Goal: Information Seeking & Learning: Learn about a topic

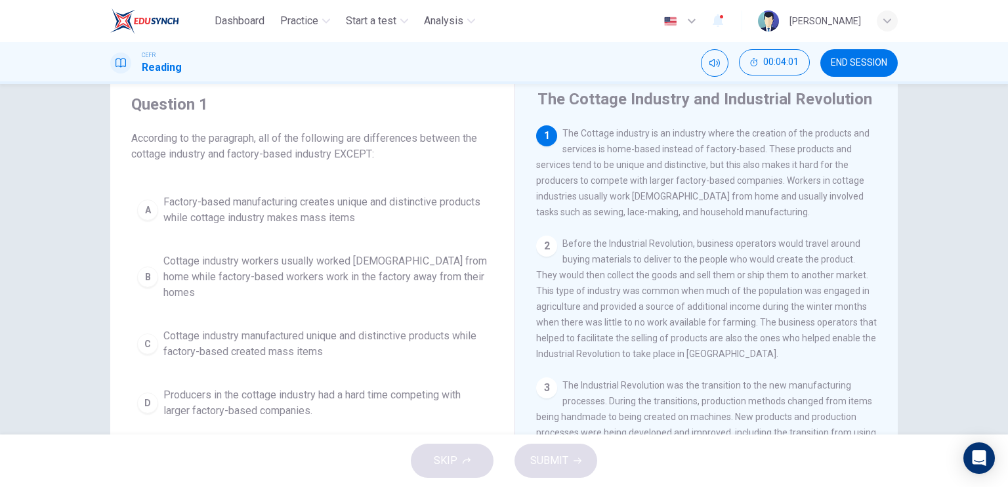
scroll to position [66, 0]
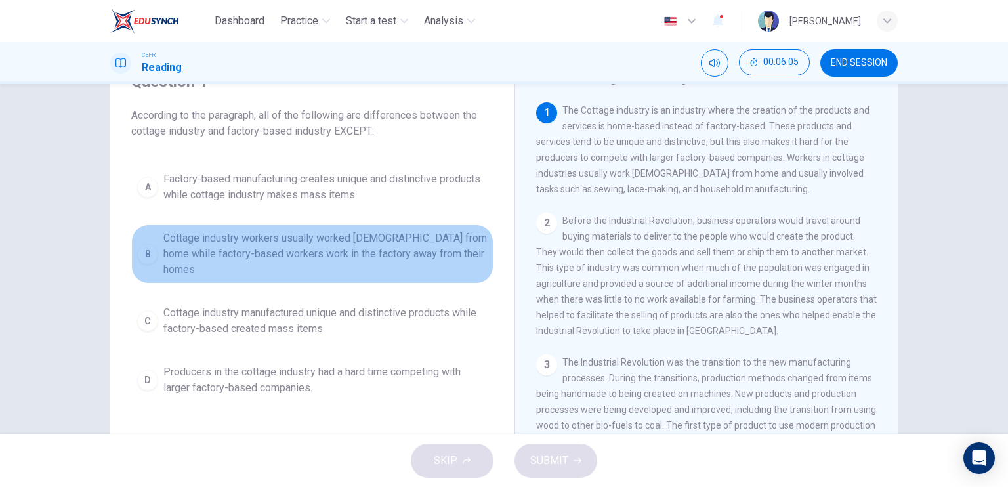
click at [350, 247] on span "Cottage industry workers usually worked [DEMOGRAPHIC_DATA] from home while fact…" at bounding box center [325, 253] width 324 height 47
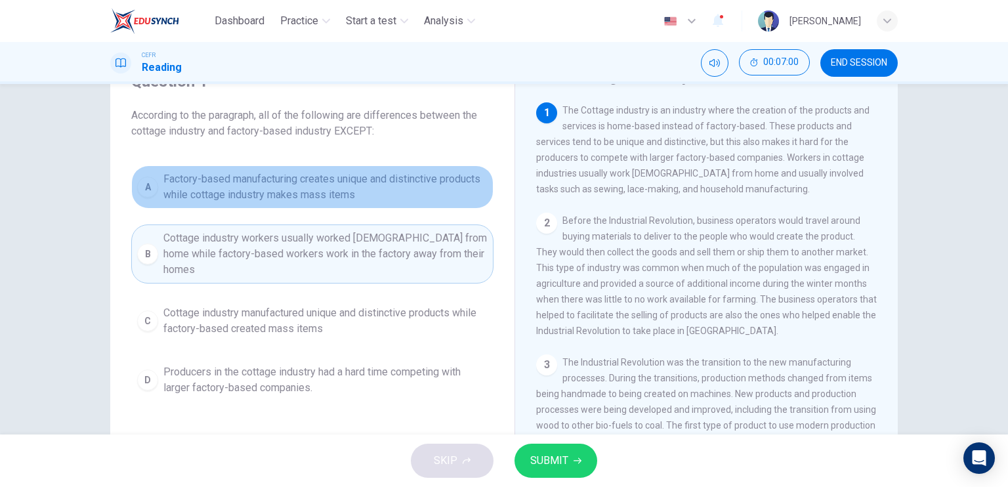
click at [364, 188] on span "Factory-based manufacturing creates unique and distinctive products while cotta…" at bounding box center [325, 186] width 324 height 31
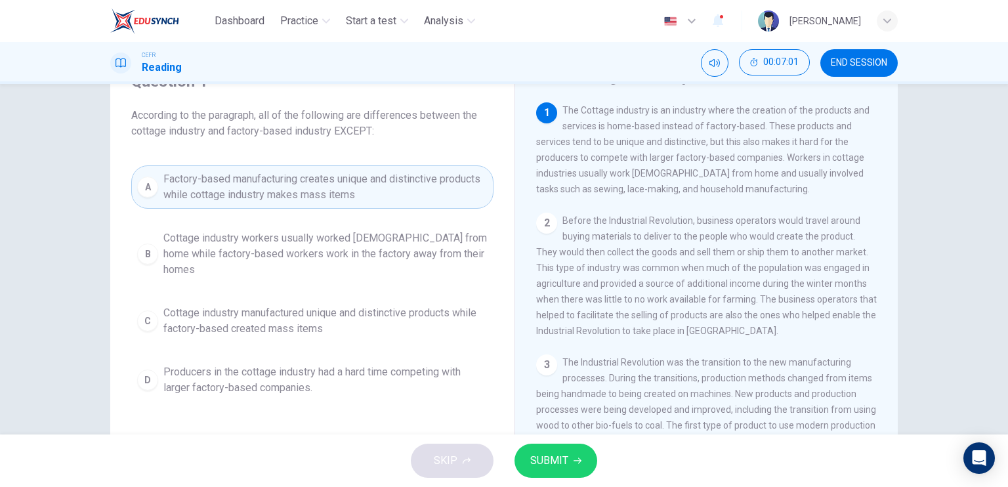
click at [551, 467] on span "SUBMIT" at bounding box center [549, 460] width 38 height 18
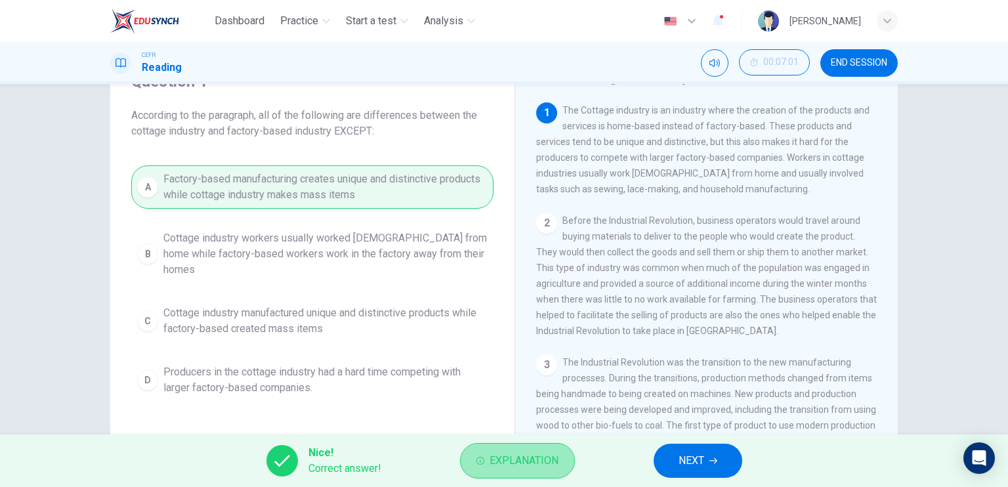
click at [548, 470] on button "Explanation" at bounding box center [517, 460] width 115 height 35
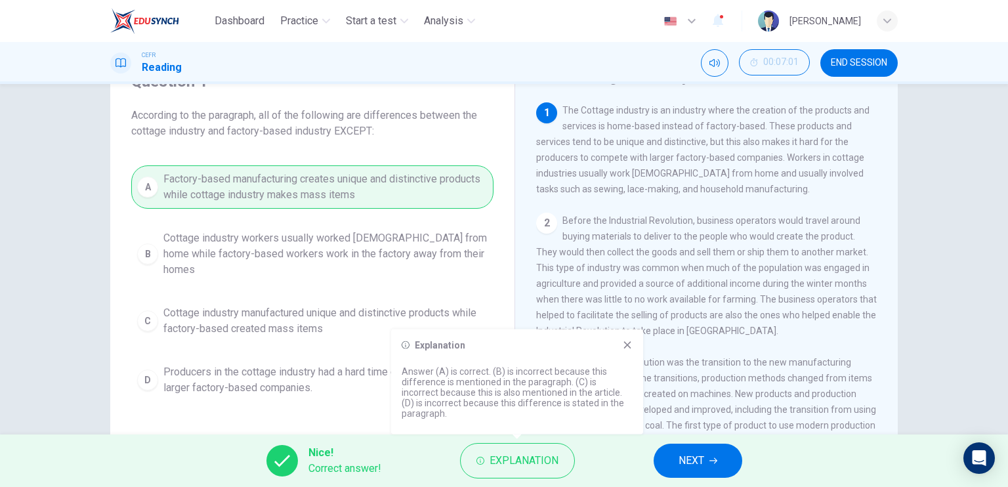
click at [614, 452] on div "Nice! Correct answer! Explanation NEXT" at bounding box center [504, 460] width 1008 height 52
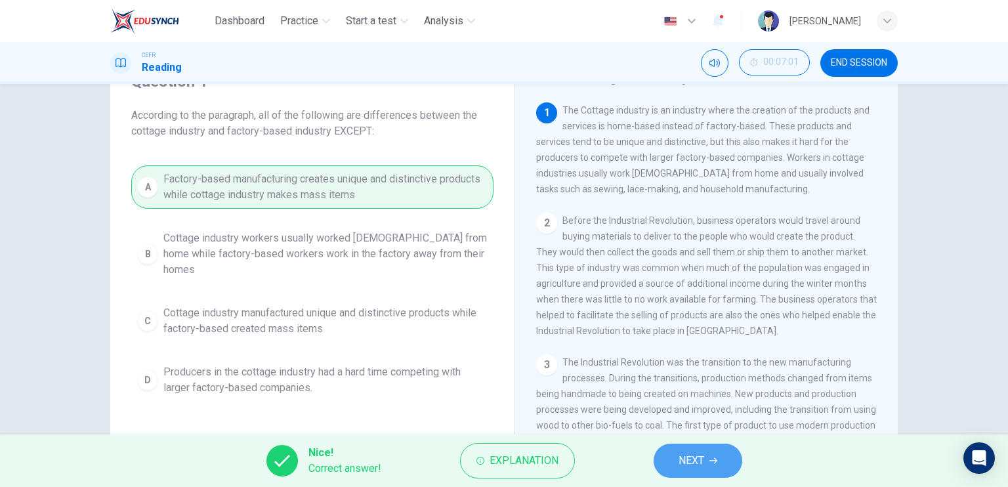
click at [698, 461] on span "NEXT" at bounding box center [691, 460] width 26 height 18
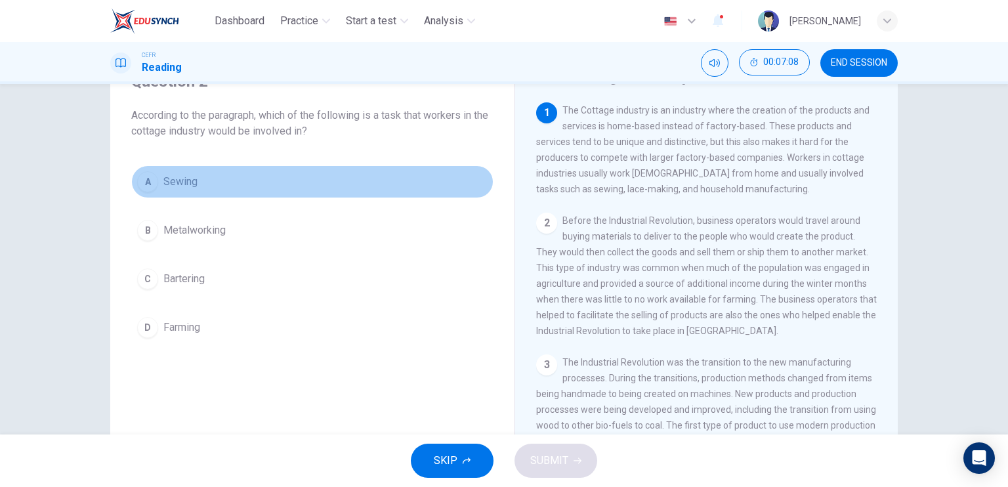
click at [211, 166] on button "A Sewing" at bounding box center [312, 181] width 362 height 33
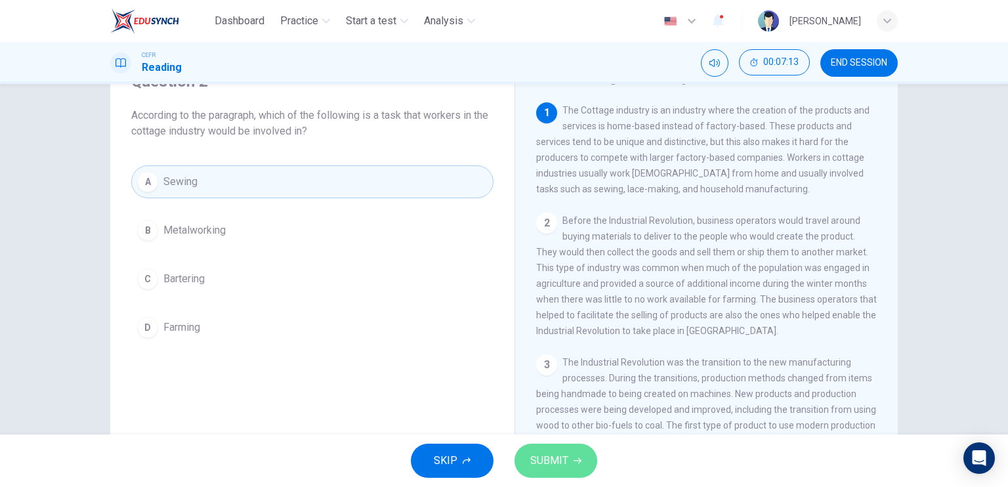
click at [545, 451] on span "SUBMIT" at bounding box center [549, 460] width 38 height 18
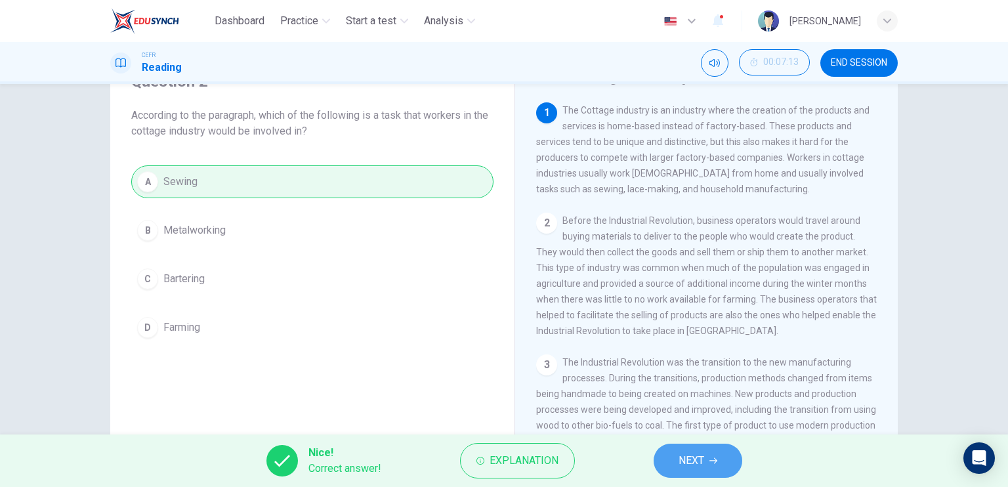
click at [696, 446] on button "NEXT" at bounding box center [698, 461] width 89 height 34
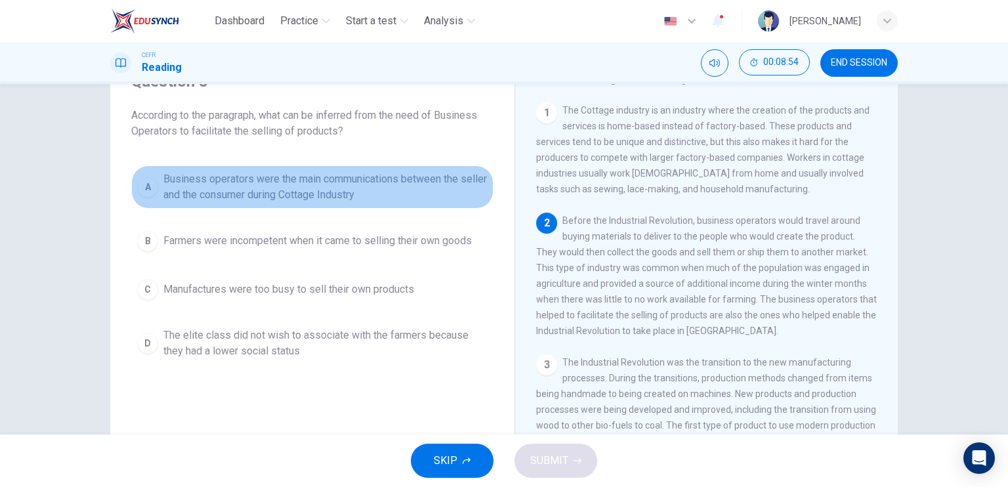
click at [406, 184] on span "Business operators were the main communications between the seller and the cons…" at bounding box center [325, 186] width 324 height 31
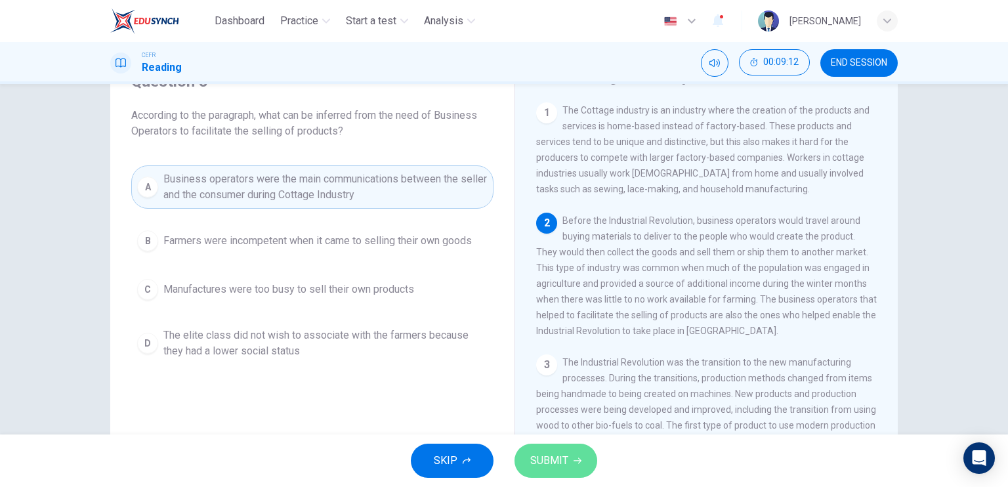
click at [535, 460] on span "SUBMIT" at bounding box center [549, 460] width 38 height 18
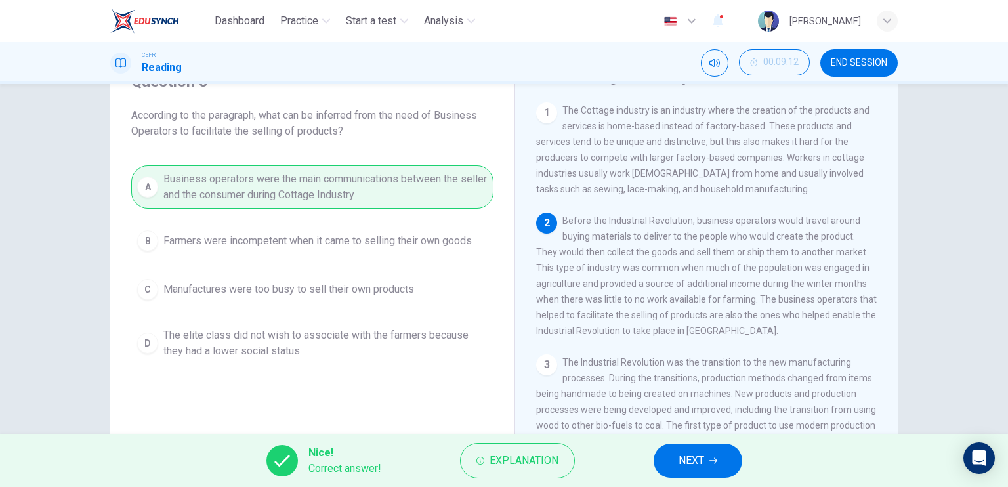
click at [716, 463] on icon "button" at bounding box center [713, 461] width 8 height 8
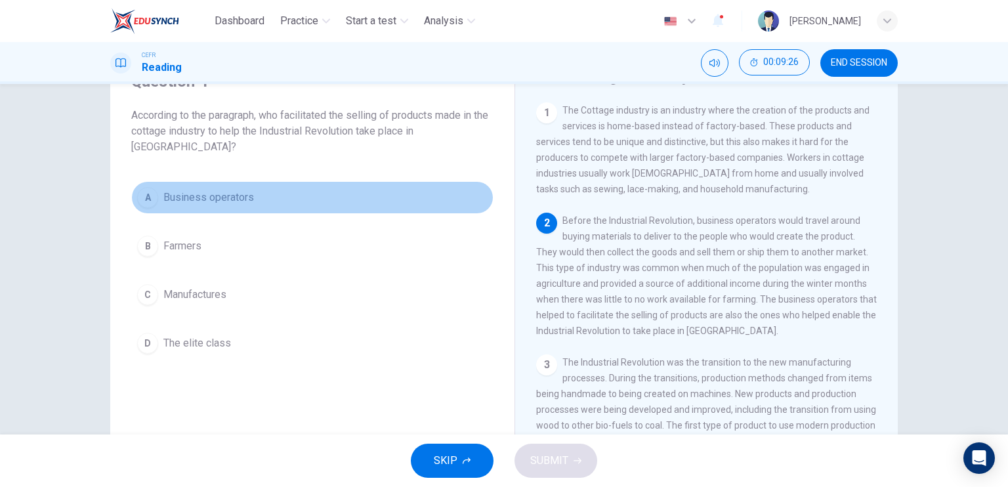
click at [219, 203] on span "Business operators" at bounding box center [208, 198] width 91 height 16
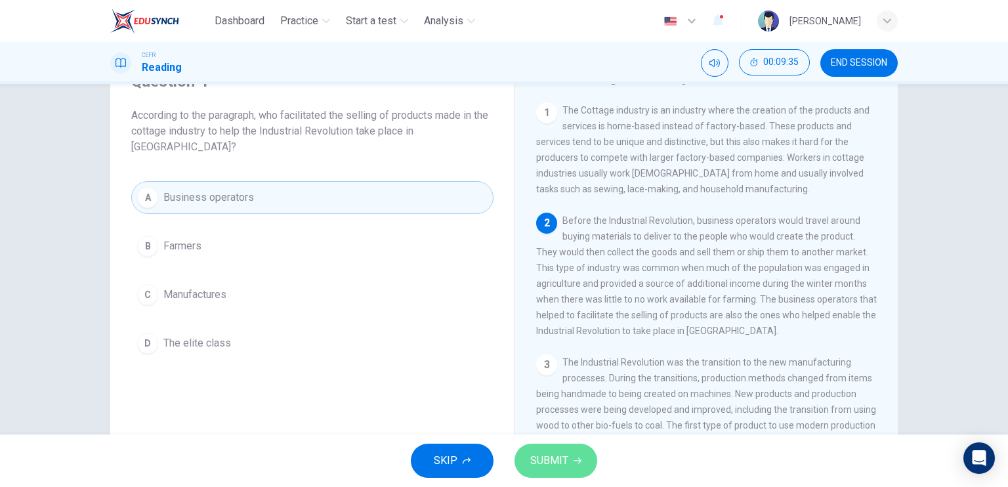
click at [551, 455] on span "SUBMIT" at bounding box center [549, 460] width 38 height 18
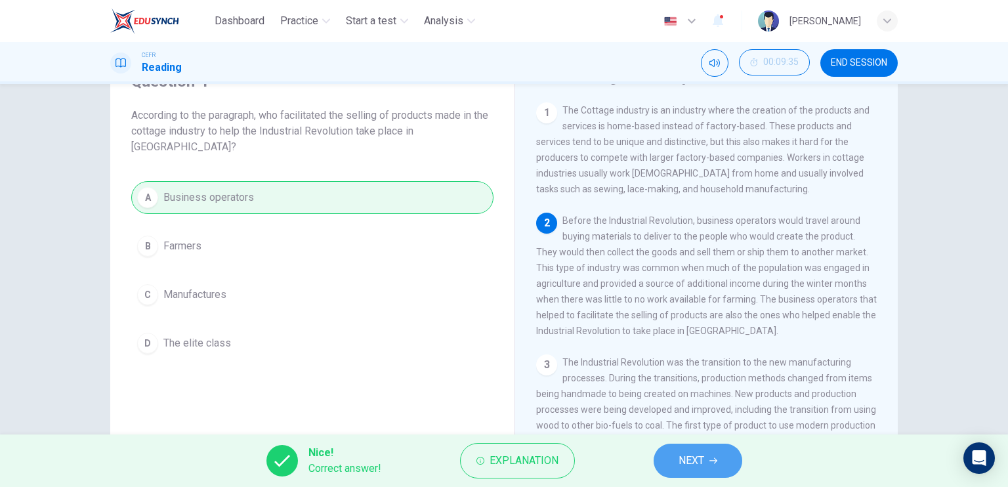
click at [703, 456] on span "NEXT" at bounding box center [691, 460] width 26 height 18
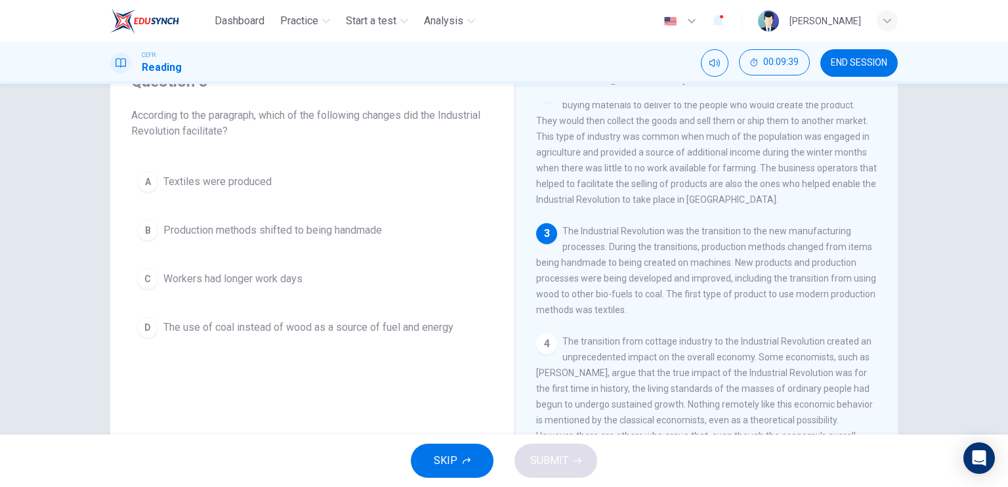
scroll to position [197, 0]
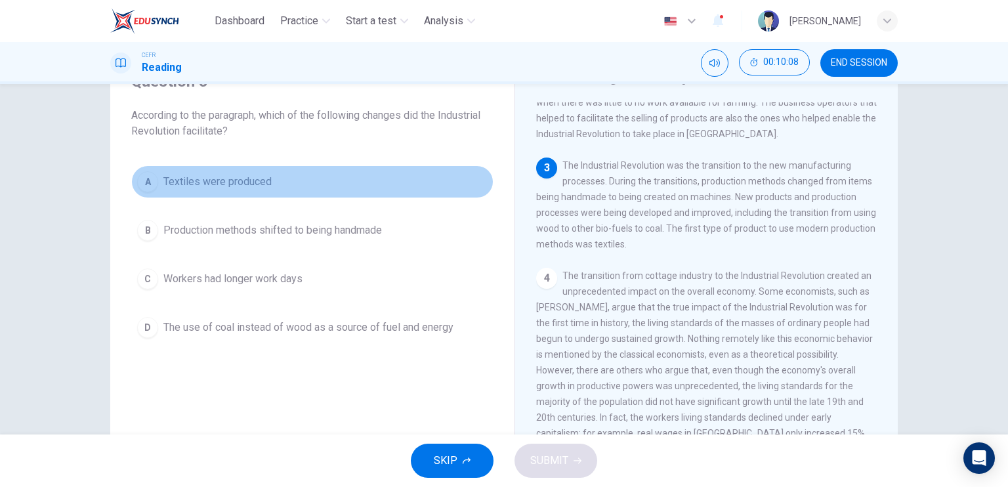
click at [249, 178] on span "Textiles were produced" at bounding box center [217, 182] width 108 height 16
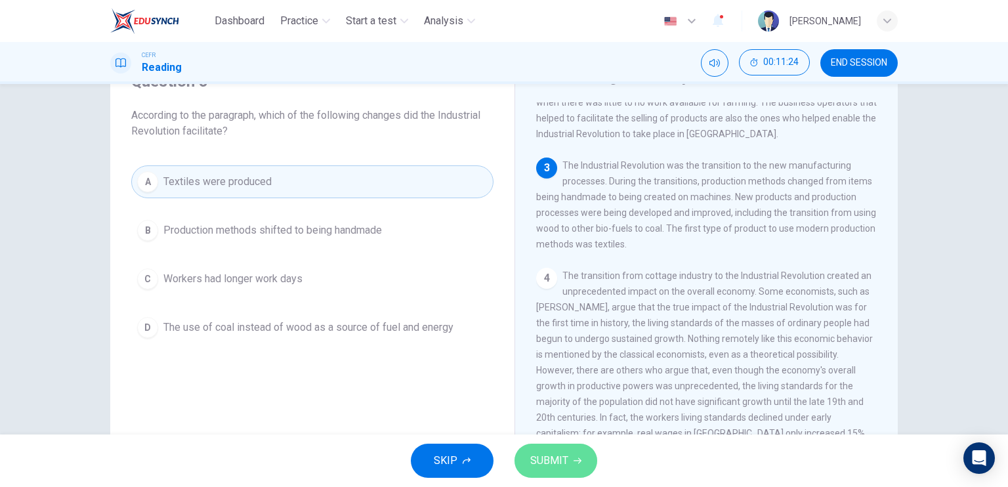
click at [564, 466] on span "SUBMIT" at bounding box center [549, 460] width 38 height 18
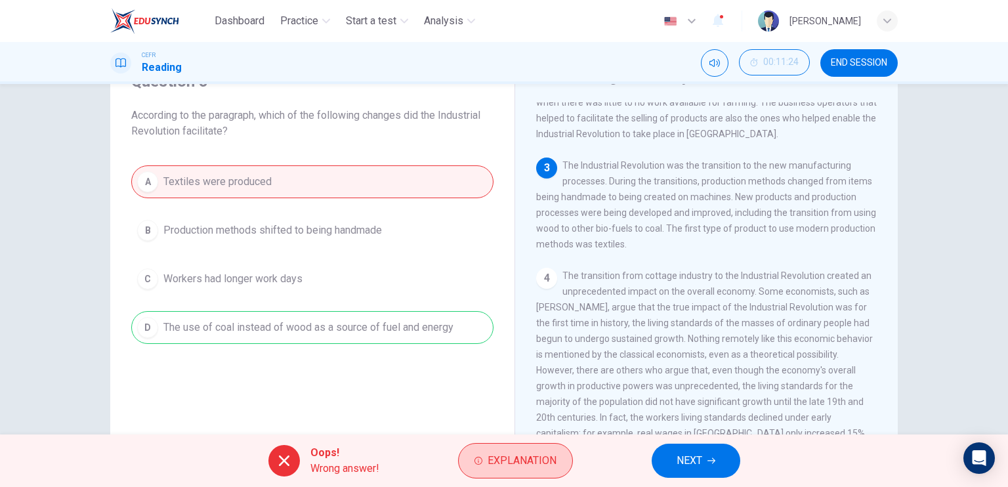
click at [515, 461] on span "Explanation" at bounding box center [522, 460] width 69 height 18
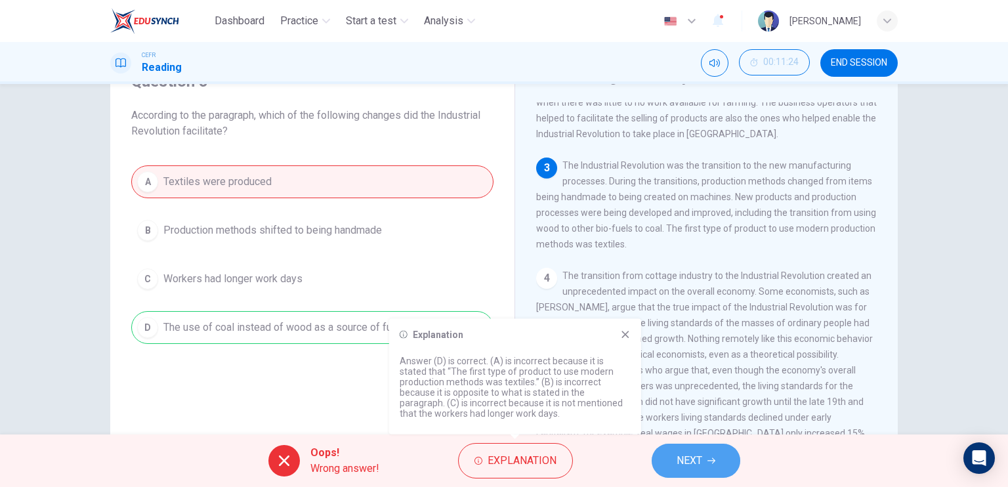
click at [669, 469] on button "NEXT" at bounding box center [696, 461] width 89 height 34
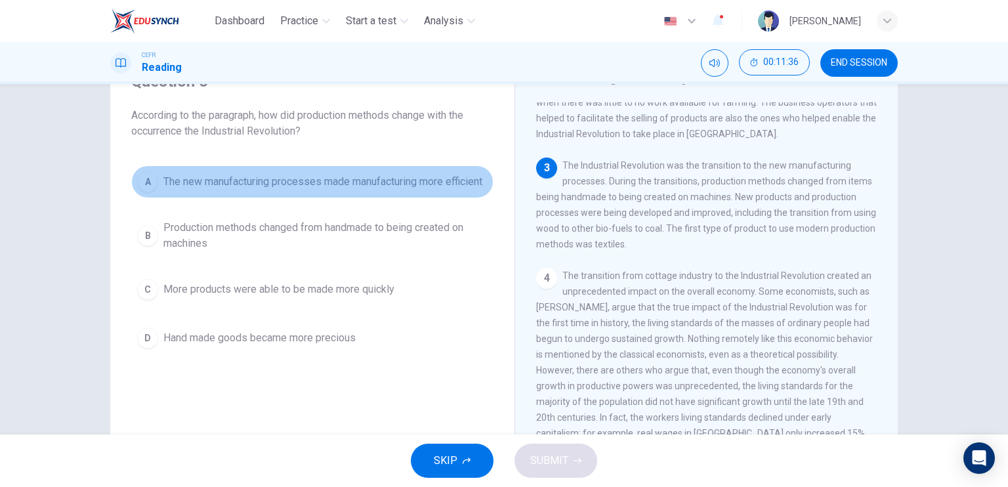
click at [310, 190] on span "The new manufacturing processes made manufacturing more efficient" at bounding box center [322, 182] width 319 height 16
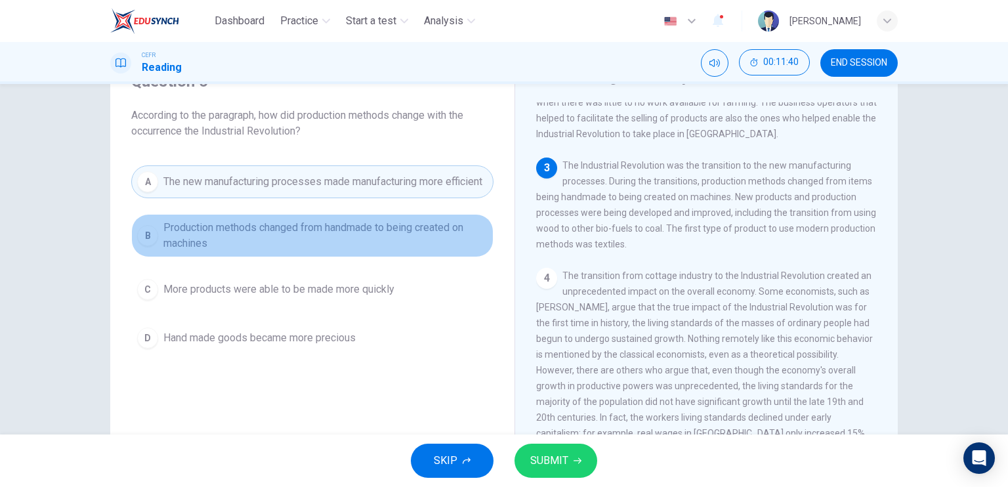
click at [323, 251] on span "Production methods changed from handmade to being created on machines" at bounding box center [325, 235] width 324 height 31
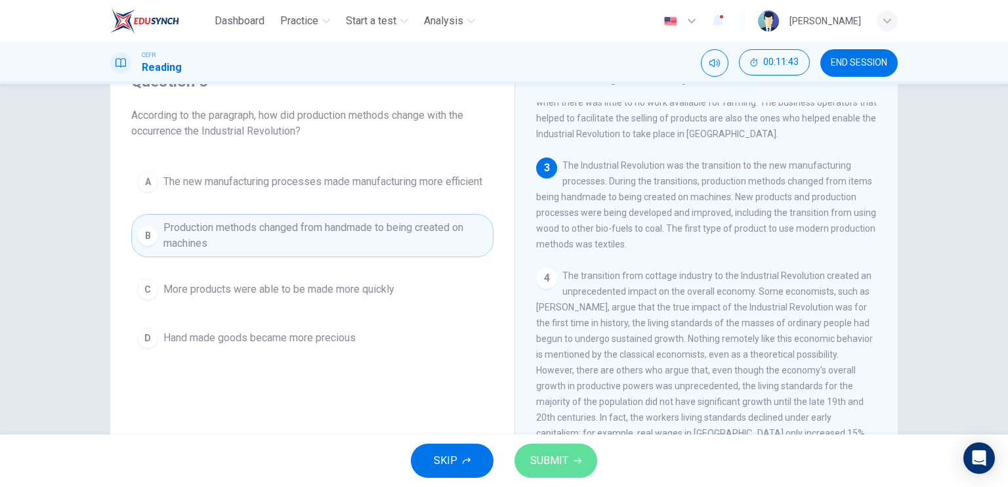
click at [557, 451] on button "SUBMIT" at bounding box center [555, 461] width 83 height 34
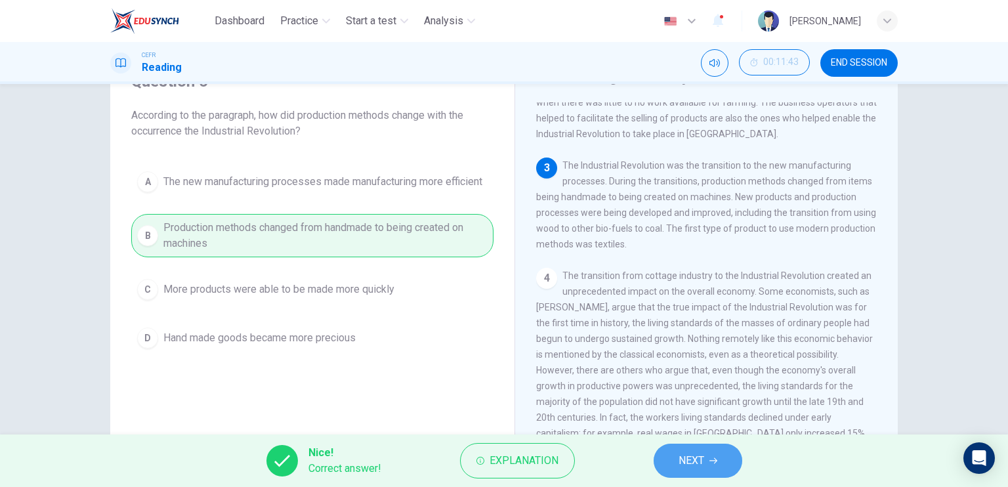
click at [669, 468] on button "NEXT" at bounding box center [698, 461] width 89 height 34
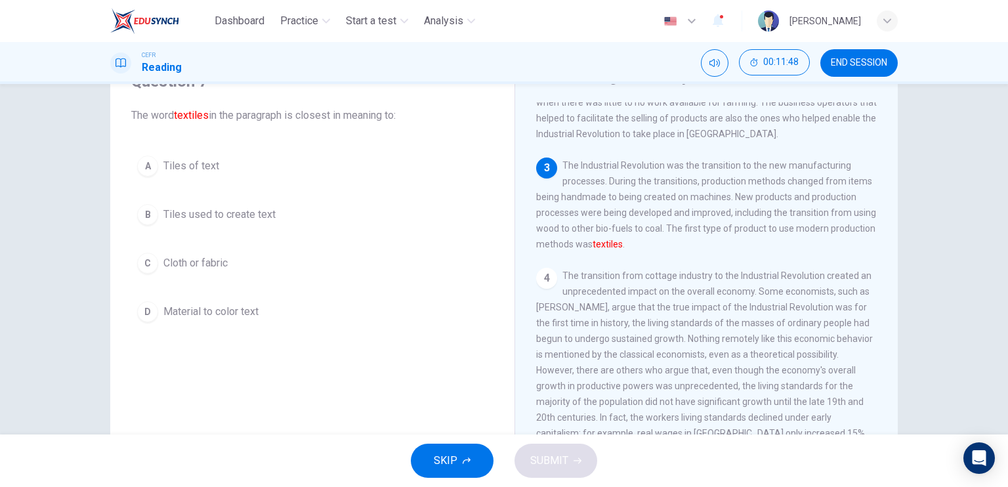
click at [215, 277] on button "C Cloth or fabric" at bounding box center [312, 263] width 362 height 33
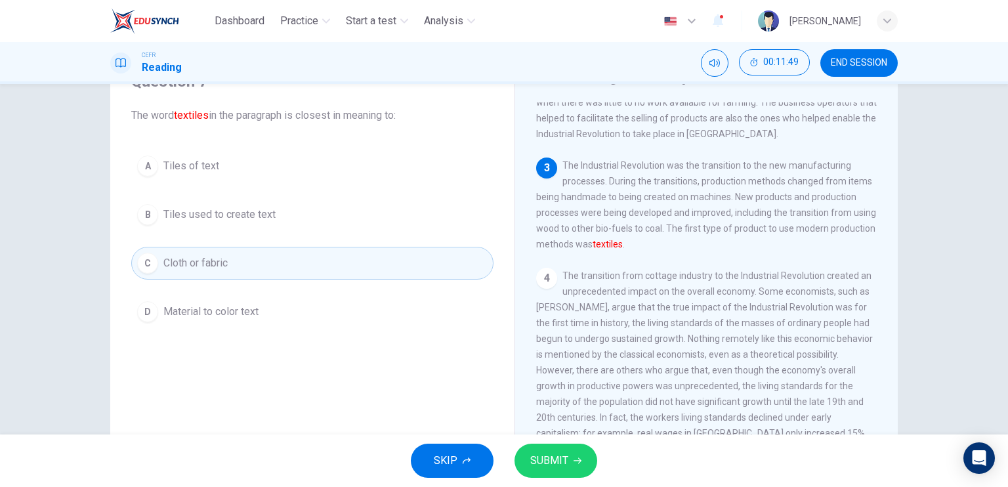
click at [556, 449] on button "SUBMIT" at bounding box center [555, 461] width 83 height 34
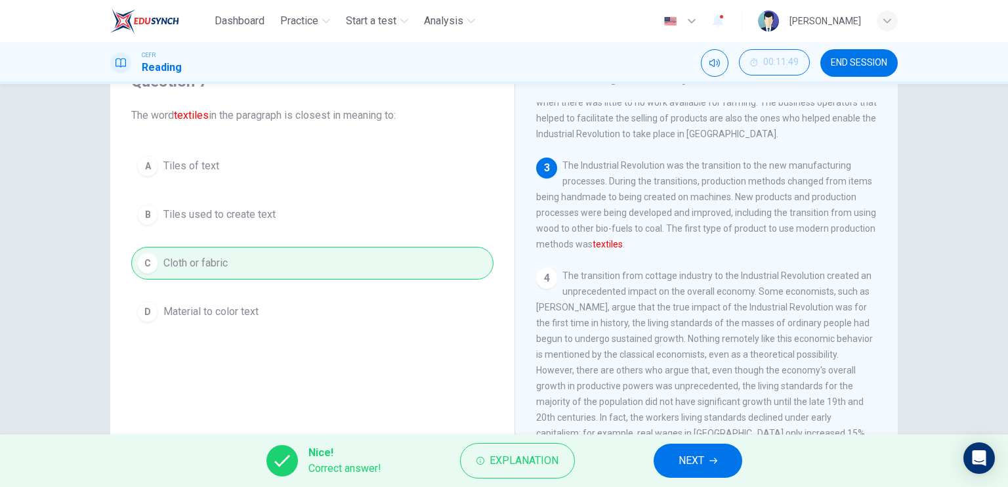
click at [692, 459] on span "NEXT" at bounding box center [691, 460] width 26 height 18
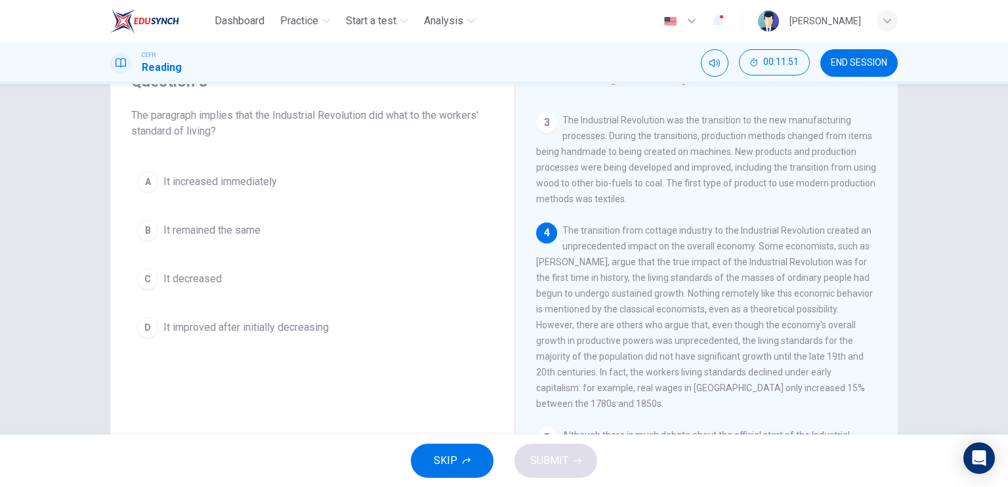
scroll to position [262, 0]
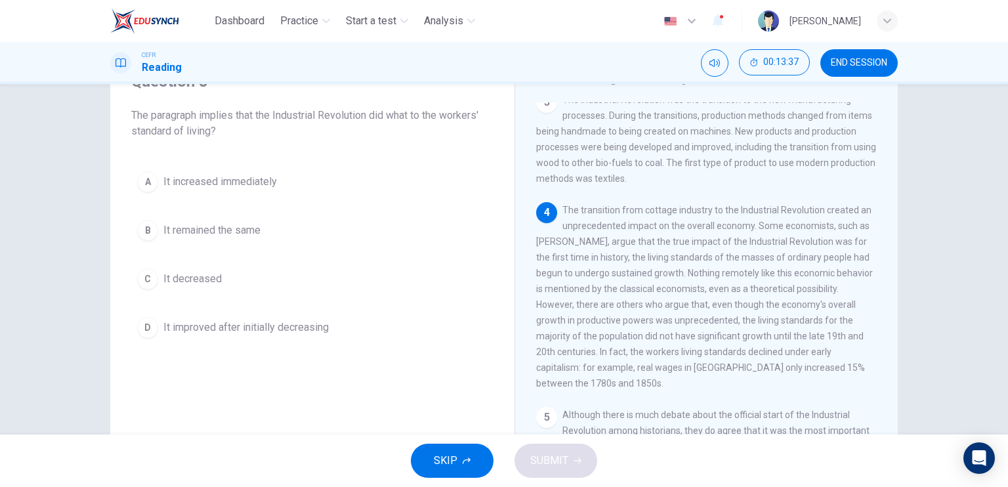
click at [239, 240] on button "B It remained the same" at bounding box center [312, 230] width 362 height 33
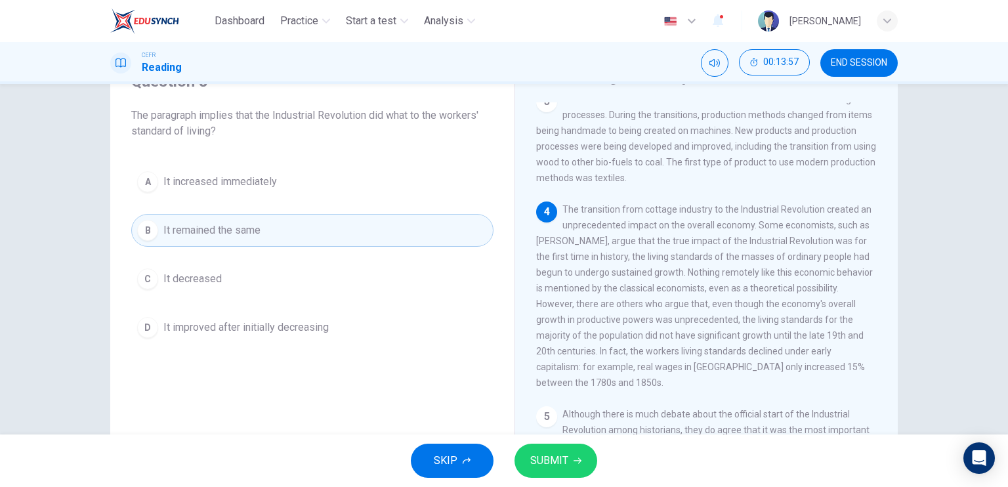
scroll to position [282, 0]
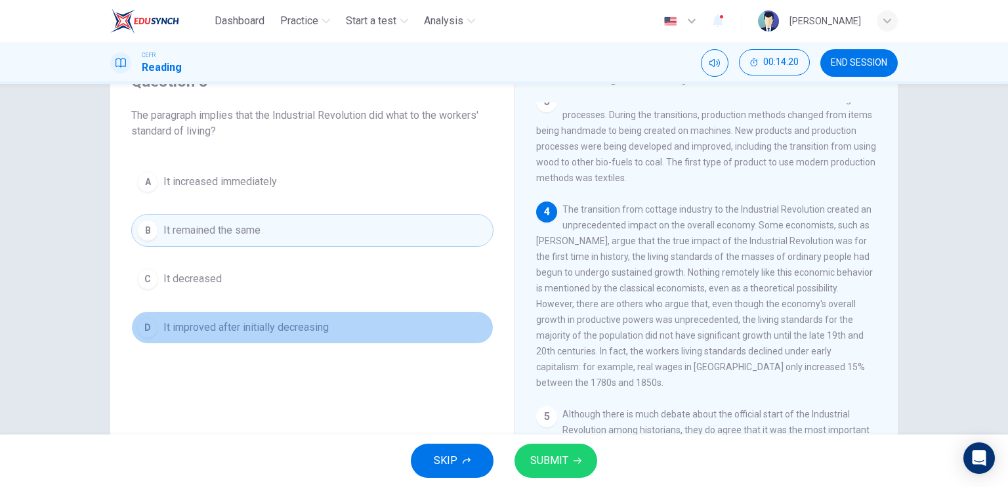
click at [290, 326] on span "It improved after initially decreasing" at bounding box center [245, 328] width 165 height 16
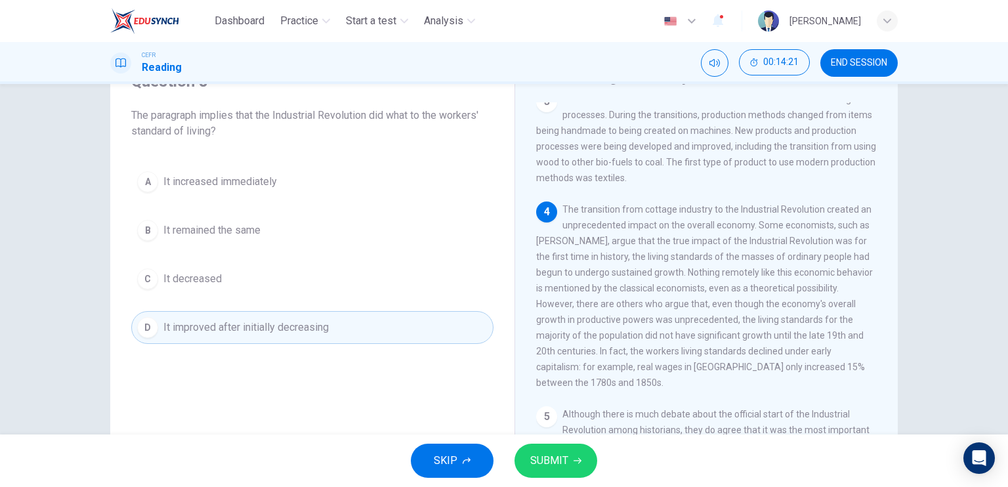
click at [557, 470] on button "SUBMIT" at bounding box center [555, 461] width 83 height 34
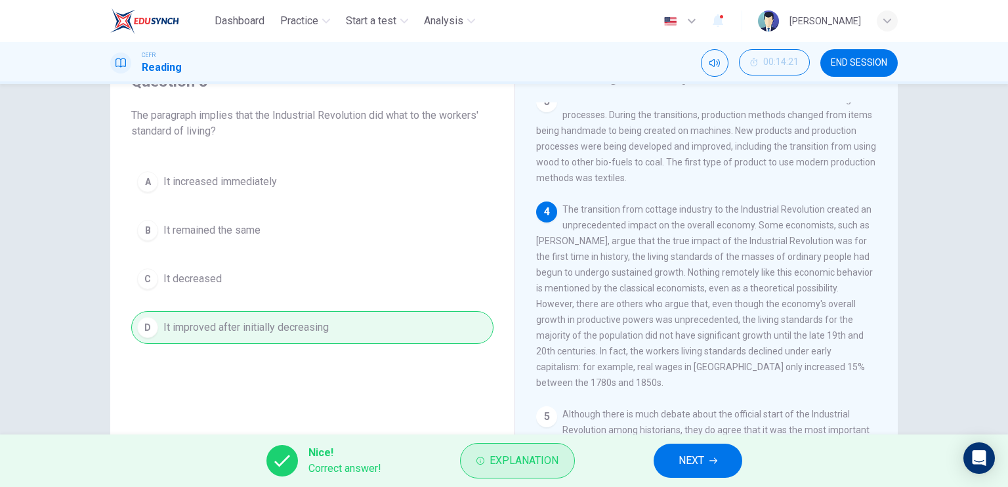
click at [526, 472] on button "Explanation" at bounding box center [517, 460] width 115 height 35
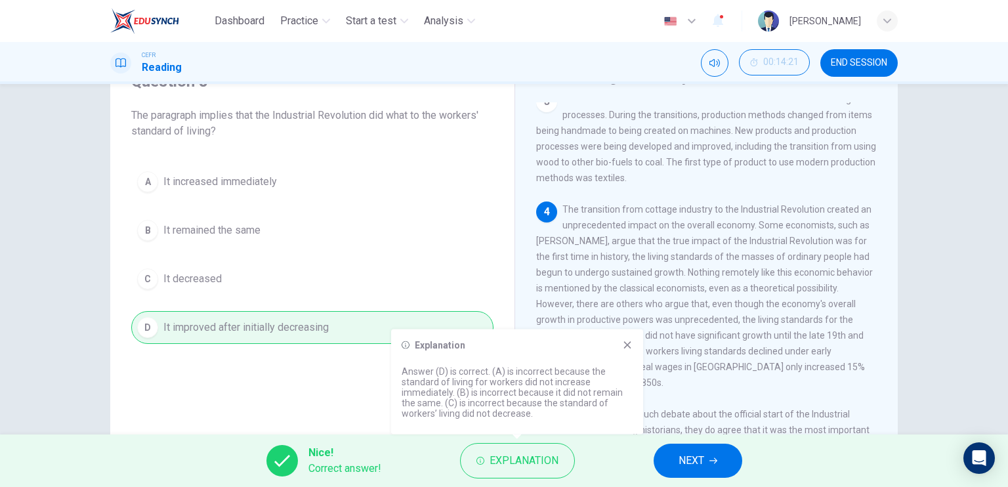
click at [630, 344] on icon at bounding box center [627, 345] width 10 height 10
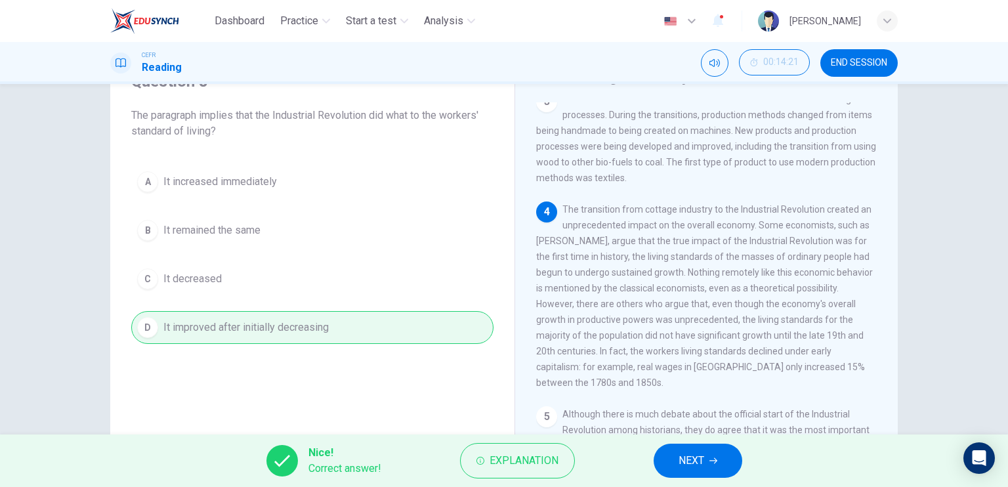
click at [730, 468] on button "NEXT" at bounding box center [698, 461] width 89 height 34
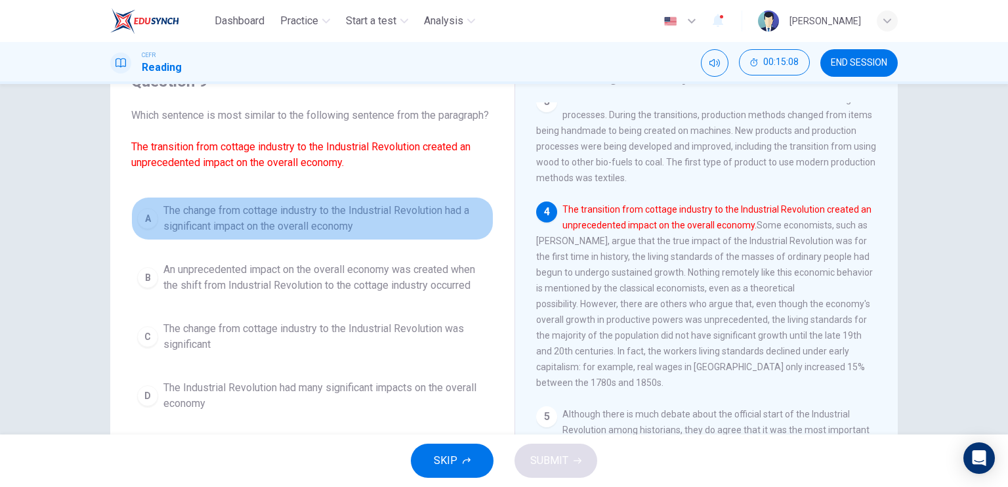
click at [274, 234] on span "The change from cottage industry to the Industrial Revolution had a significant…" at bounding box center [325, 218] width 324 height 31
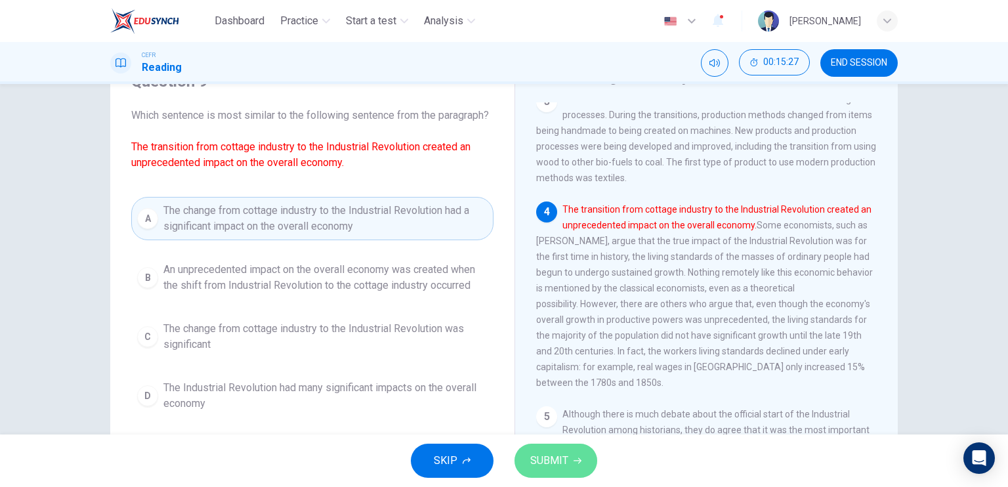
click at [560, 463] on span "SUBMIT" at bounding box center [549, 460] width 38 height 18
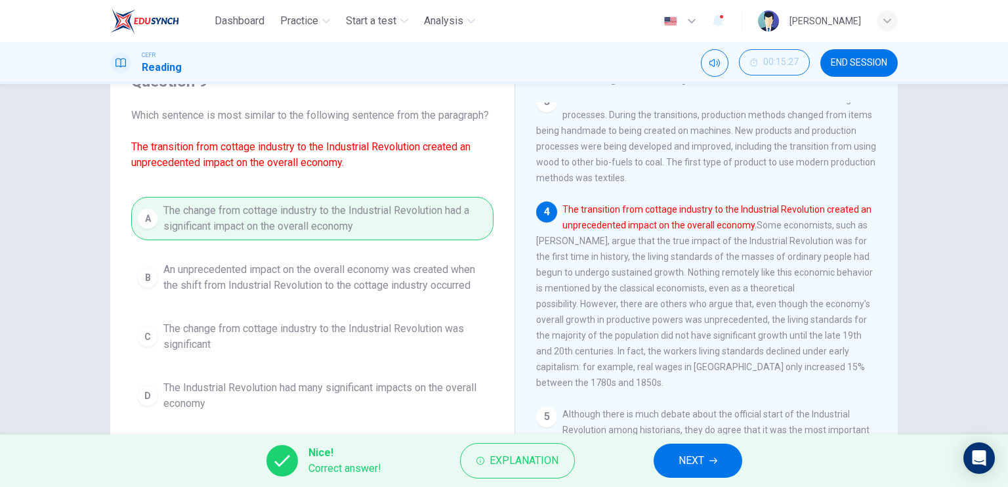
click at [724, 468] on button "NEXT" at bounding box center [698, 461] width 89 height 34
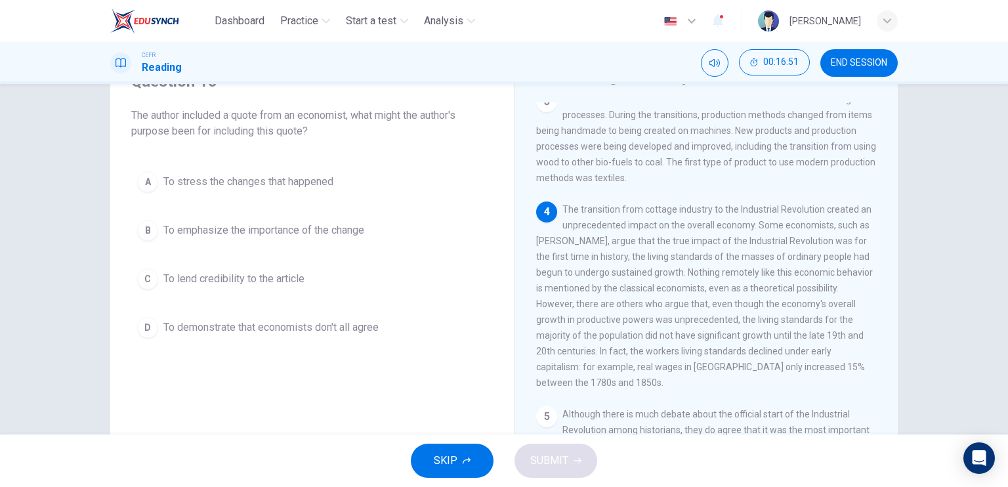
click at [266, 191] on button "A To stress the changes that happened" at bounding box center [312, 181] width 362 height 33
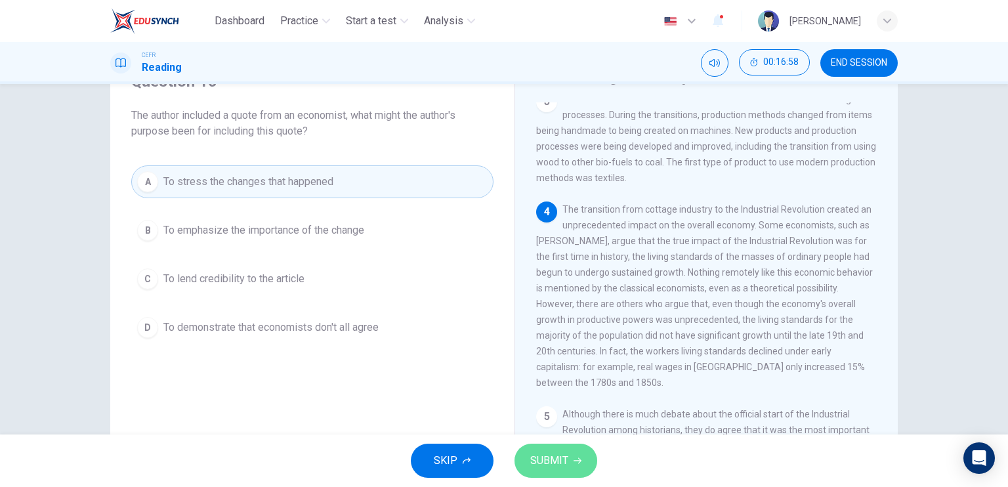
click at [553, 465] on span "SUBMIT" at bounding box center [549, 460] width 38 height 18
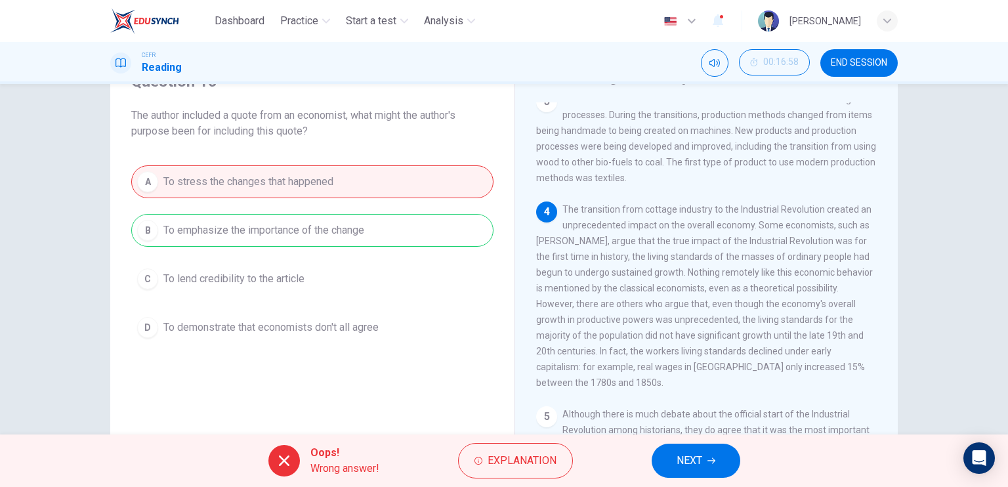
click at [375, 232] on div "A To stress the changes that happened B To emphasize the importance of the chan…" at bounding box center [312, 254] width 362 height 178
click at [521, 467] on span "Explanation" at bounding box center [522, 460] width 69 height 18
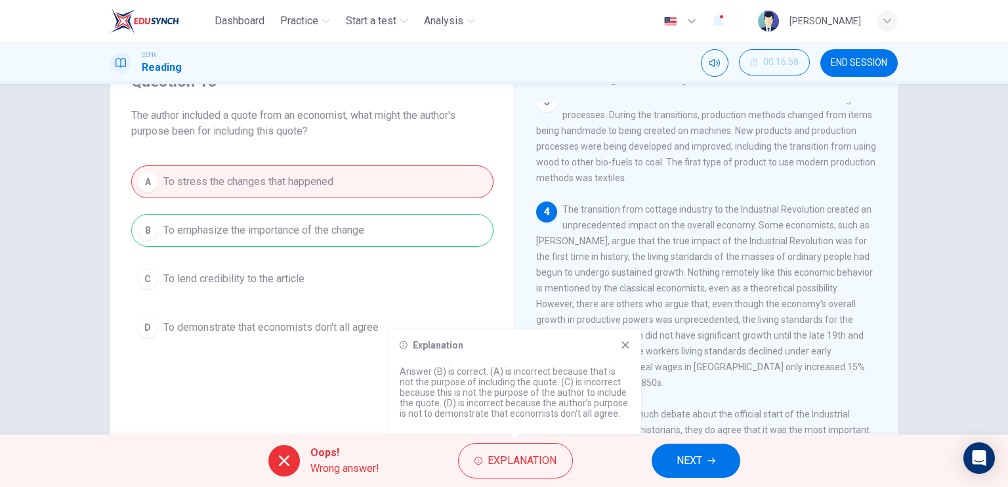
click at [793, 278] on span "The transition from cottage industry to the Industrial Revolution created an un…" at bounding box center [704, 296] width 337 height 184
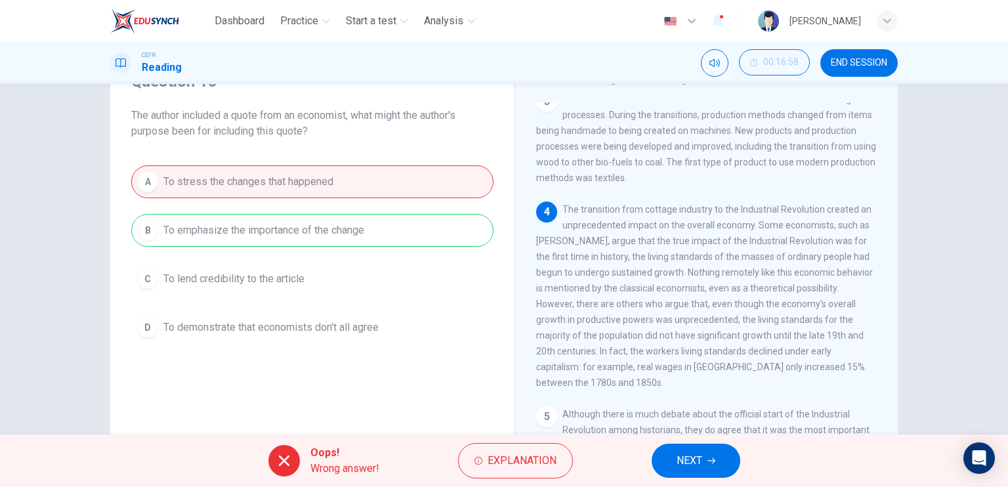
click at [690, 461] on span "NEXT" at bounding box center [690, 460] width 26 height 18
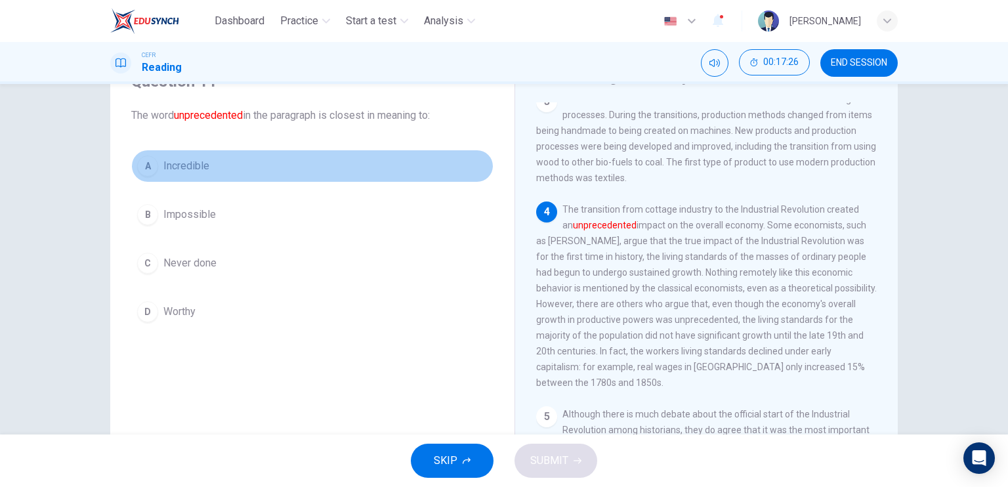
click at [191, 158] on span "Incredible" at bounding box center [186, 166] width 46 height 16
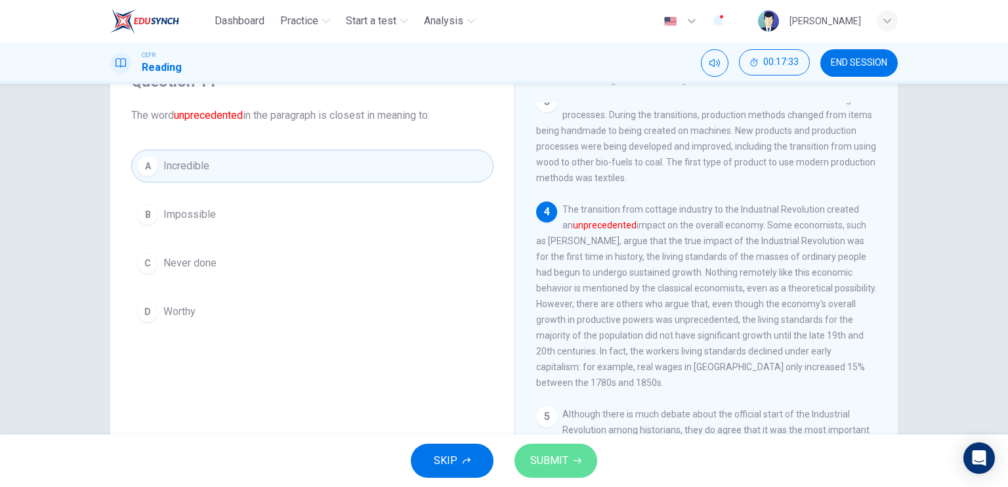
click at [565, 456] on span "SUBMIT" at bounding box center [549, 460] width 38 height 18
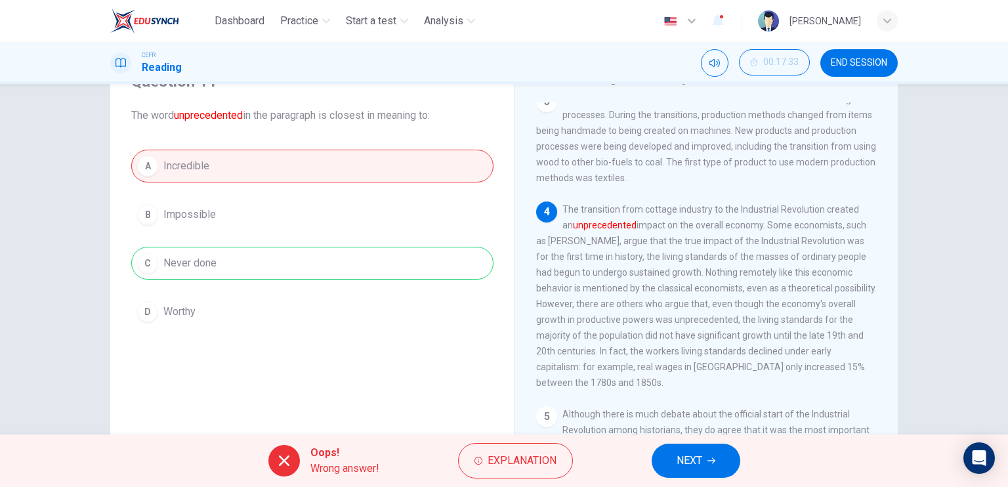
click at [395, 254] on div "A Incredible B Impossible C Never done D Worthy" at bounding box center [312, 239] width 362 height 178
click at [490, 464] on span "Explanation" at bounding box center [522, 460] width 69 height 18
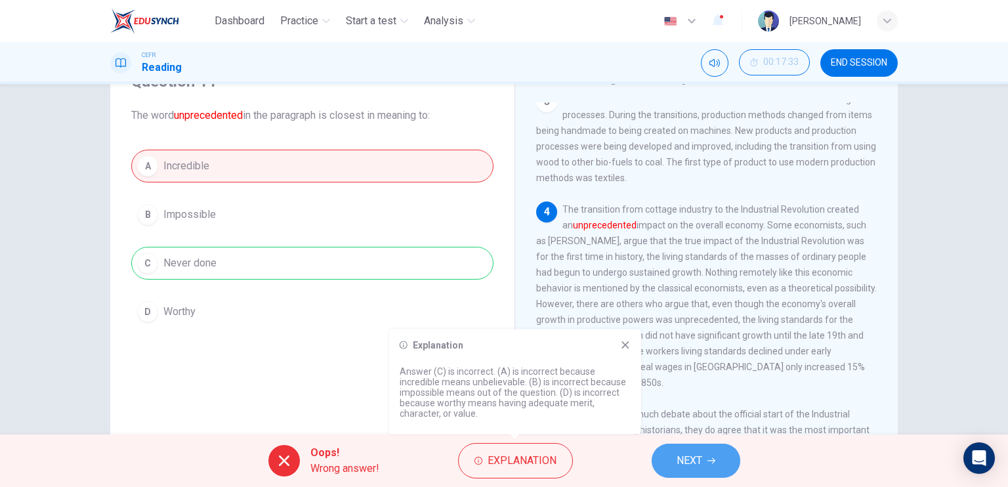
click at [711, 466] on button "NEXT" at bounding box center [696, 461] width 89 height 34
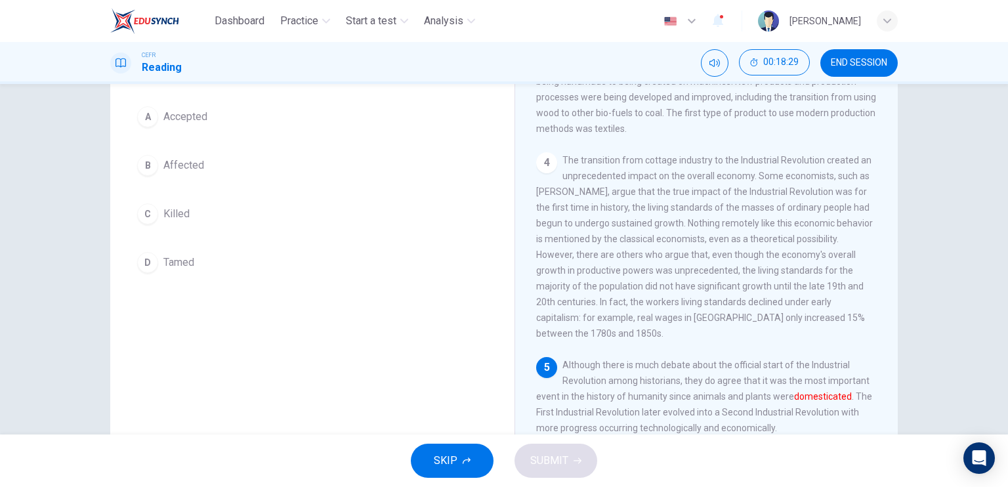
scroll to position [92, 0]
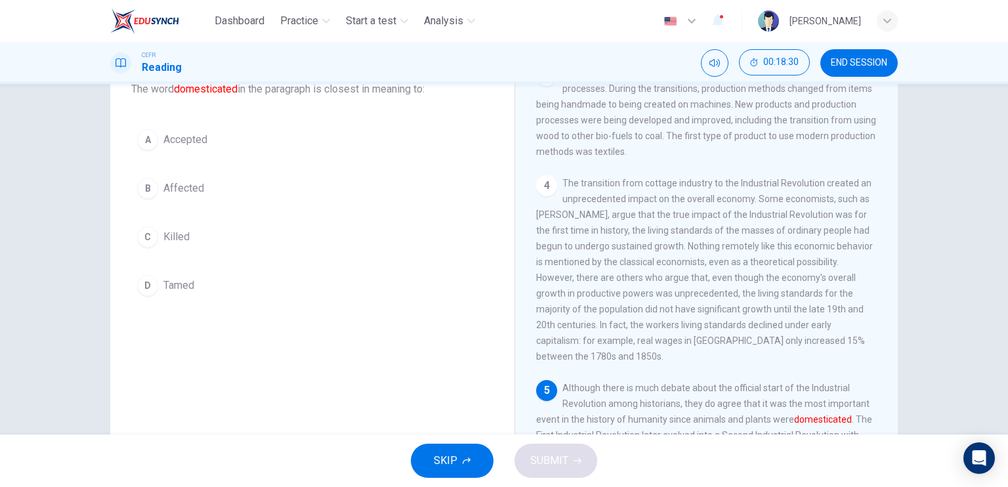
click at [225, 204] on div "A Accepted B Affected C Killed D Tamed" at bounding box center [312, 212] width 362 height 178
click at [200, 183] on button "B Affected" at bounding box center [312, 188] width 362 height 33
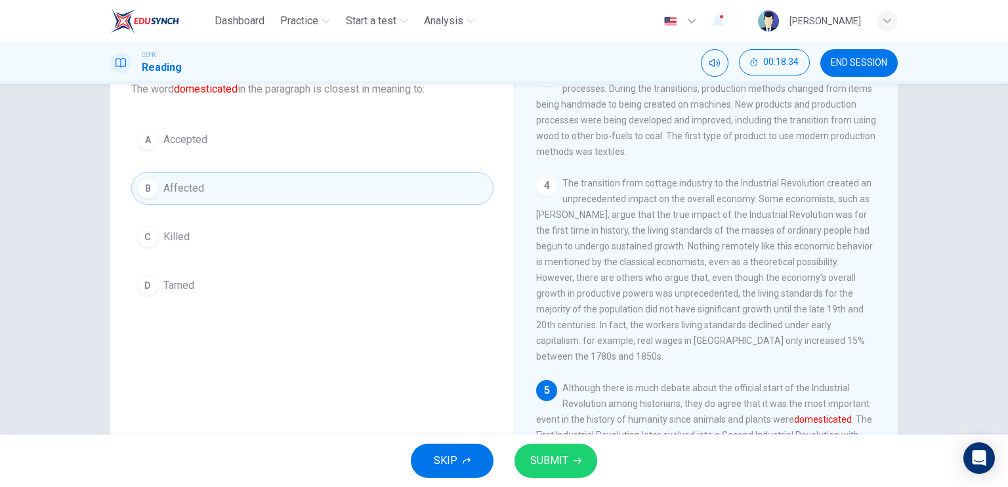
click at [566, 469] on span "SUBMIT" at bounding box center [549, 460] width 38 height 18
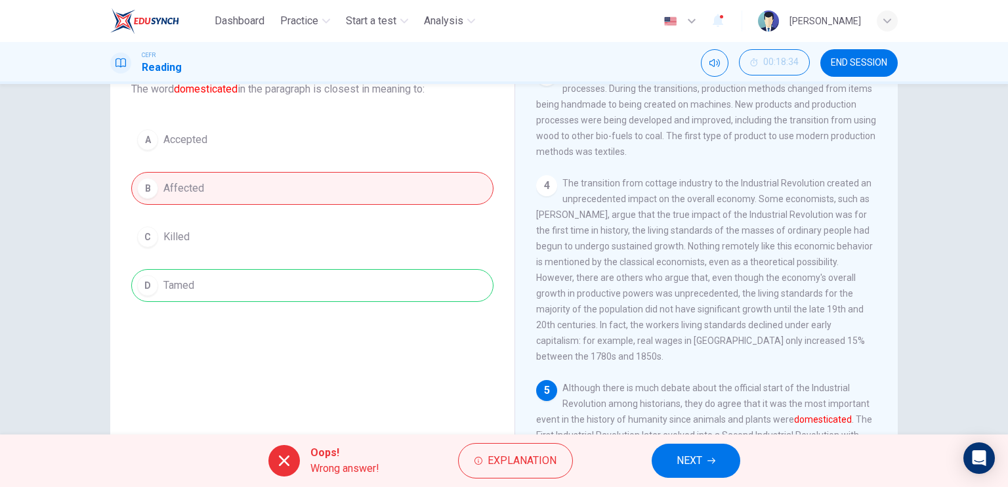
click at [377, 282] on div "A Accepted B Affected C Killed D Tamed" at bounding box center [312, 212] width 362 height 178
click at [503, 464] on span "Explanation" at bounding box center [522, 460] width 69 height 18
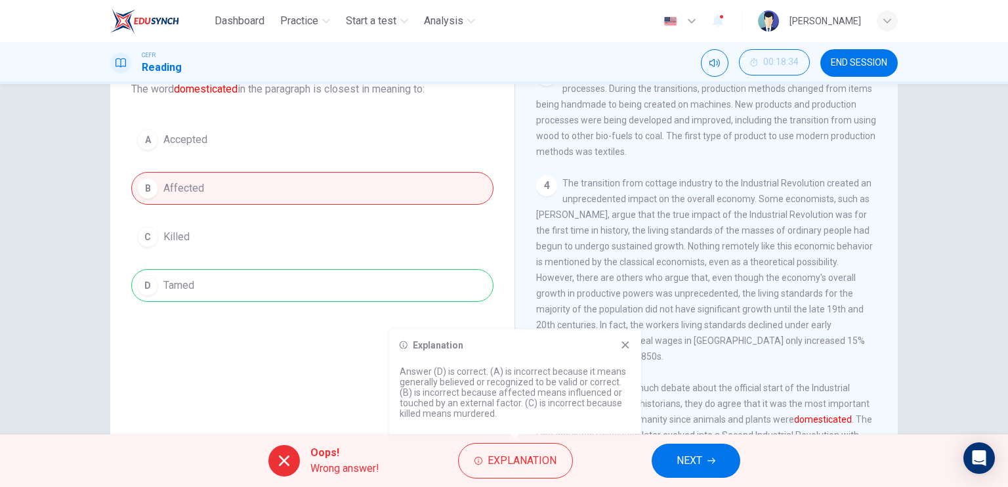
click at [625, 348] on icon at bounding box center [625, 345] width 10 height 10
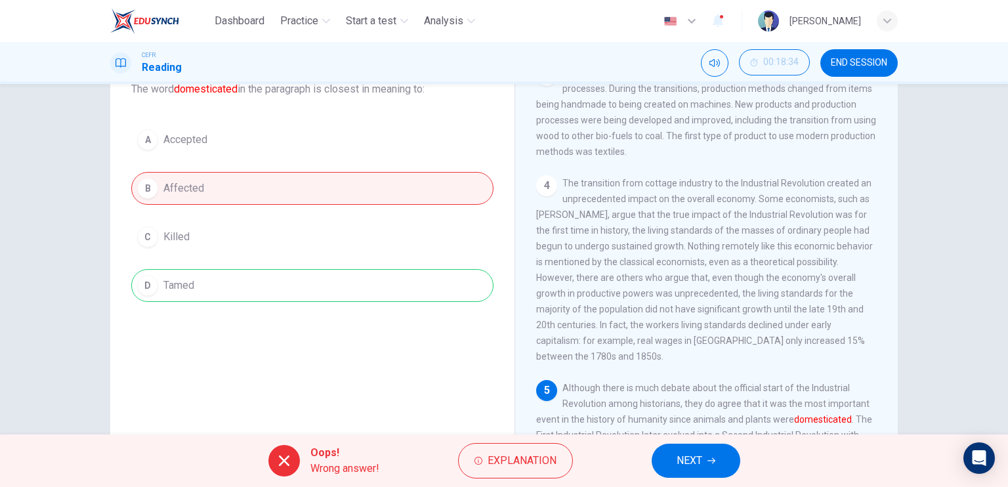
click at [704, 456] on button "NEXT" at bounding box center [696, 461] width 89 height 34
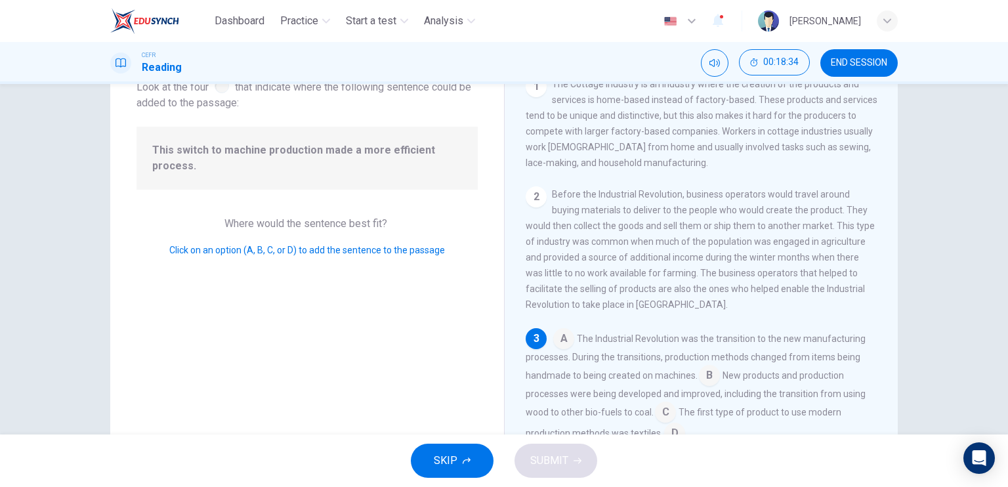
scroll to position [129, 0]
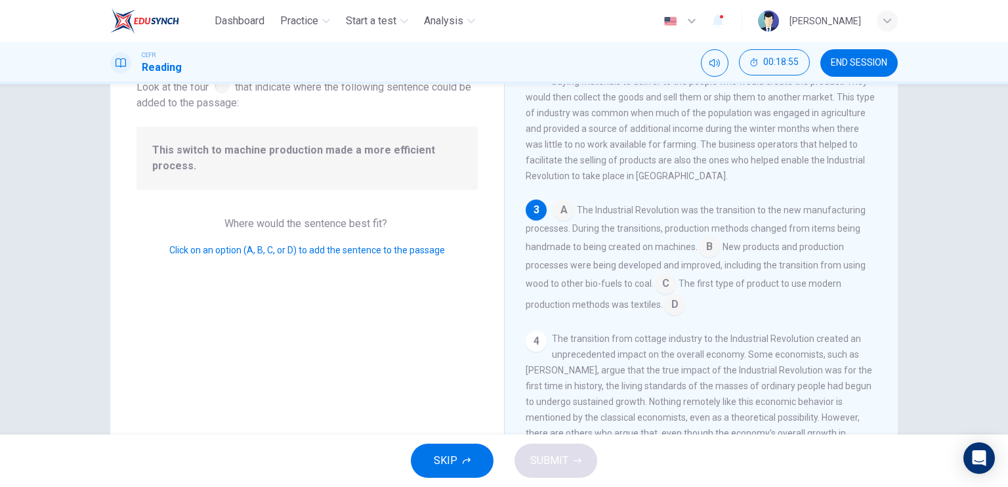
click at [699, 249] on input at bounding box center [709, 248] width 21 height 21
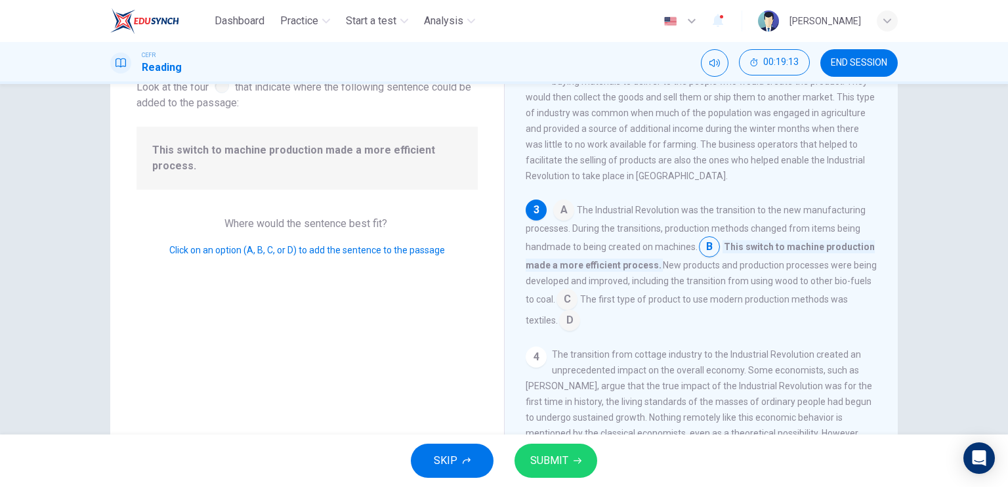
click at [568, 306] on input at bounding box center [566, 300] width 21 height 21
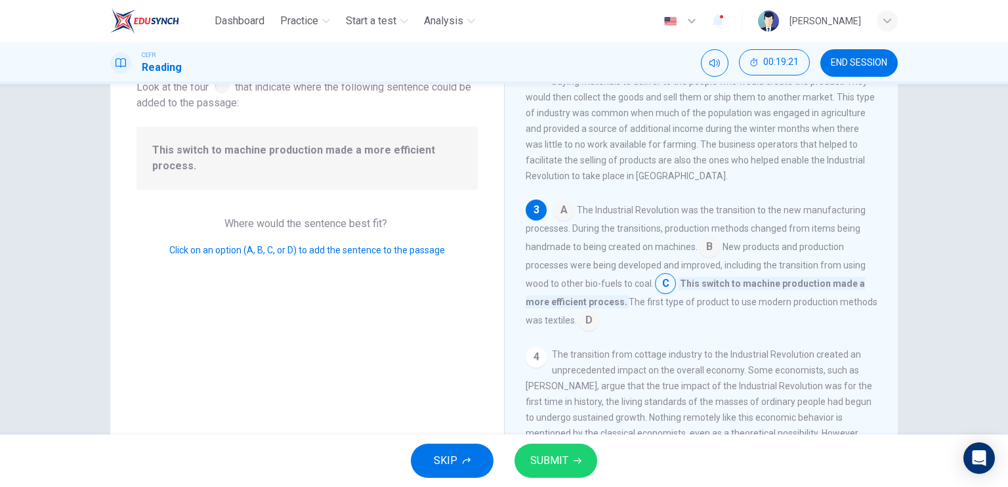
click at [544, 465] on span "SUBMIT" at bounding box center [549, 460] width 38 height 18
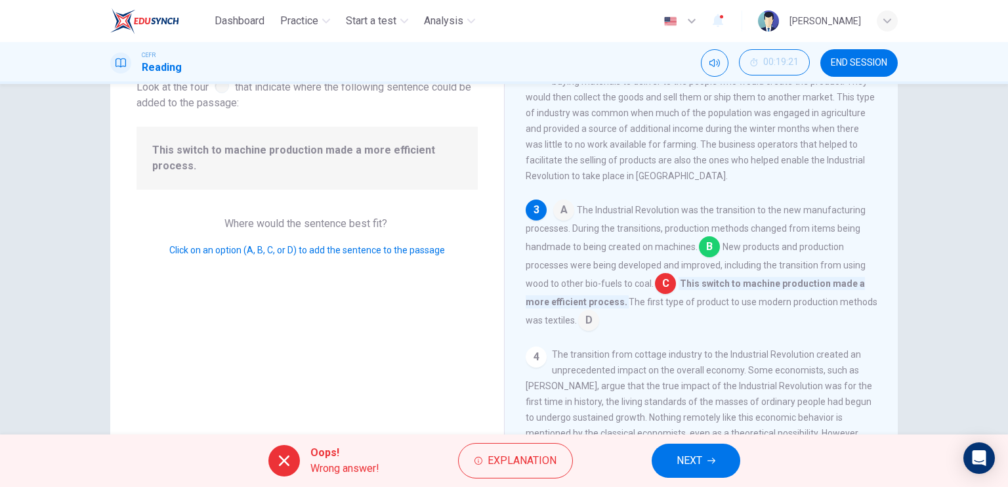
click at [708, 251] on input at bounding box center [709, 248] width 21 height 21
click at [522, 461] on span "Explanation" at bounding box center [522, 460] width 69 height 18
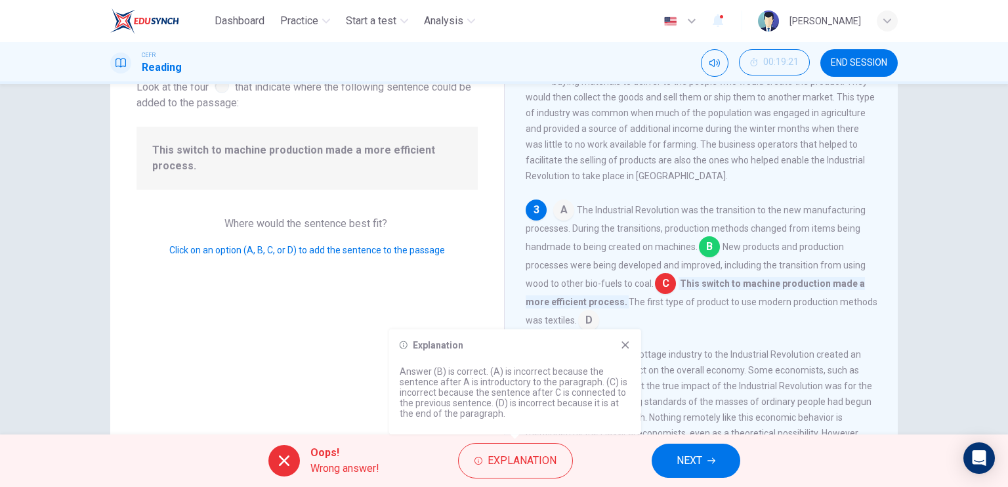
click at [629, 338] on div "Explanation Answer (B) is correct. (A) is incorrect because the sentence after …" at bounding box center [515, 381] width 252 height 105
click at [618, 349] on div "Explanation" at bounding box center [515, 345] width 231 height 10
click at [622, 345] on icon at bounding box center [625, 345] width 10 height 10
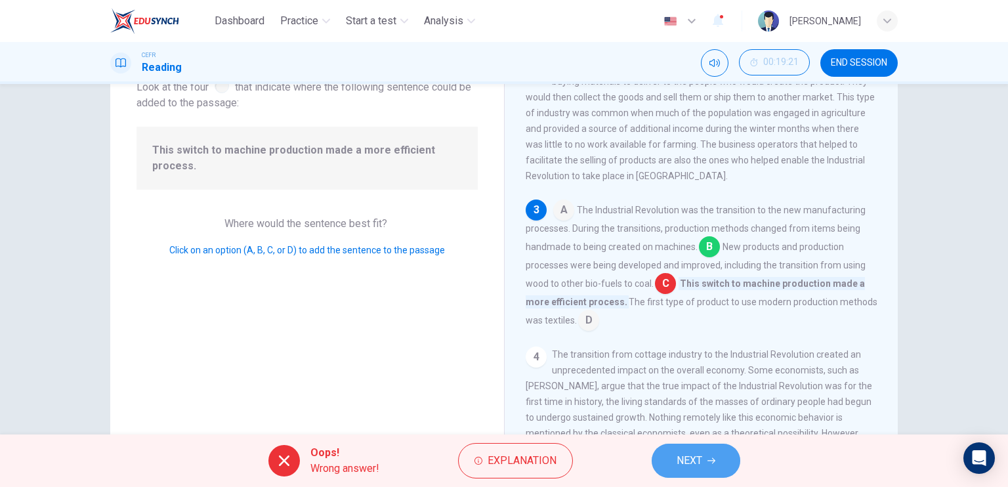
click at [695, 453] on span "NEXT" at bounding box center [690, 460] width 26 height 18
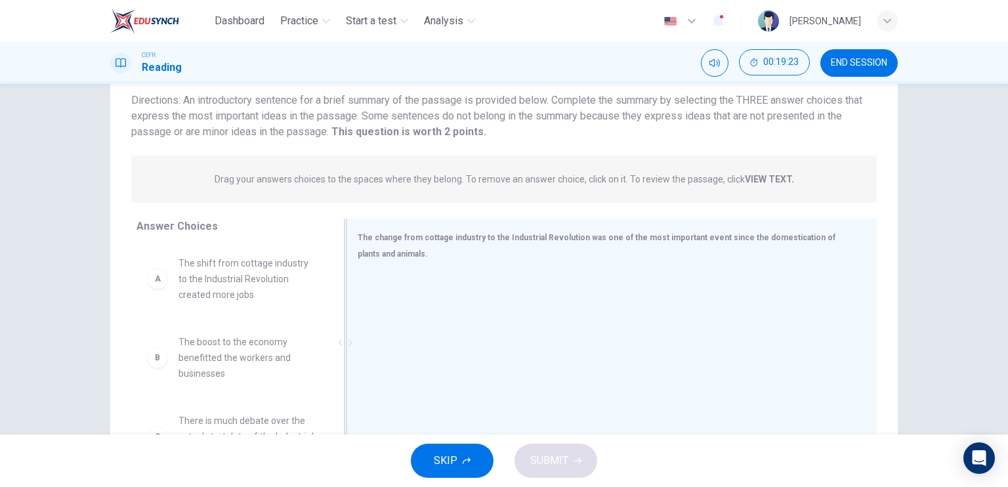
drag, startPoint x: 394, startPoint y: 251, endPoint x: 333, endPoint y: 220, distance: 67.8
click at [346, 220] on div "The change from cottage industry to the Industrial Revolution was one of the mo…" at bounding box center [611, 343] width 530 height 248
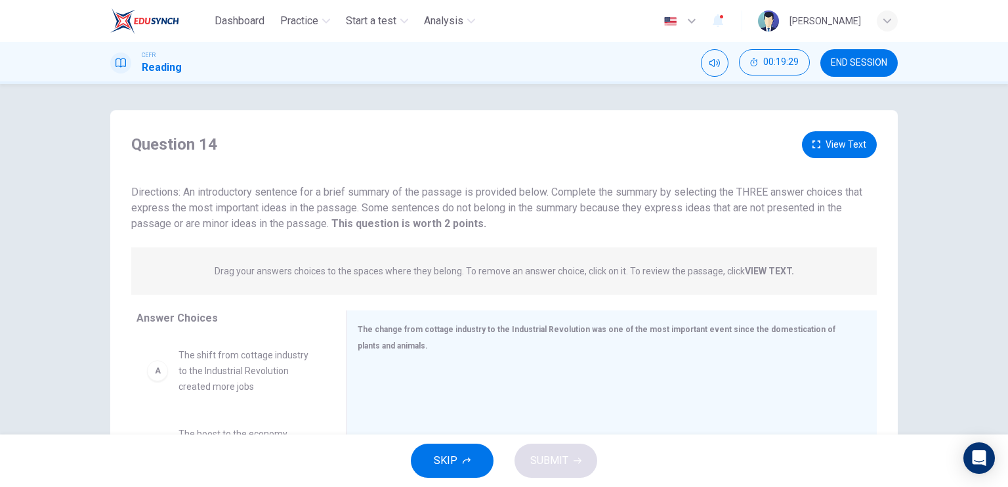
click at [835, 144] on button "View Text" at bounding box center [839, 144] width 75 height 27
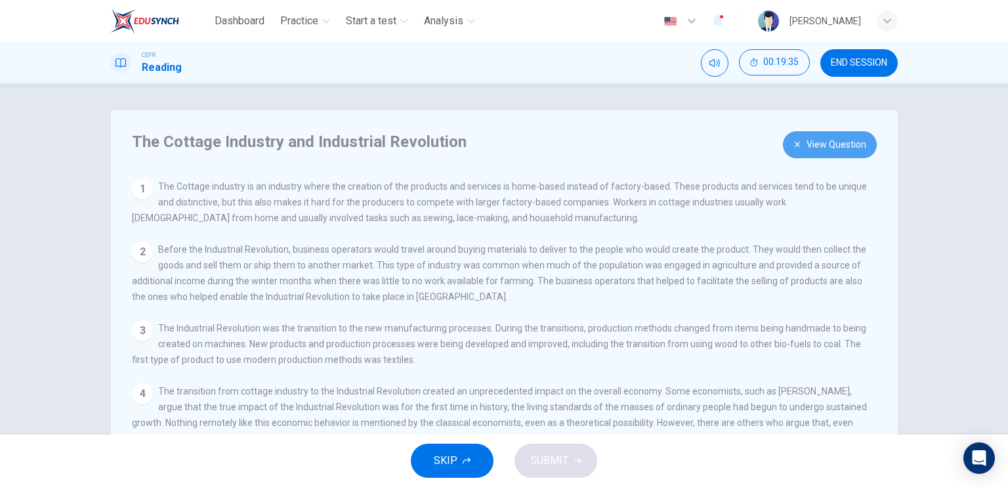
click at [840, 136] on button "View Question" at bounding box center [830, 144] width 94 height 27
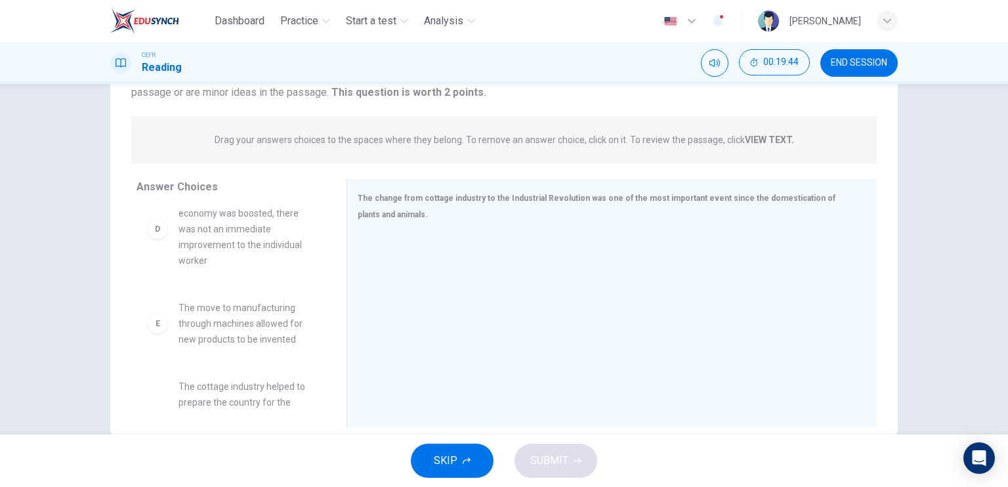
scroll to position [197, 0]
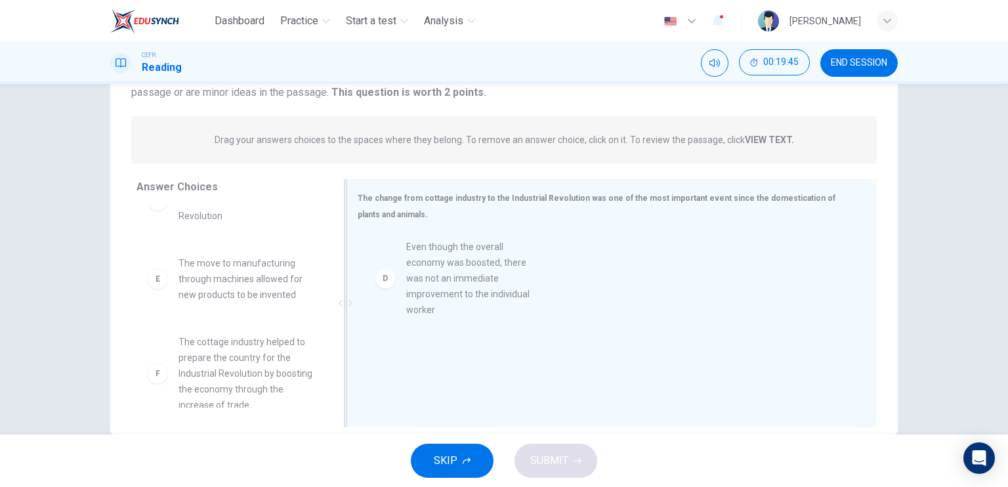
drag, startPoint x: 264, startPoint y: 308, endPoint x: 497, endPoint y: 288, distance: 234.4
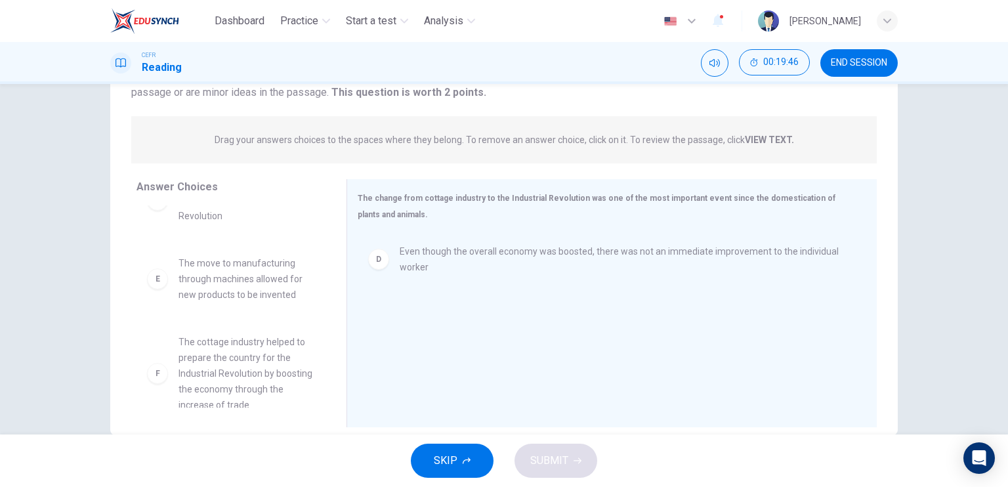
scroll to position [213, 0]
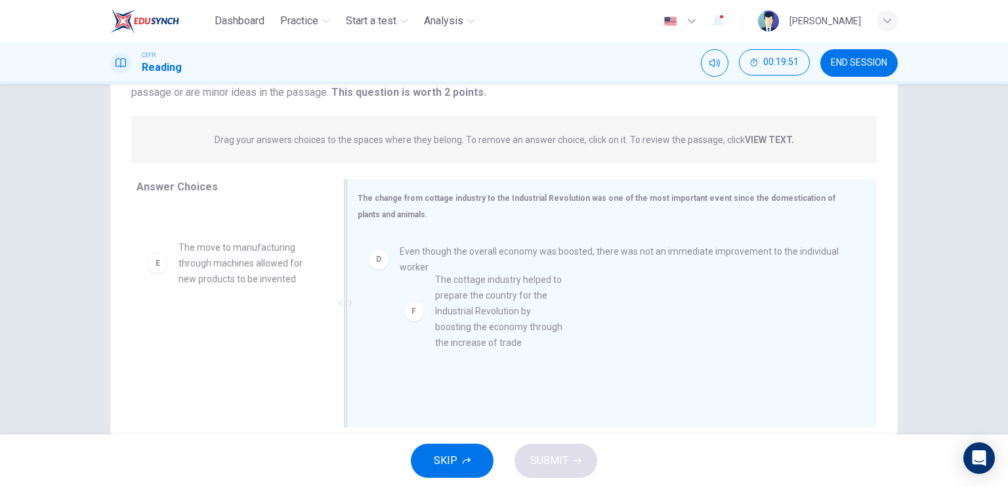
drag, startPoint x: 273, startPoint y: 373, endPoint x: 540, endPoint y: 328, distance: 270.8
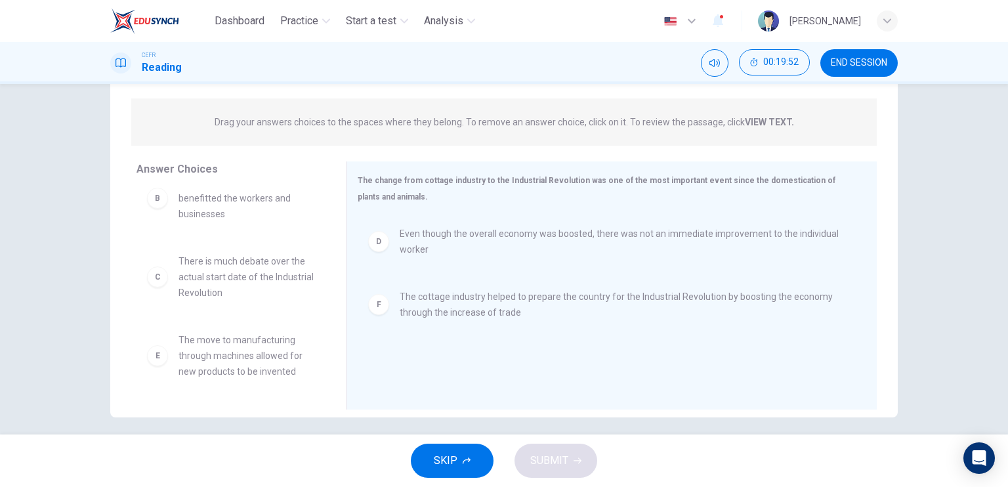
scroll to position [157, 0]
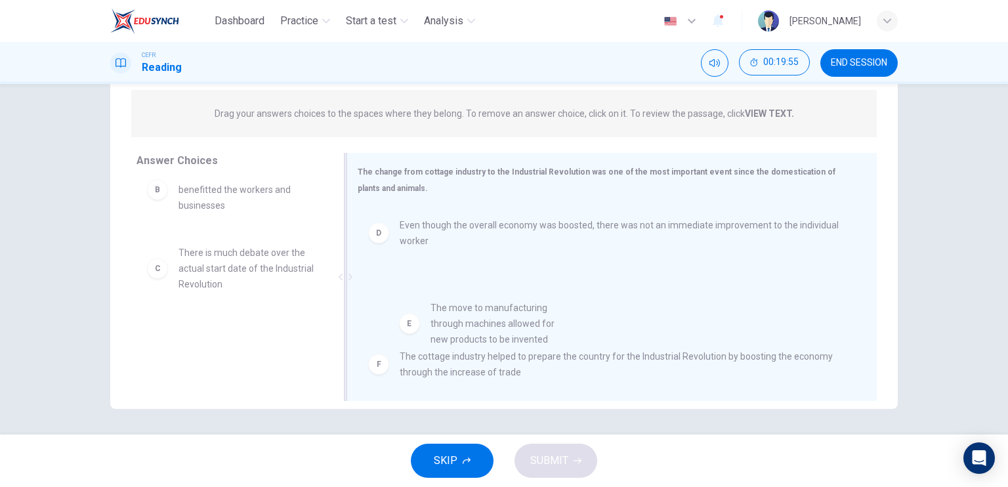
drag, startPoint x: 264, startPoint y: 365, endPoint x: 524, endPoint y: 344, distance: 261.4
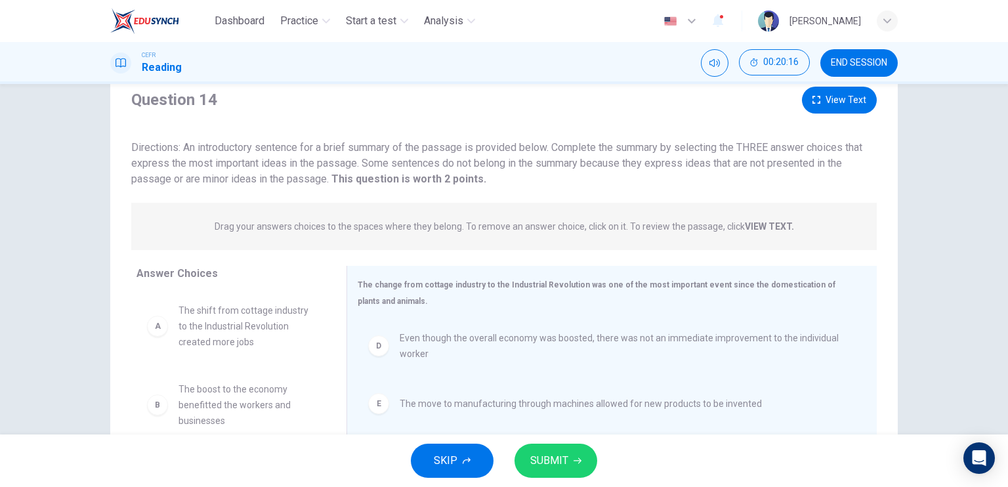
scroll to position [0, 0]
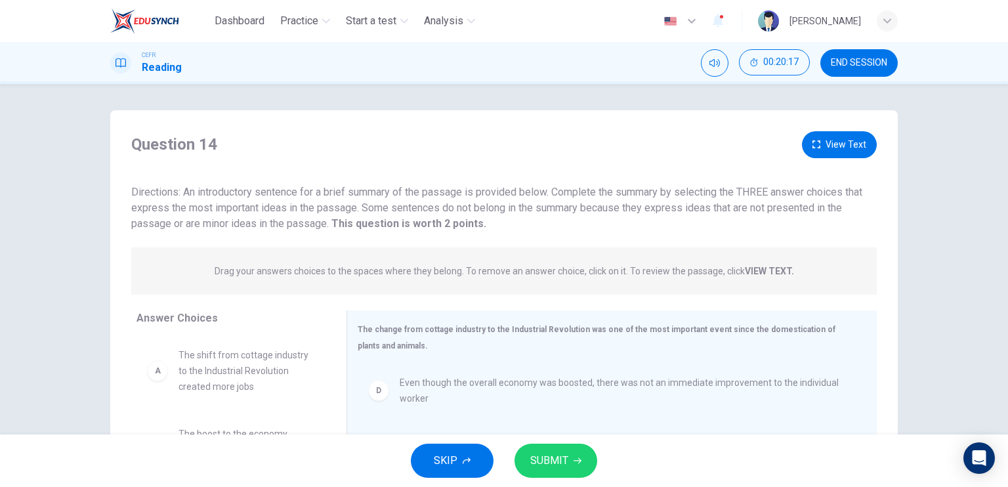
click at [837, 139] on button "View Text" at bounding box center [839, 144] width 75 height 27
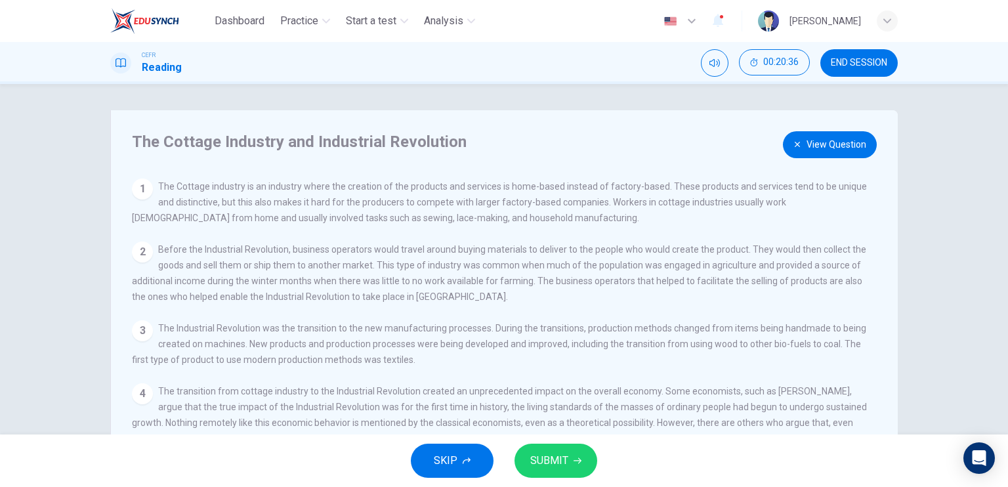
click at [823, 146] on button "View Question" at bounding box center [830, 144] width 94 height 27
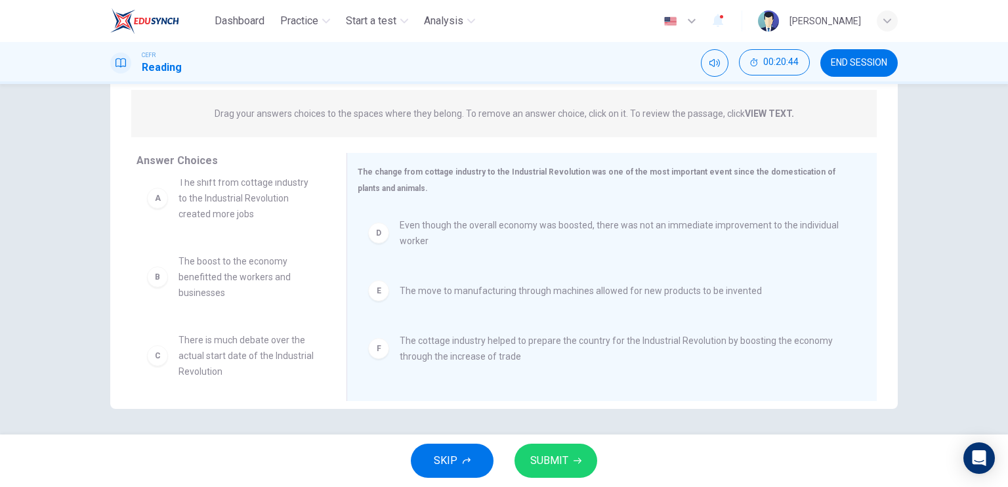
scroll to position [24, 0]
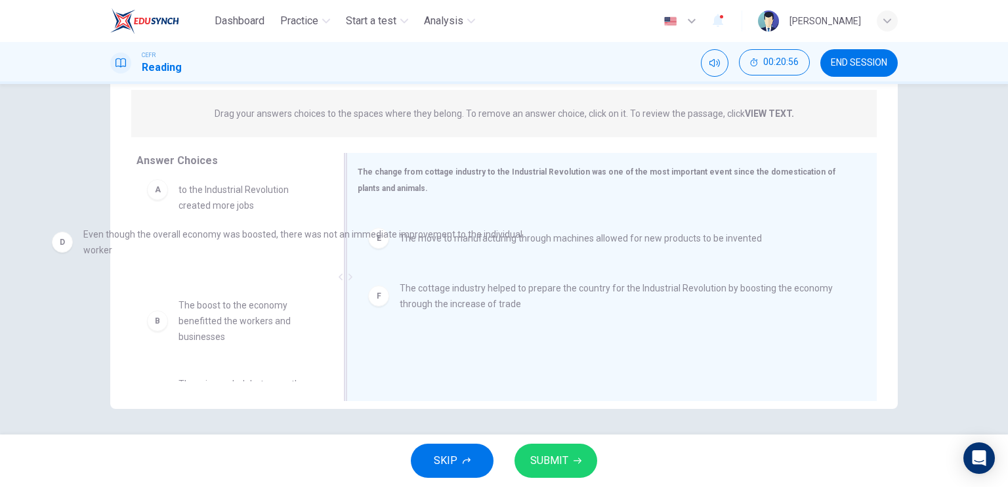
drag, startPoint x: 560, startPoint y: 240, endPoint x: 240, endPoint y: 245, distance: 320.9
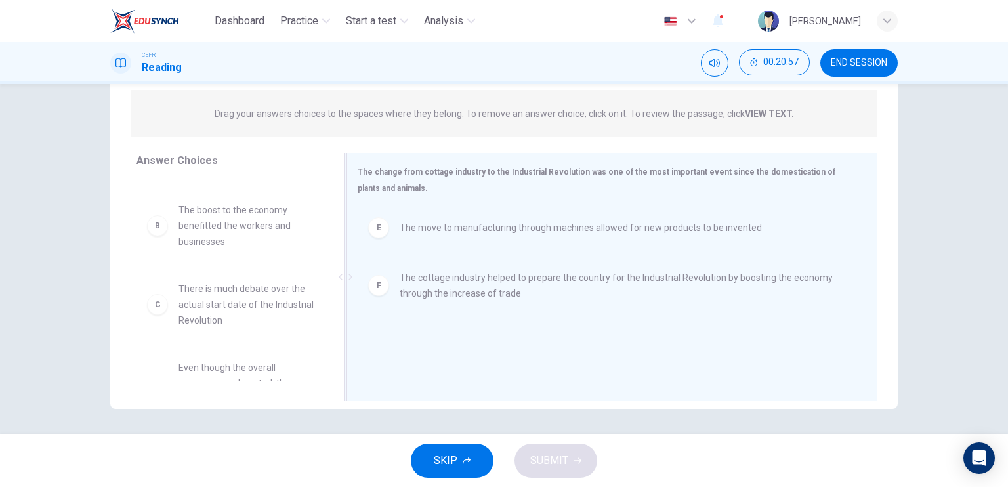
scroll to position [89, 0]
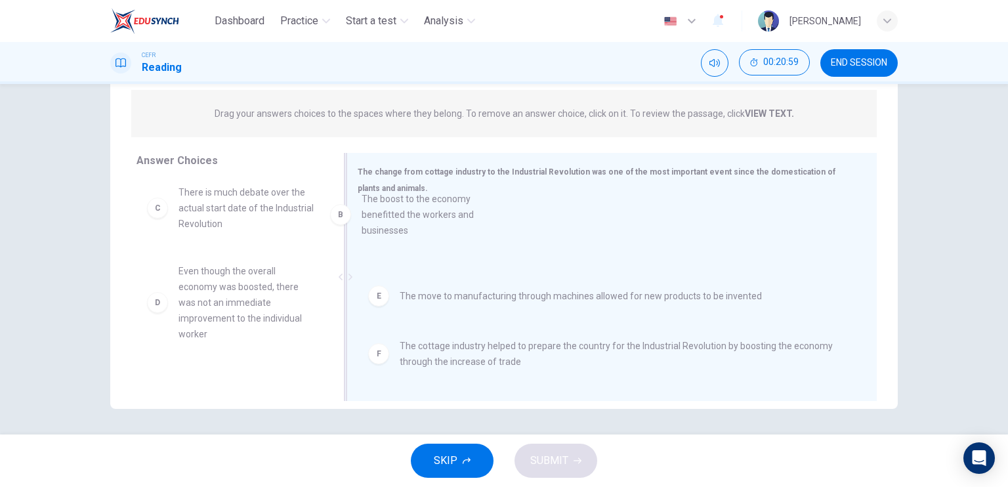
drag, startPoint x: 240, startPoint y: 222, endPoint x: 432, endPoint y: 233, distance: 192.5
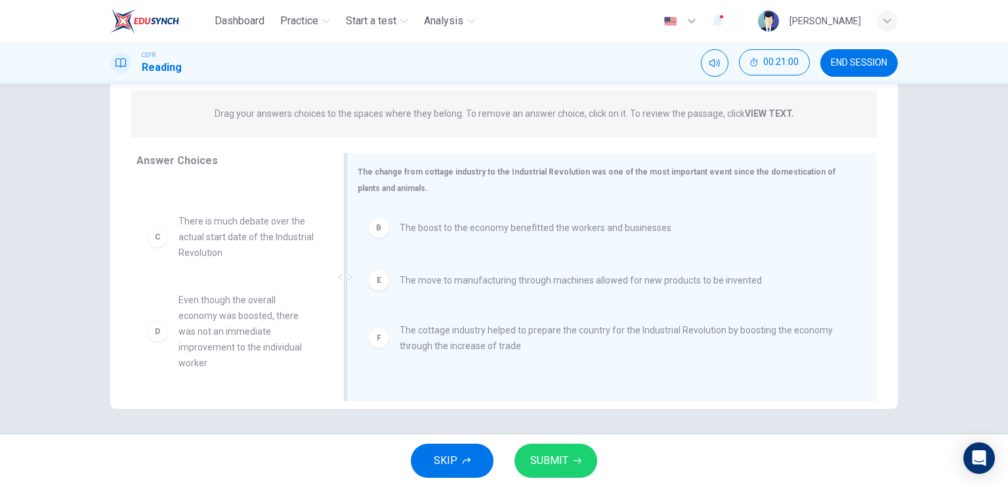
scroll to position [55, 0]
click at [568, 457] on button "SUBMIT" at bounding box center [555, 461] width 83 height 34
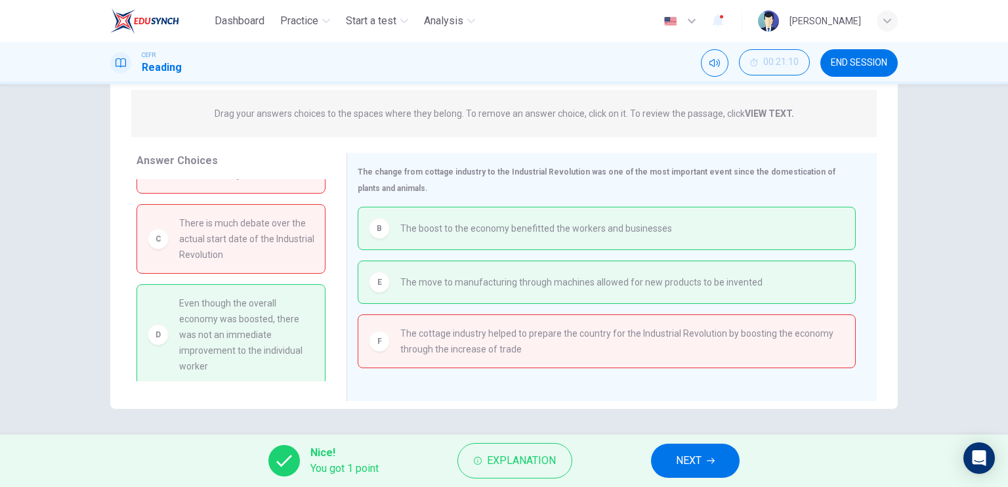
scroll to position [58, 0]
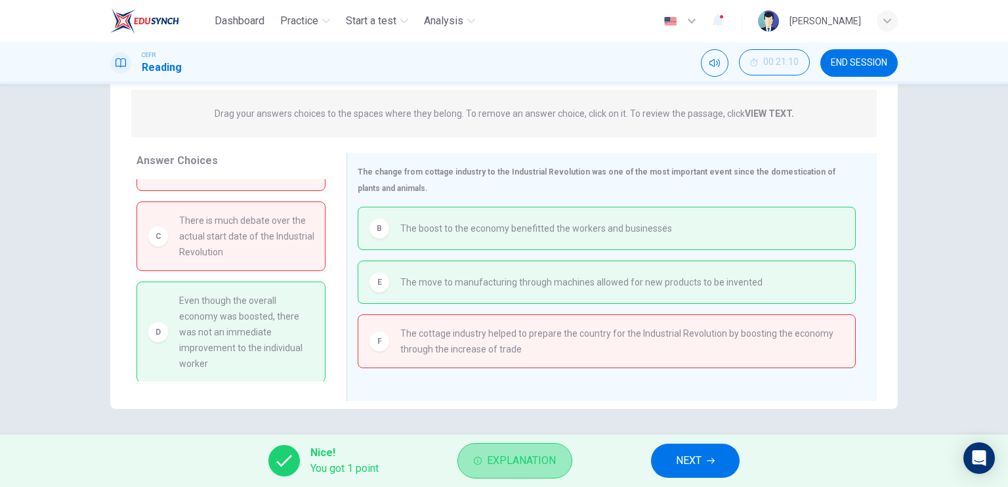
click at [495, 455] on span "Explanation" at bounding box center [521, 460] width 69 height 18
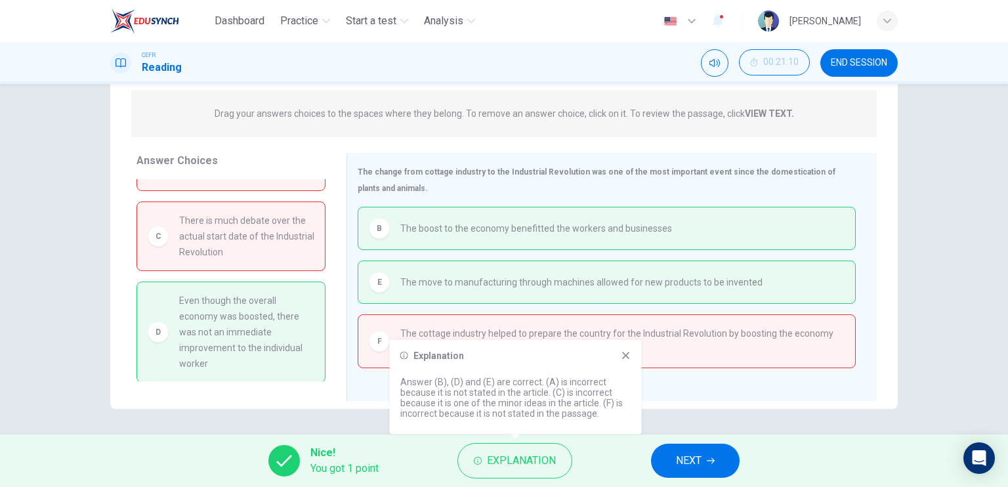
click at [625, 356] on icon at bounding box center [625, 355] width 7 height 7
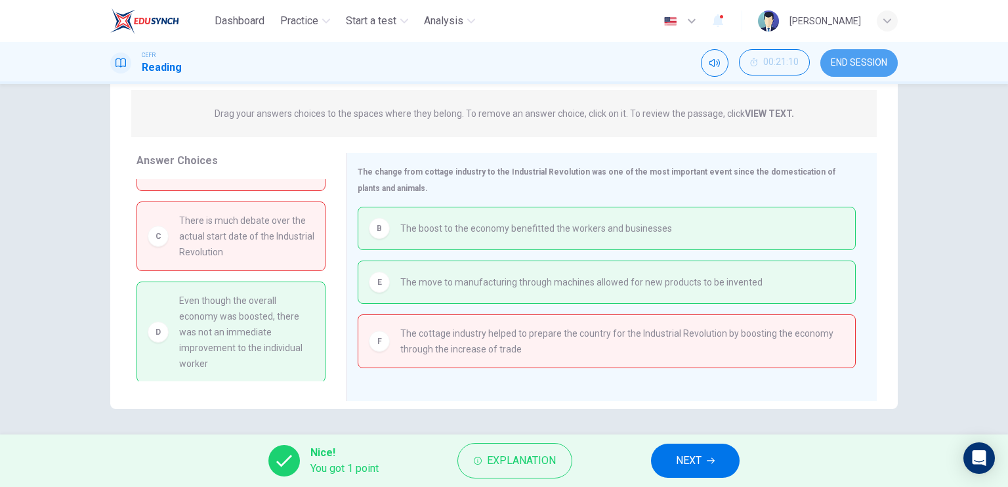
click at [862, 59] on span "END SESSION" at bounding box center [859, 63] width 56 height 10
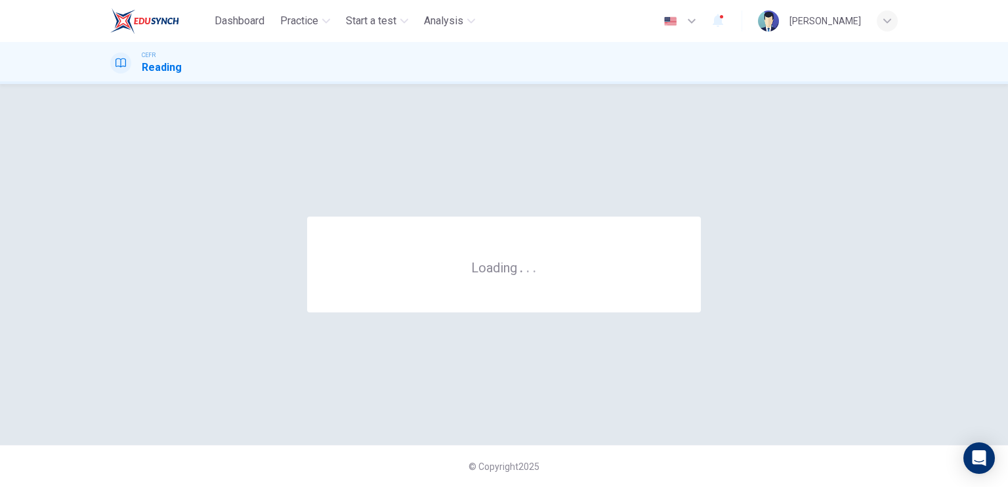
scroll to position [0, 0]
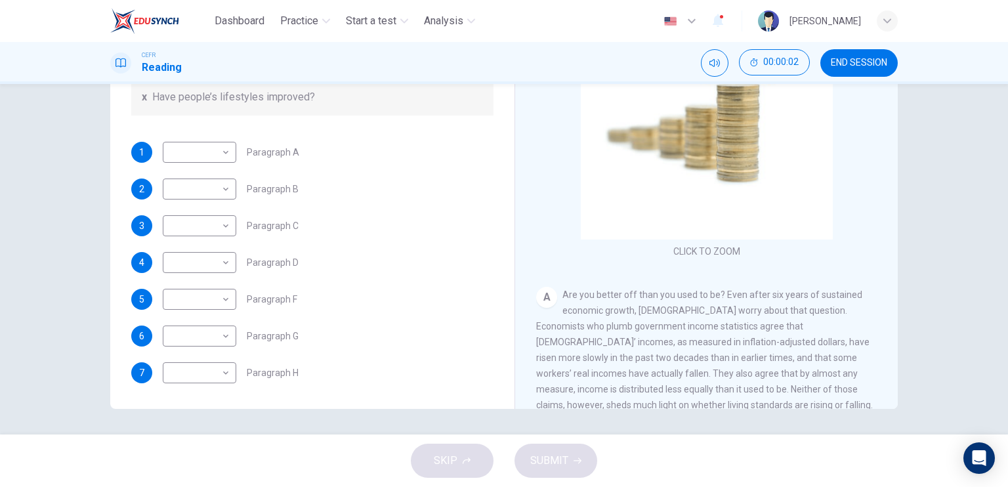
scroll to position [394, 0]
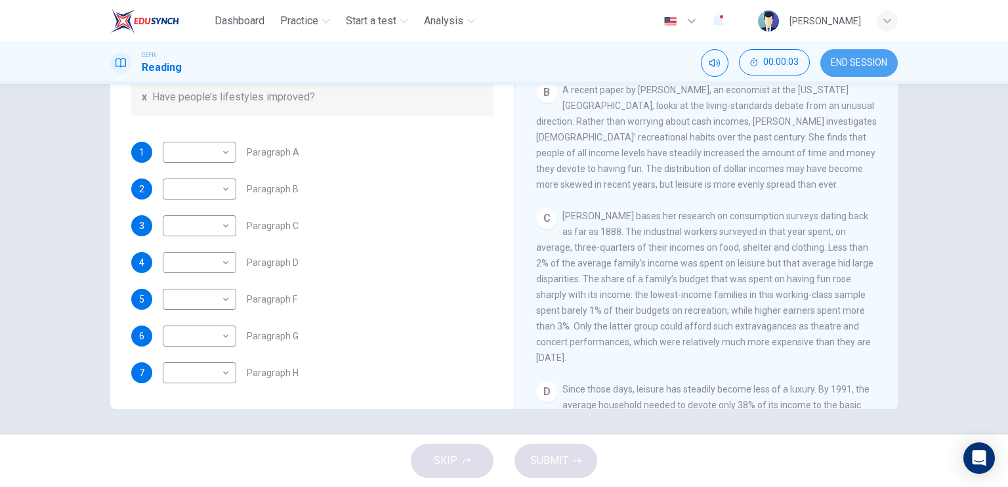
click at [843, 63] on span "END SESSION" at bounding box center [859, 63] width 56 height 10
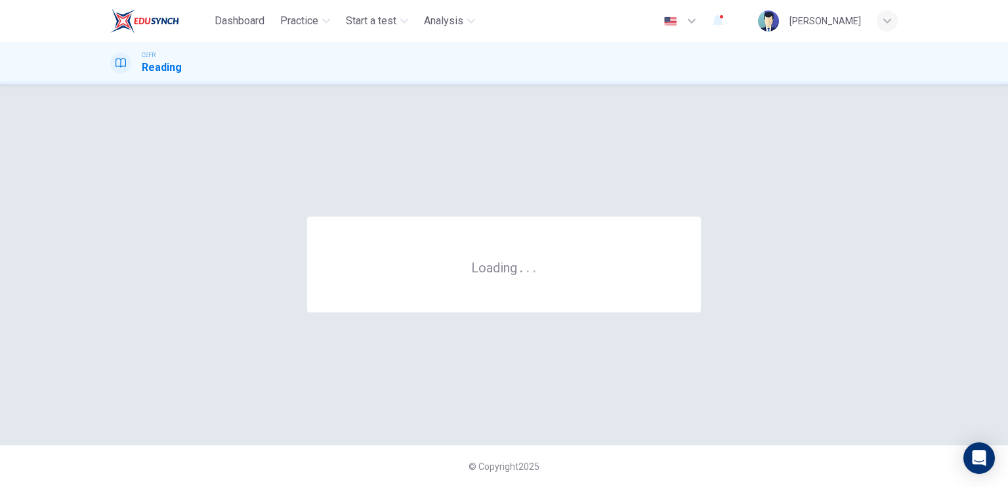
scroll to position [0, 0]
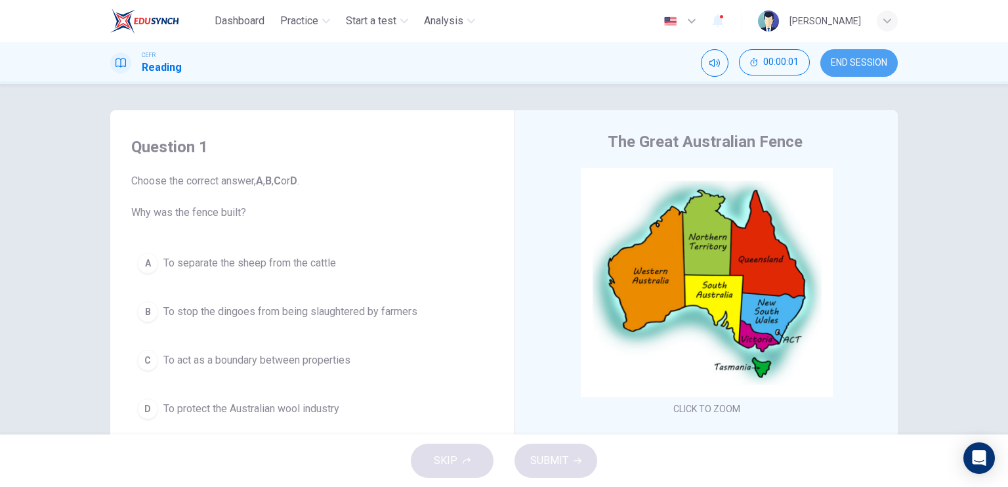
click at [889, 66] on button "END SESSION" at bounding box center [858, 63] width 77 height 28
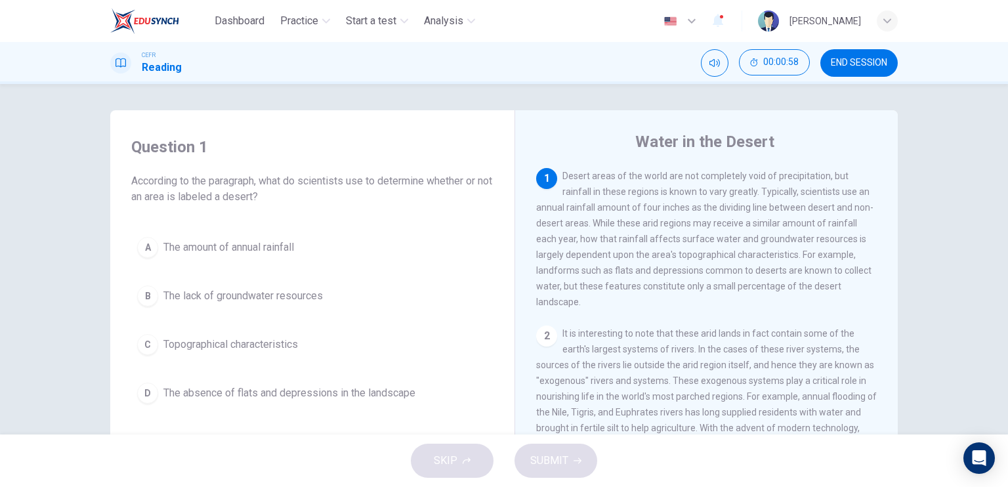
click at [238, 252] on span "The amount of annual rainfall" at bounding box center [228, 248] width 131 height 16
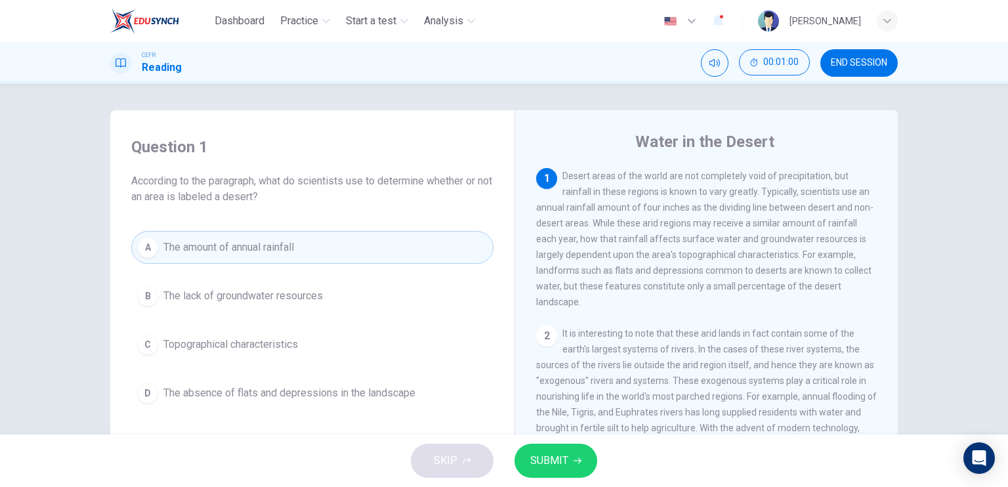
click at [575, 451] on button "SUBMIT" at bounding box center [555, 461] width 83 height 34
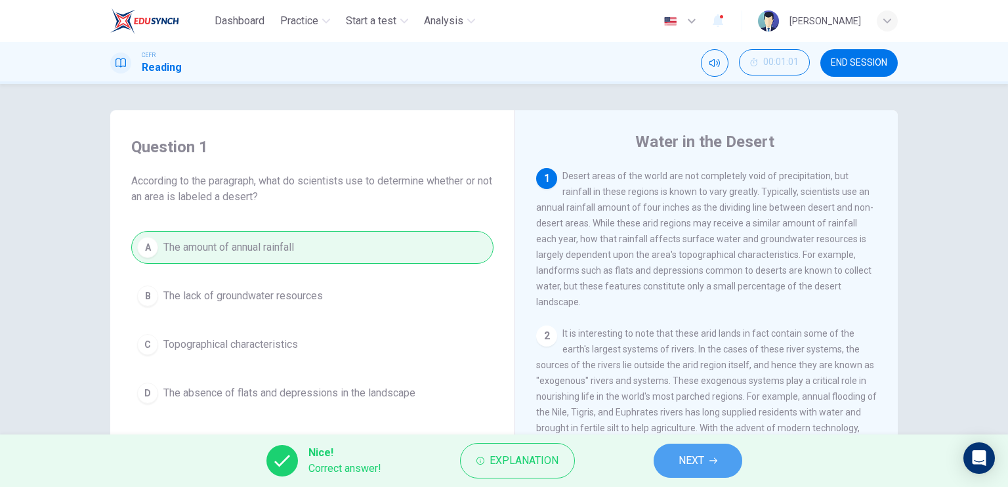
click at [677, 473] on button "NEXT" at bounding box center [698, 461] width 89 height 34
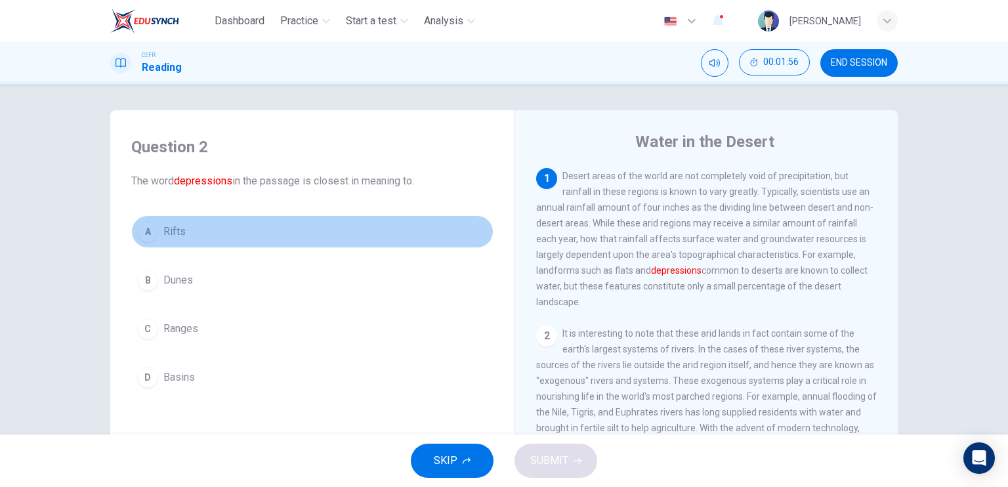
click at [160, 240] on button "A Rifts" at bounding box center [312, 231] width 362 height 33
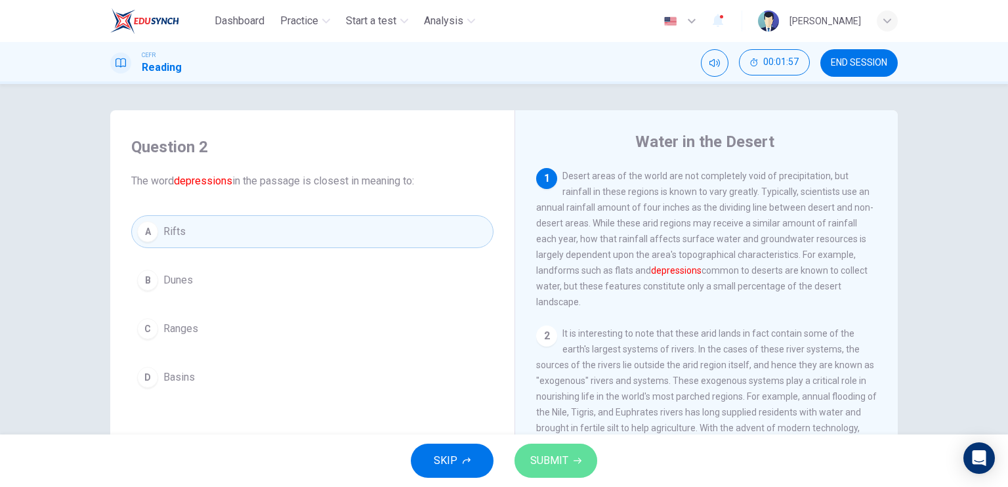
click at [545, 448] on button "SUBMIT" at bounding box center [555, 461] width 83 height 34
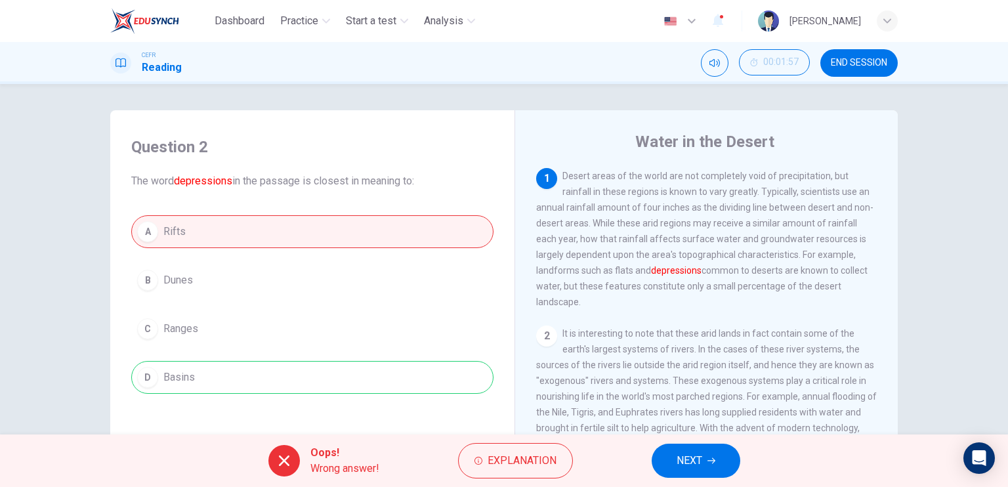
click at [398, 369] on div "A Rifts B Dunes C Ranges D Basins" at bounding box center [312, 304] width 362 height 178
click at [503, 459] on span "Explanation" at bounding box center [522, 460] width 69 height 18
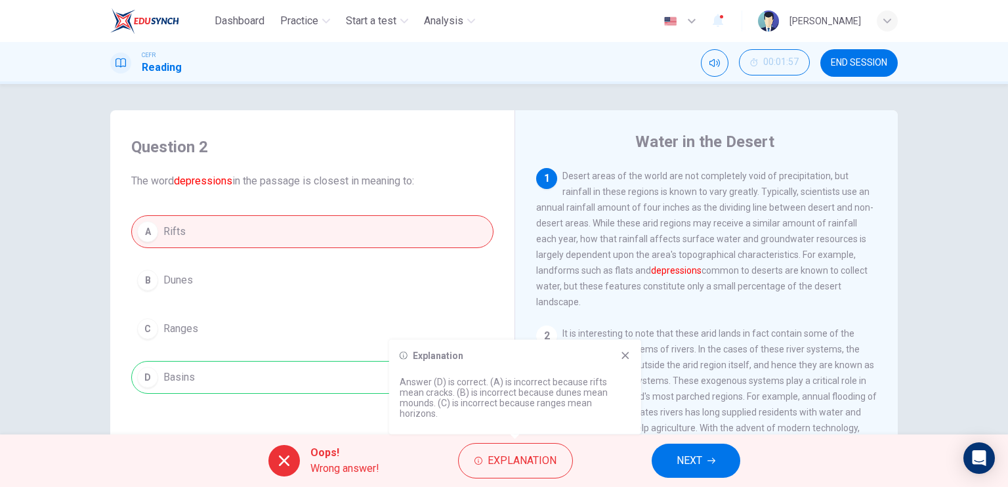
click at [706, 461] on button "NEXT" at bounding box center [696, 461] width 89 height 34
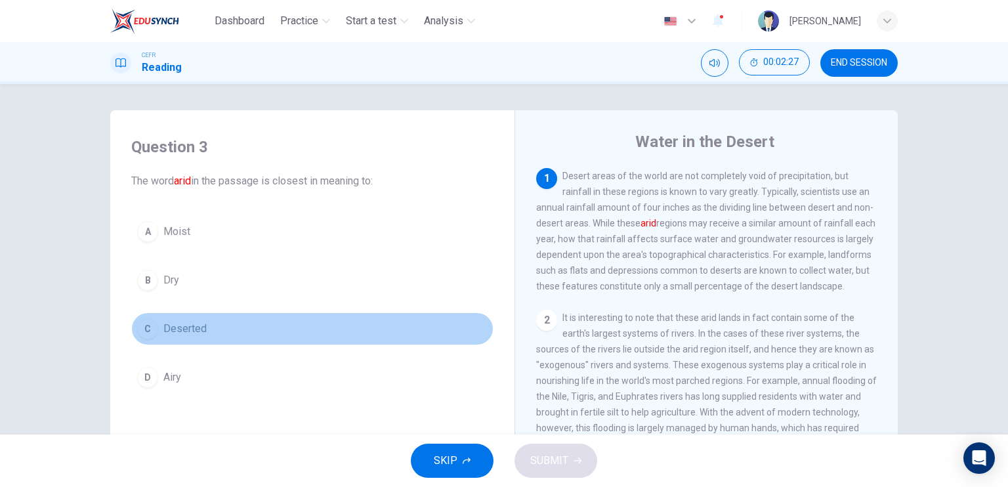
click at [187, 333] on span "Deserted" at bounding box center [184, 329] width 43 height 16
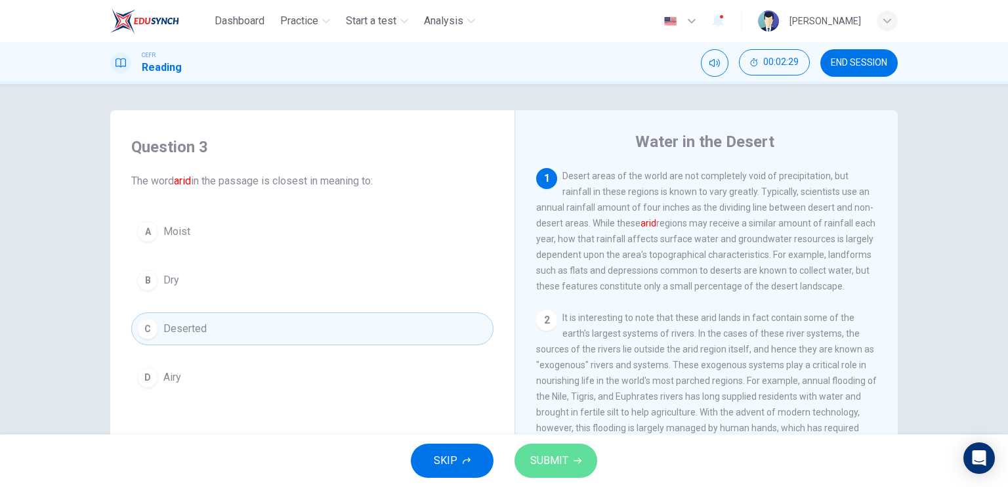
click at [554, 454] on span "SUBMIT" at bounding box center [549, 460] width 38 height 18
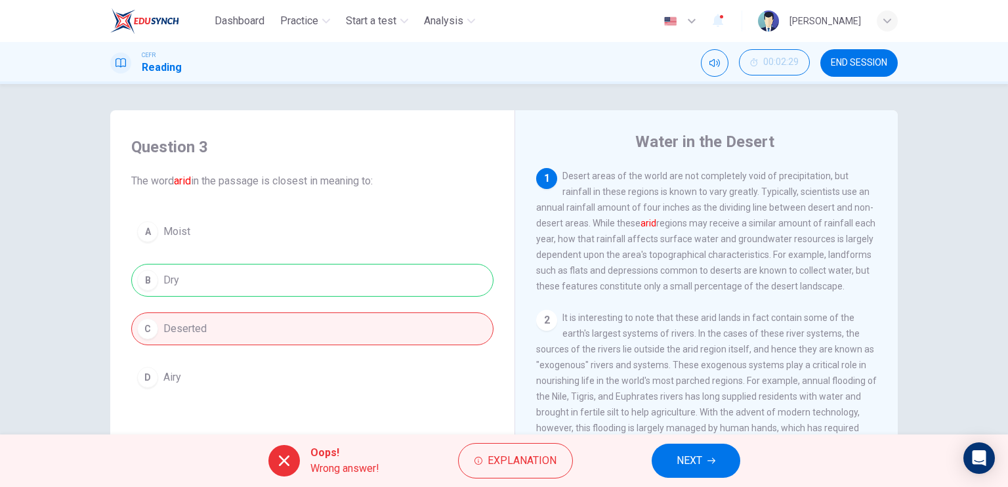
click at [383, 278] on div "A Moist B Dry C Deserted D Airy" at bounding box center [312, 304] width 362 height 178
click at [508, 456] on span "Explanation" at bounding box center [522, 460] width 69 height 18
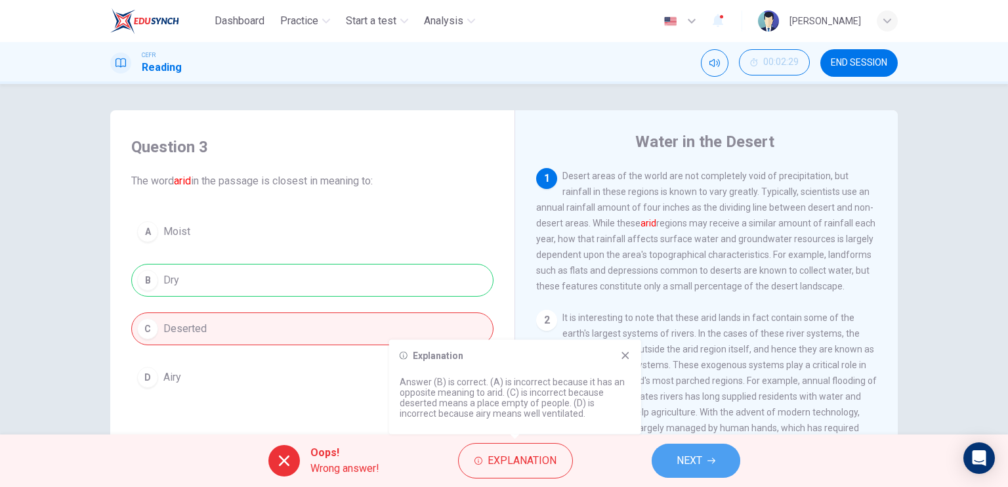
click at [703, 454] on button "NEXT" at bounding box center [696, 461] width 89 height 34
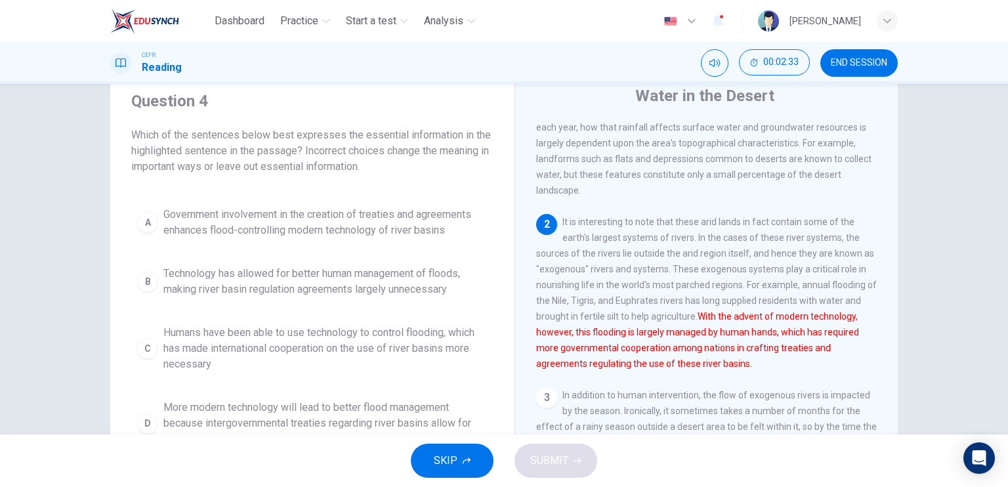
scroll to position [66, 0]
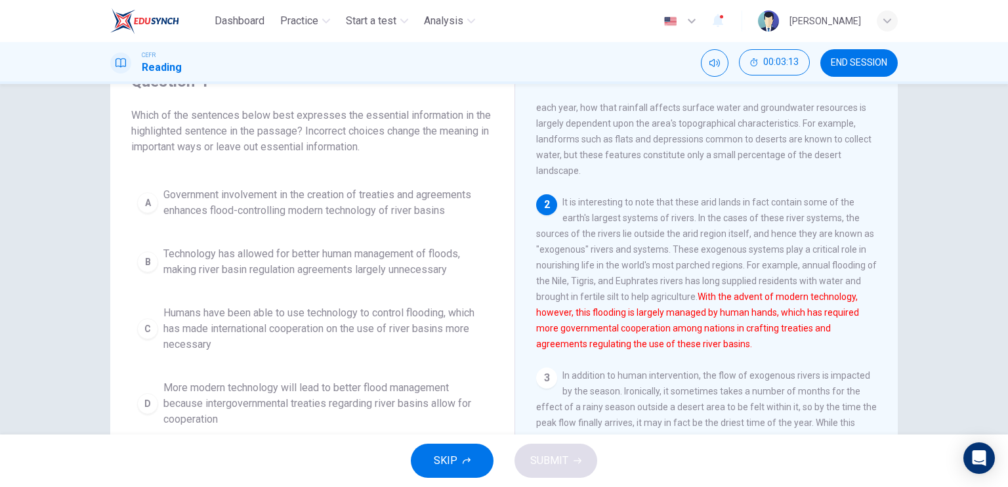
click at [289, 397] on span "More modern technology will lead to better flood management because intergovern…" at bounding box center [325, 403] width 324 height 47
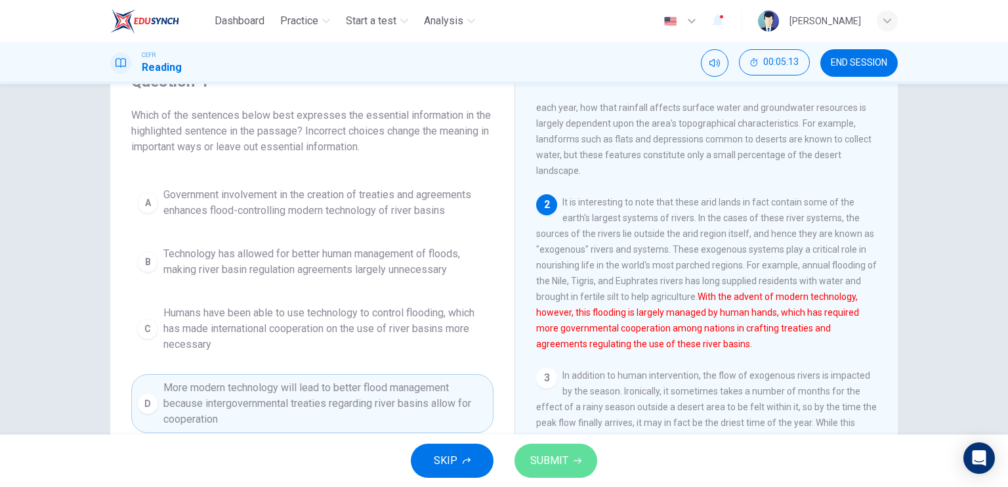
click at [536, 467] on span "SUBMIT" at bounding box center [549, 460] width 38 height 18
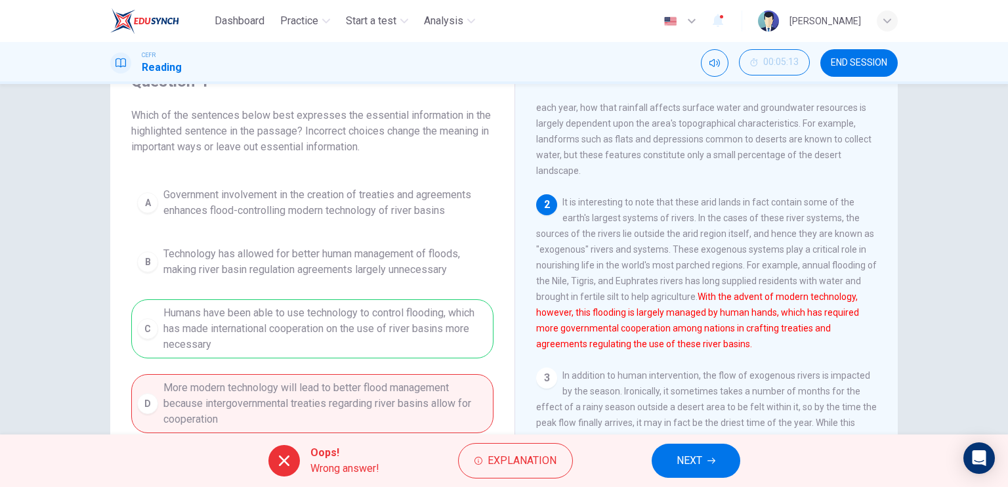
click at [402, 336] on div "A Government involvement in the creation of treaties and agreements enhances fl…" at bounding box center [312, 307] width 362 height 252
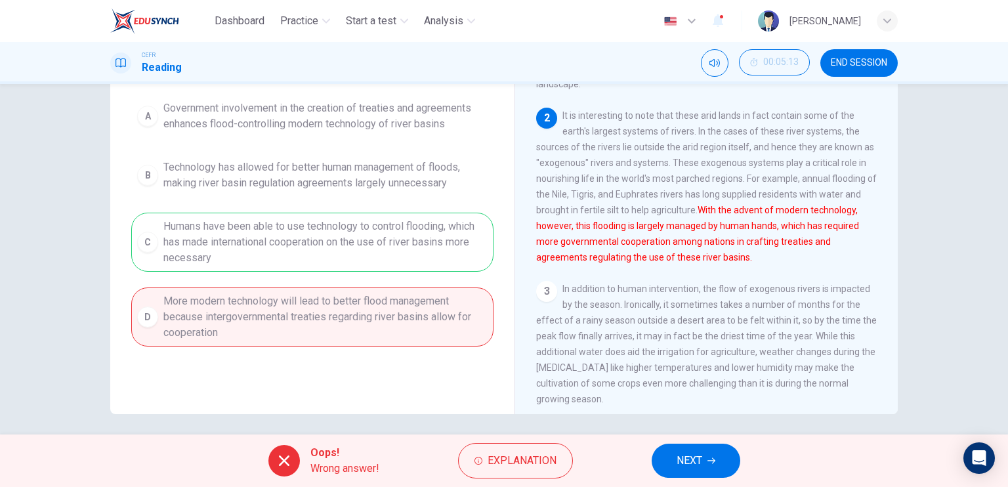
scroll to position [157, 0]
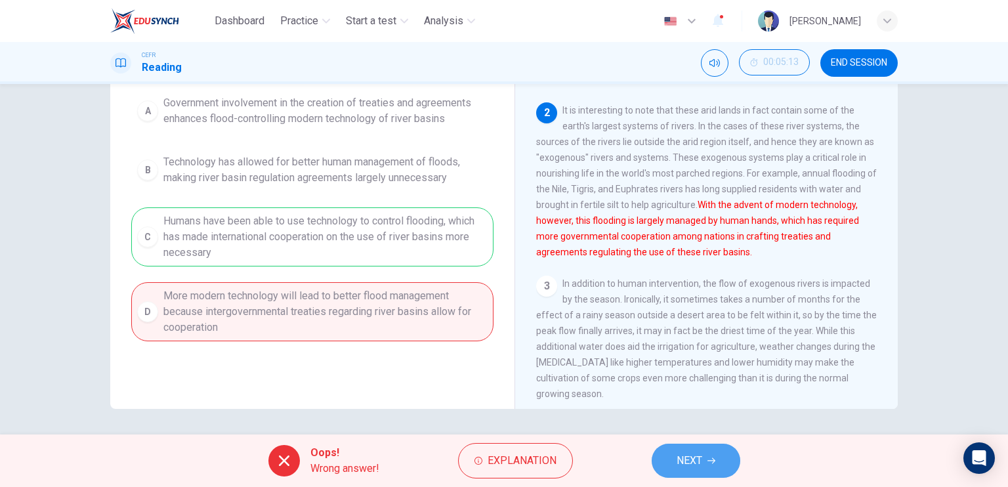
click at [678, 463] on span "NEXT" at bounding box center [690, 460] width 26 height 18
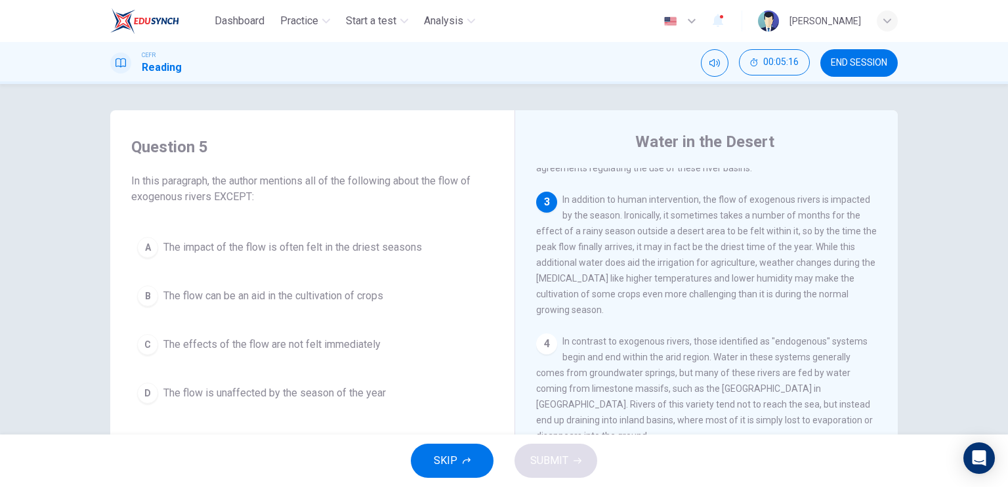
scroll to position [328, 0]
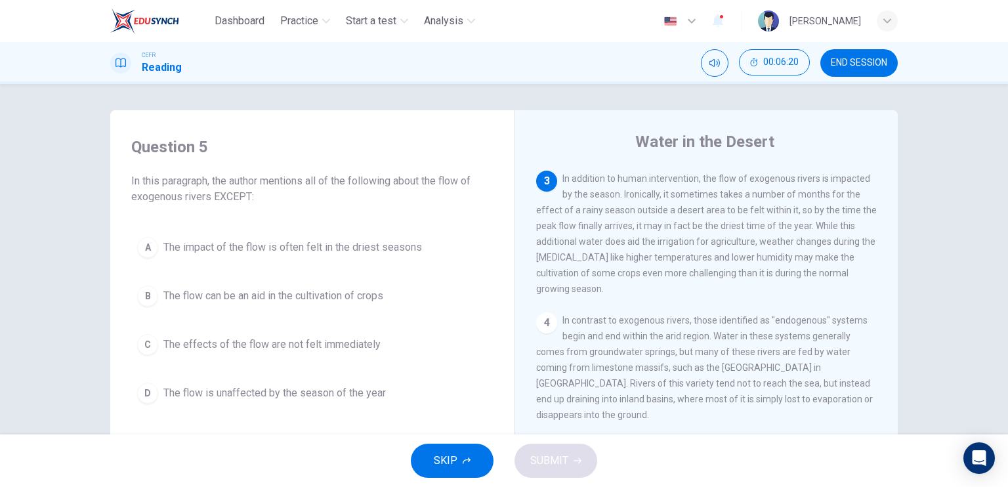
click at [333, 339] on span "The effects of the flow are not felt immediately" at bounding box center [271, 345] width 217 height 16
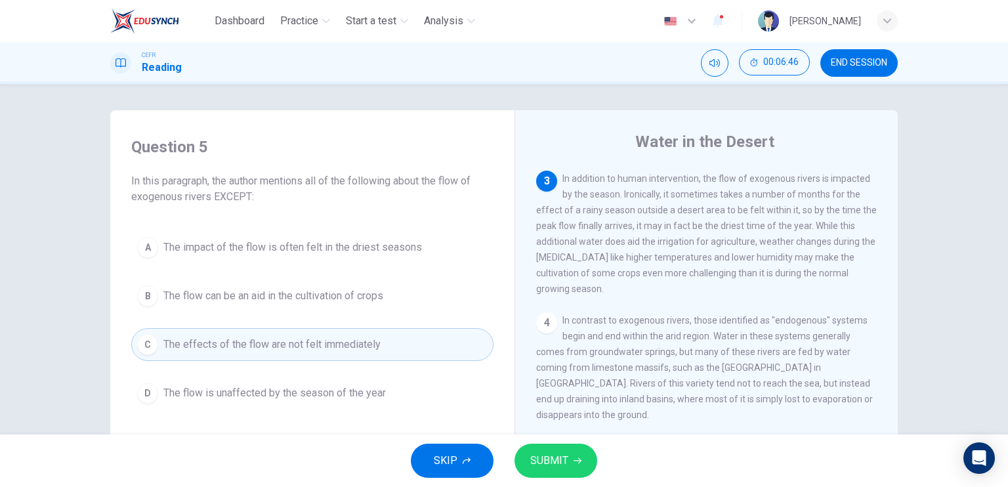
click at [388, 299] on button "B The flow can be an aid in the cultivation of crops" at bounding box center [312, 296] width 362 height 33
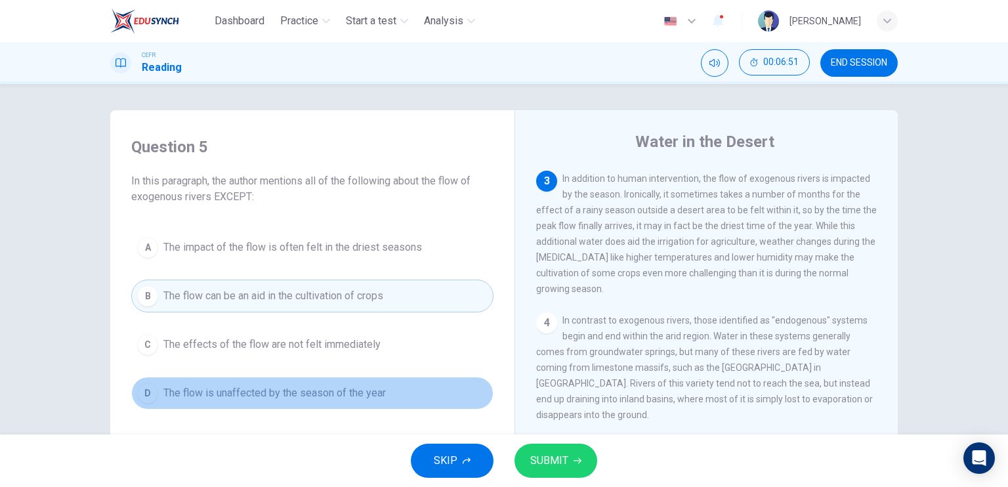
click at [354, 386] on span "The flow is unaffected by the season of the year" at bounding box center [274, 393] width 222 height 16
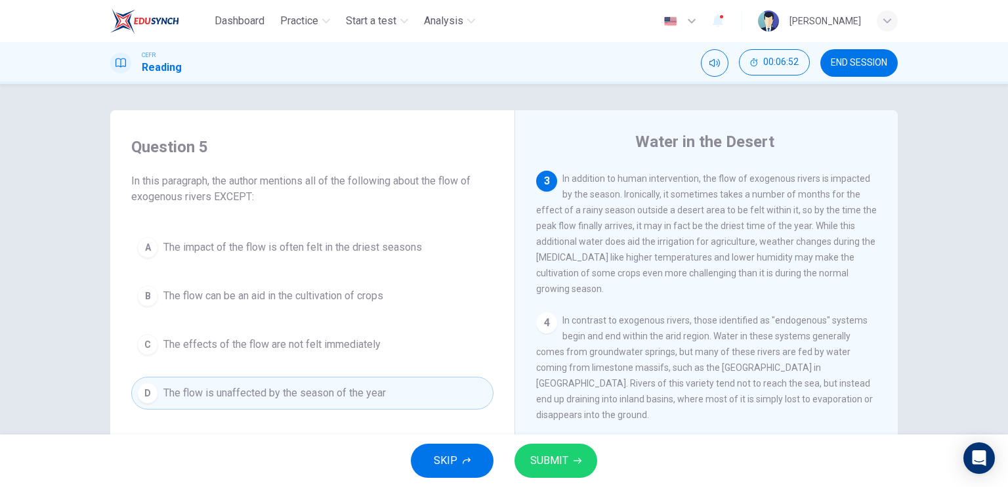
click at [555, 464] on span "SUBMIT" at bounding box center [549, 460] width 38 height 18
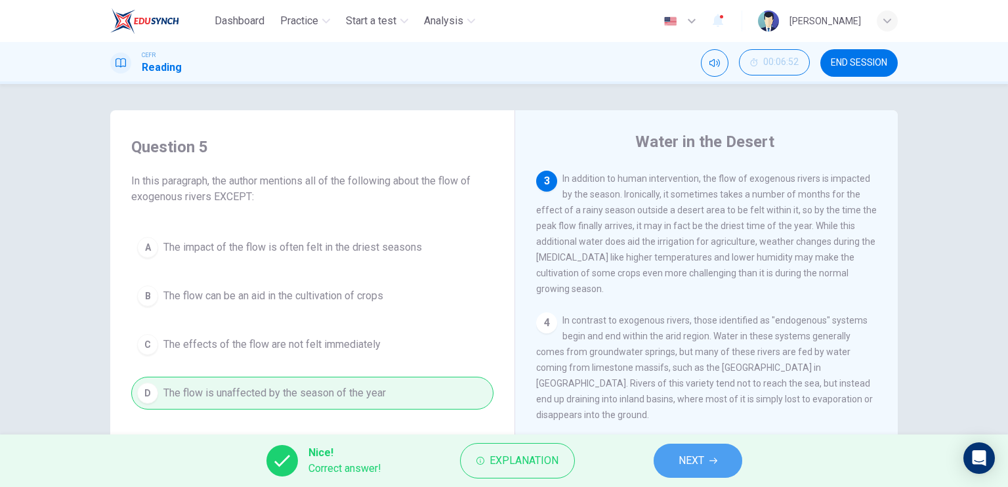
click at [701, 452] on span "NEXT" at bounding box center [691, 460] width 26 height 18
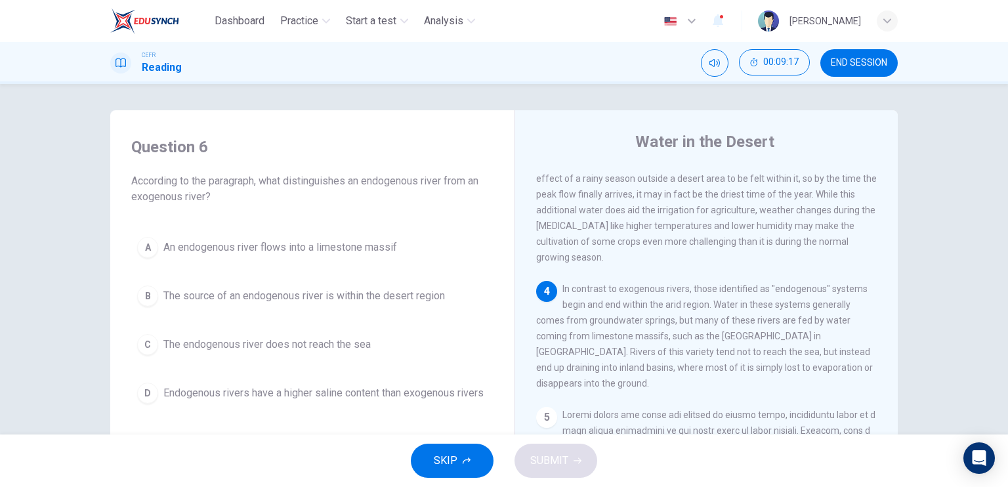
scroll to position [394, 0]
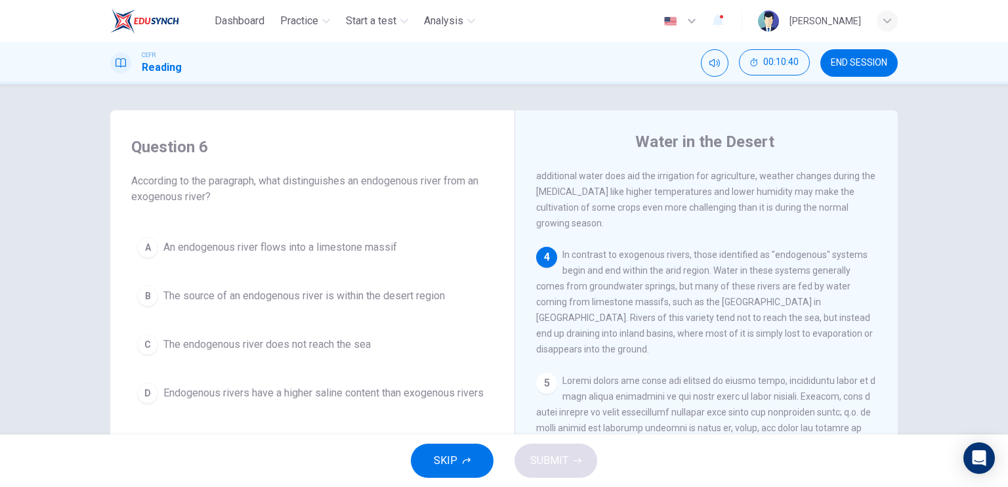
click at [548, 333] on span "In contrast to exogenous rivers, those identified as "endogenous" systems begin…" at bounding box center [704, 301] width 337 height 105
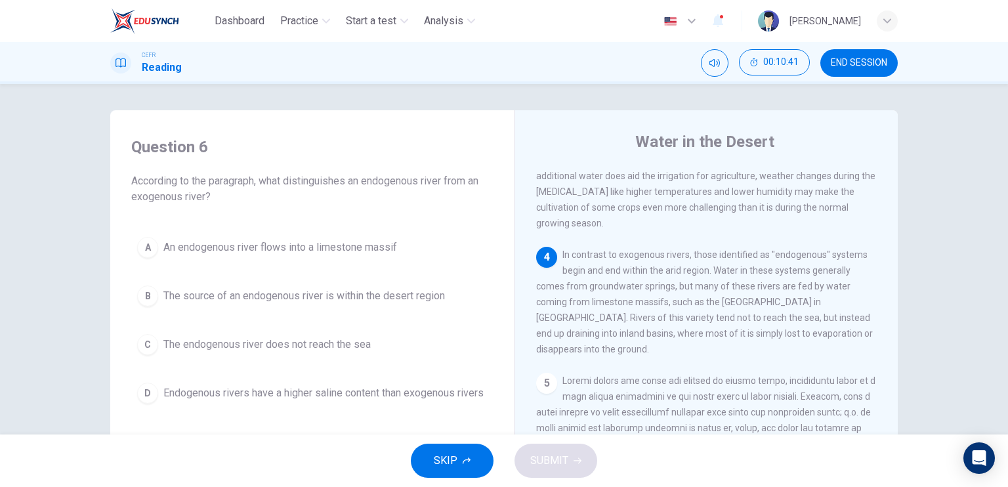
click at [548, 333] on span "In contrast to exogenous rivers, those identified as "endogenous" systems begin…" at bounding box center [704, 301] width 337 height 105
drag, startPoint x: 575, startPoint y: 348, endPoint x: 552, endPoint y: 327, distance: 31.6
click at [552, 327] on div "4 In contrast to exogenous rivers, those identified as "endogenous" systems beg…" at bounding box center [706, 302] width 341 height 110
click at [564, 338] on span "In contrast to exogenous rivers, those identified as "endogenous" systems begin…" at bounding box center [704, 301] width 337 height 105
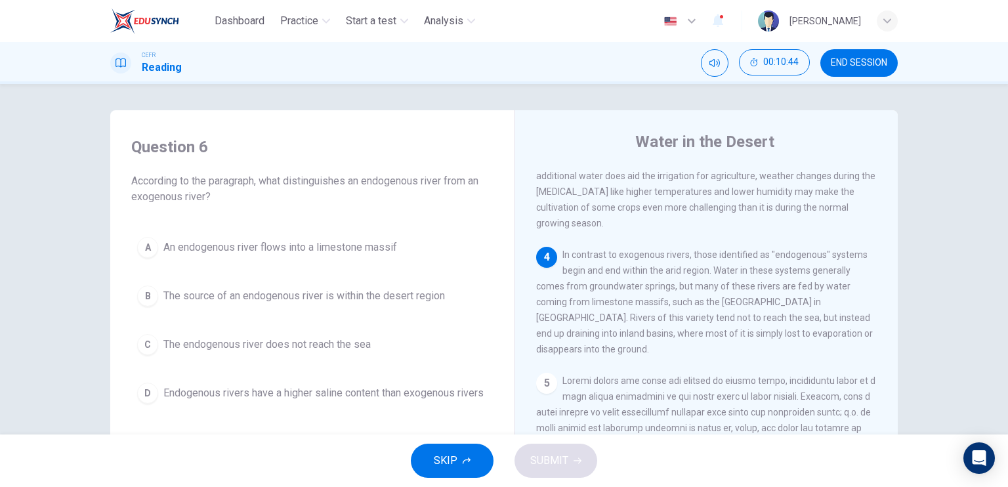
click at [564, 339] on span "In contrast to exogenous rivers, those identified as "endogenous" systems begin…" at bounding box center [704, 301] width 337 height 105
click at [568, 350] on div "4 In contrast to exogenous rivers, those identified as "endogenous" systems beg…" at bounding box center [706, 302] width 341 height 110
click at [570, 350] on div "4 In contrast to exogenous rivers, those identified as "endogenous" systems beg…" at bounding box center [706, 302] width 341 height 110
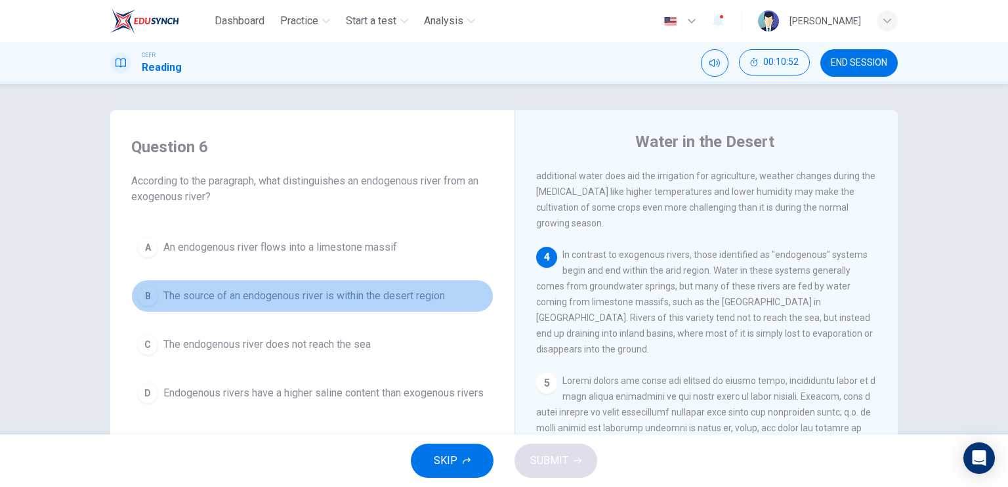
click at [416, 293] on span "The source of an endogenous river is within the desert region" at bounding box center [304, 296] width 282 height 16
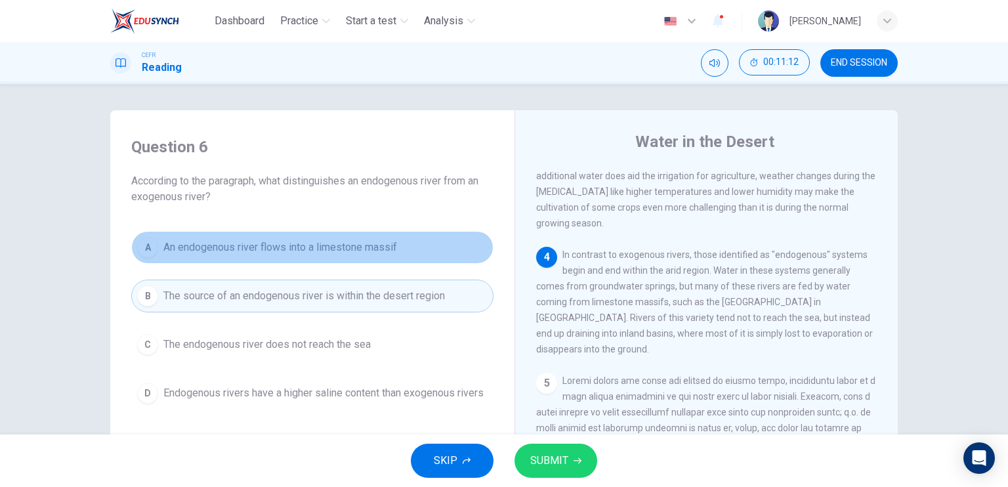
click at [370, 249] on span "An endogenous river flows into a limestone massif" at bounding box center [280, 248] width 234 height 16
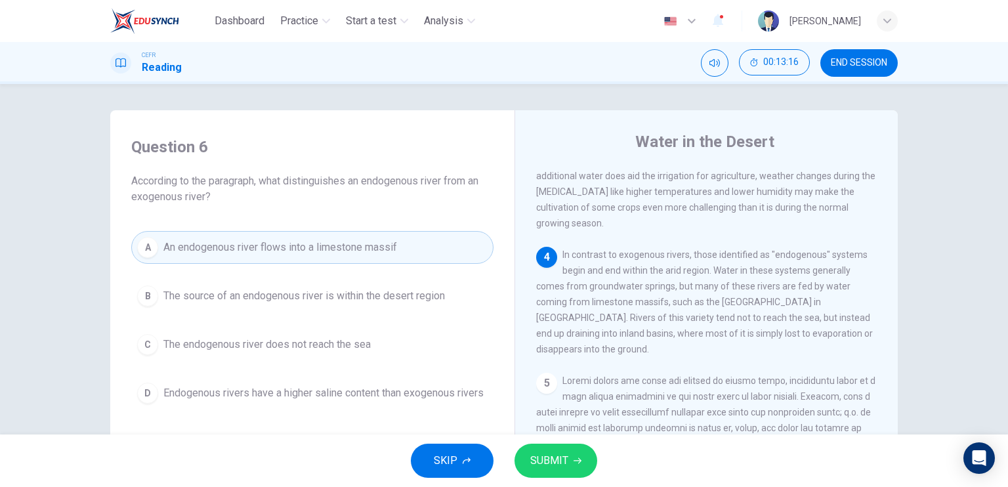
click at [390, 398] on span "Endogenous rivers have a higher saline content than exogenous rivers" at bounding box center [323, 393] width 320 height 16
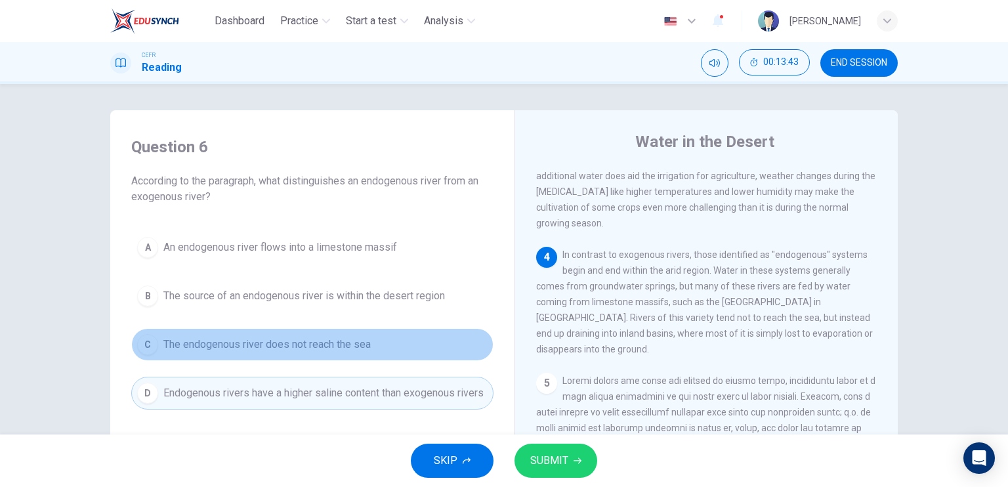
click at [347, 345] on span "The endogenous river does not reach the sea" at bounding box center [266, 345] width 207 height 16
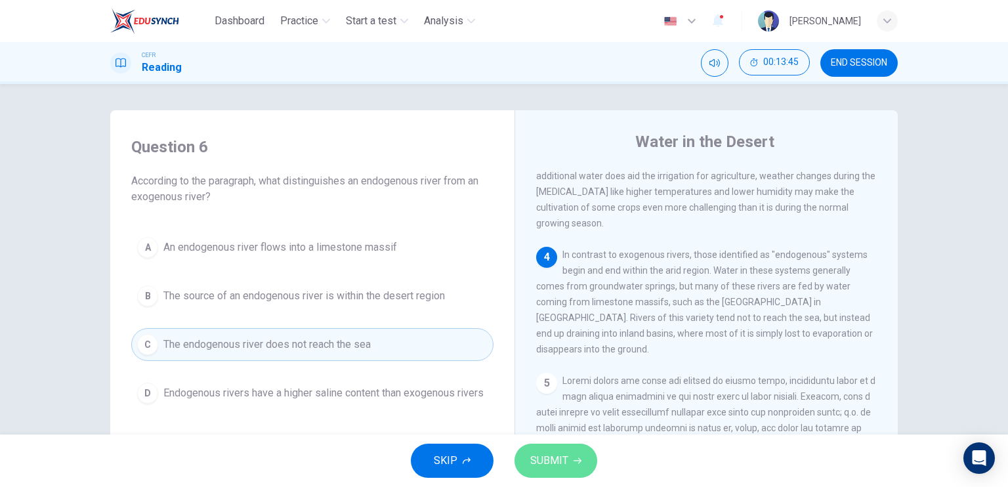
click at [552, 453] on span "SUBMIT" at bounding box center [549, 460] width 38 height 18
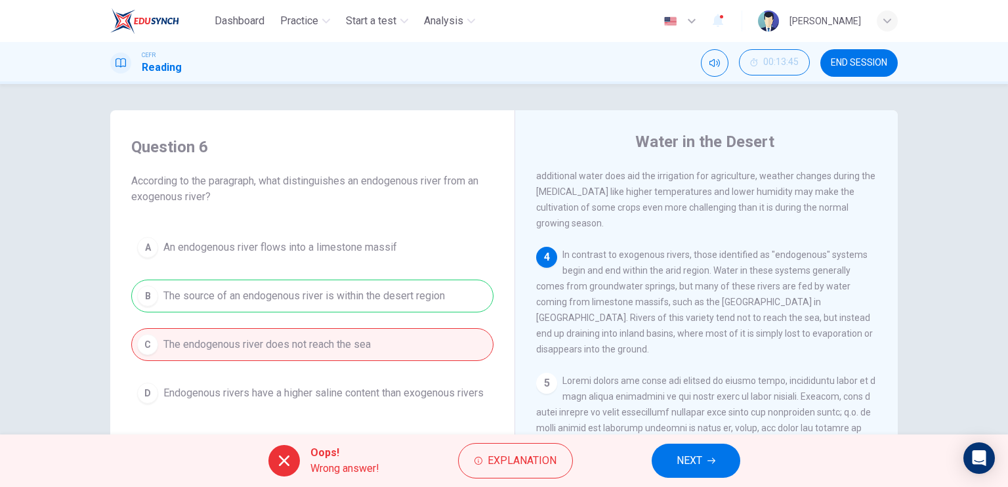
click at [411, 302] on div "A An endogenous river flows into a limestone massif B The source of an endogeno…" at bounding box center [312, 320] width 362 height 178
click at [512, 451] on span "Explanation" at bounding box center [522, 460] width 69 height 18
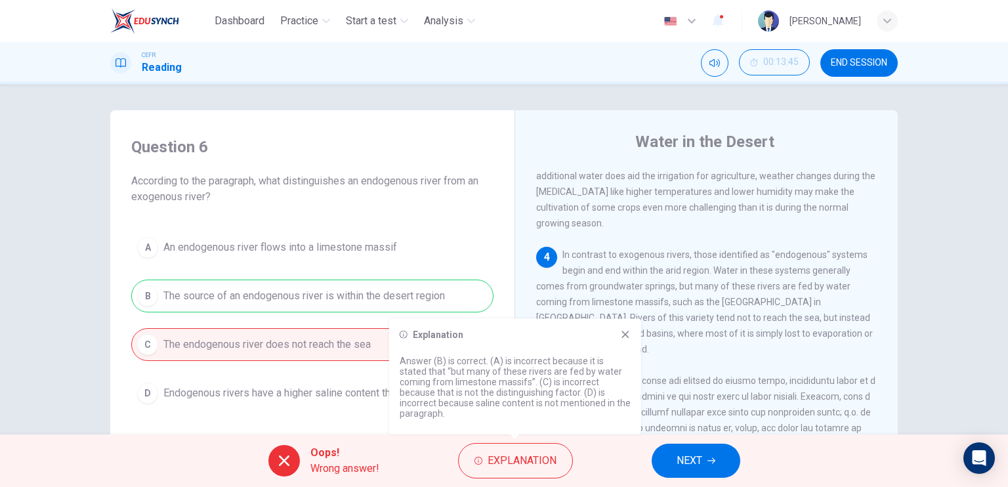
click at [626, 341] on div "Explanation Answer (B) is correct. (A) is incorrect because it is stated that “…" at bounding box center [515, 376] width 252 height 115
click at [653, 274] on span "In contrast to exogenous rivers, those identified as "endogenous" systems begin…" at bounding box center [704, 301] width 337 height 105
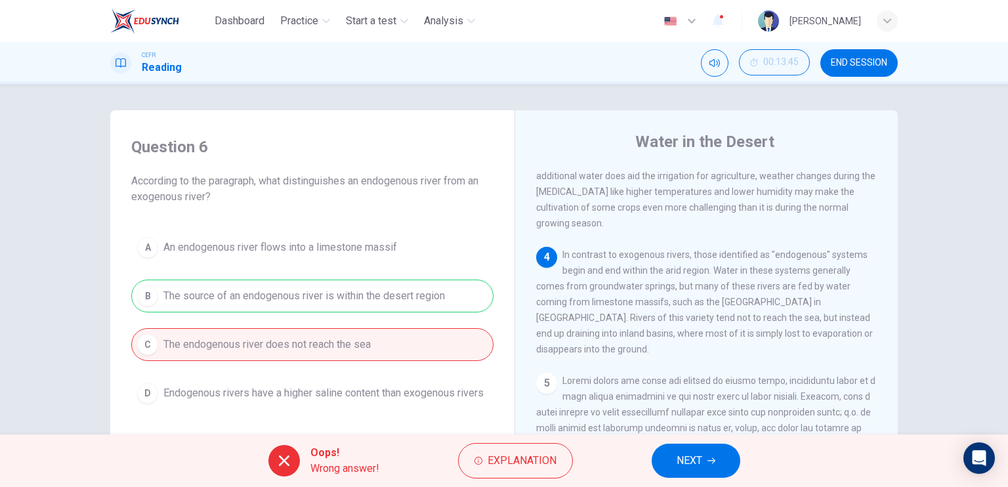
drag, startPoint x: 659, startPoint y: 276, endPoint x: 690, endPoint y: 269, distance: 30.9
click at [690, 269] on div "4 In contrast to exogenous rivers, those identified as "endogenous" systems beg…" at bounding box center [706, 302] width 341 height 110
drag, startPoint x: 668, startPoint y: 264, endPoint x: 727, endPoint y: 259, distance: 59.2
click at [727, 259] on div "4 In contrast to exogenous rivers, those identified as "endogenous" systems beg…" at bounding box center [706, 302] width 341 height 110
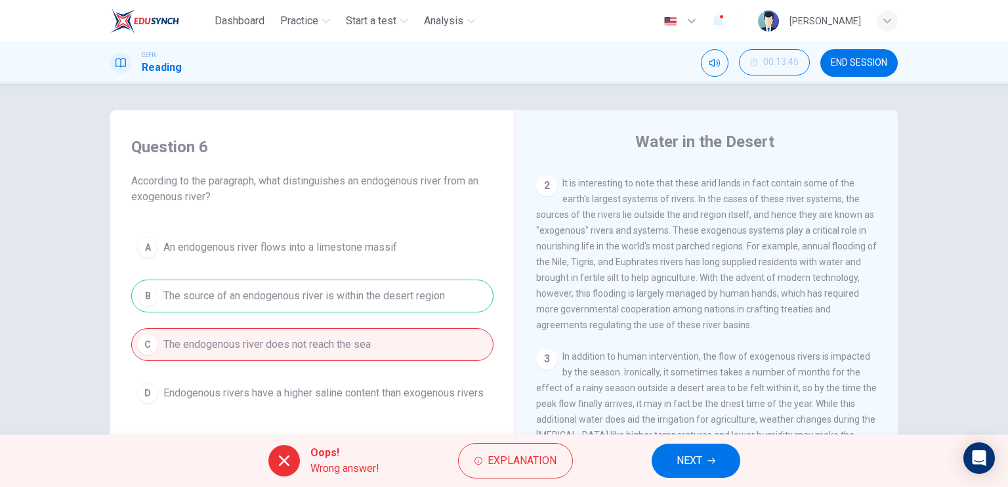
scroll to position [131, 0]
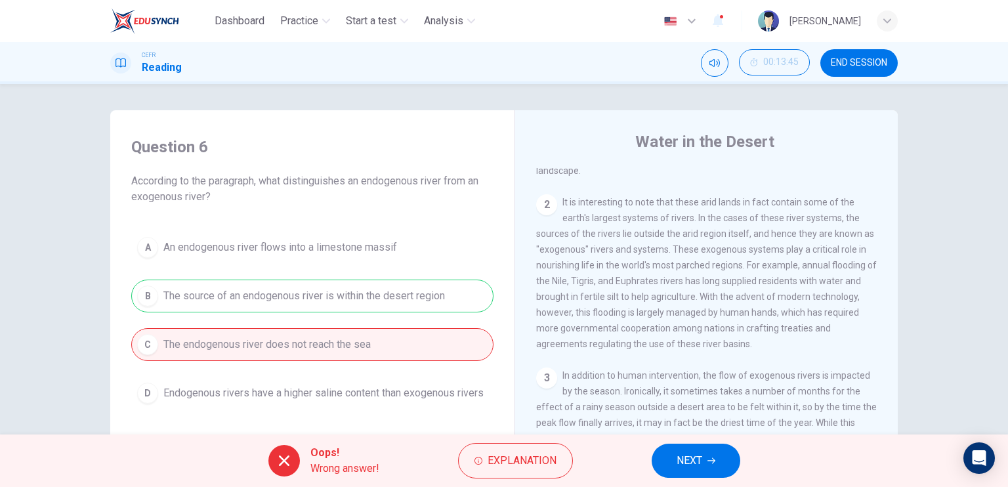
drag, startPoint x: 537, startPoint y: 241, endPoint x: 638, endPoint y: 236, distance: 101.2
click at [638, 236] on span "It is interesting to note that these arid lands in fact contain some of the ear…" at bounding box center [706, 273] width 341 height 152
click at [669, 459] on button "NEXT" at bounding box center [696, 461] width 89 height 34
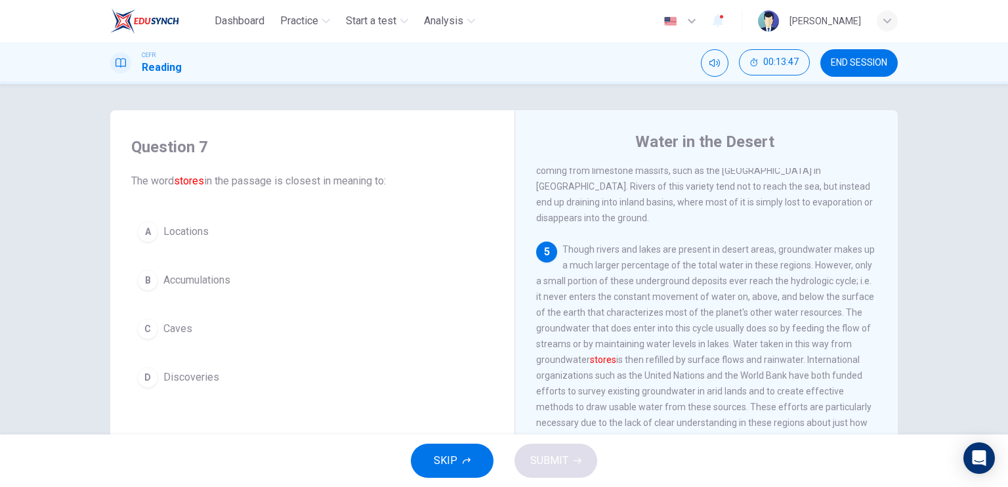
scroll to position [591, 0]
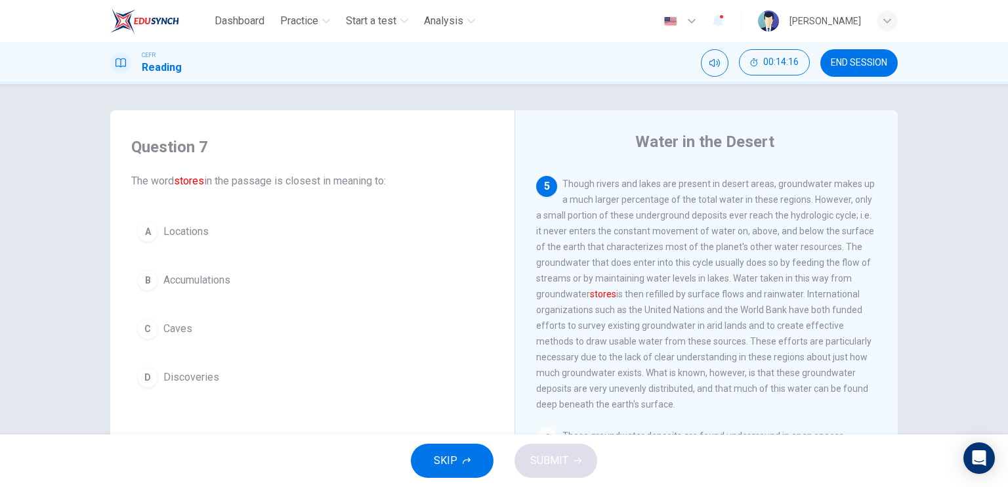
click at [203, 275] on span "Accumulations" at bounding box center [196, 280] width 67 height 16
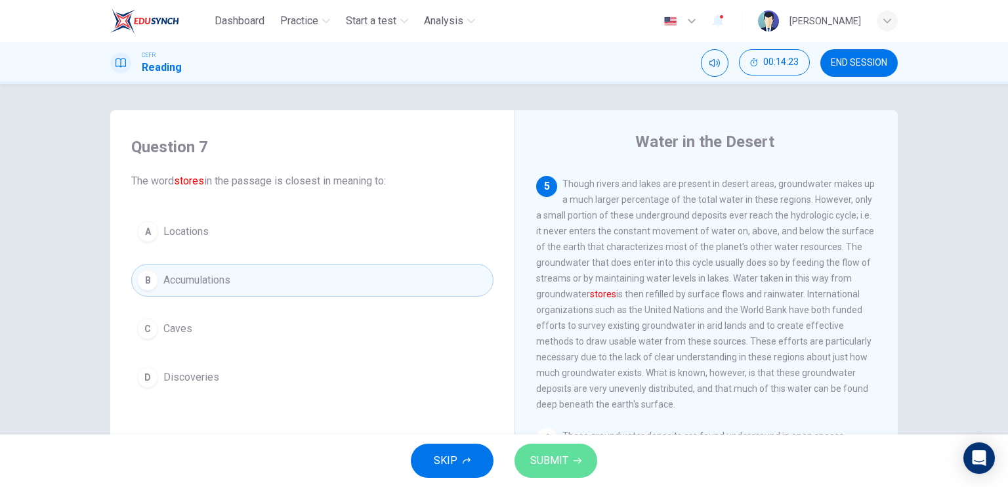
click at [581, 459] on button "SUBMIT" at bounding box center [555, 461] width 83 height 34
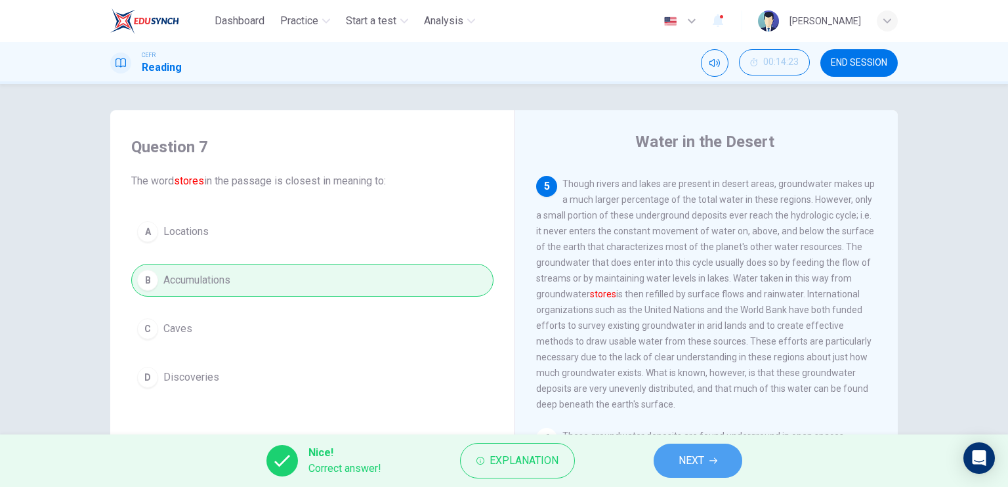
click at [697, 462] on span "NEXT" at bounding box center [691, 460] width 26 height 18
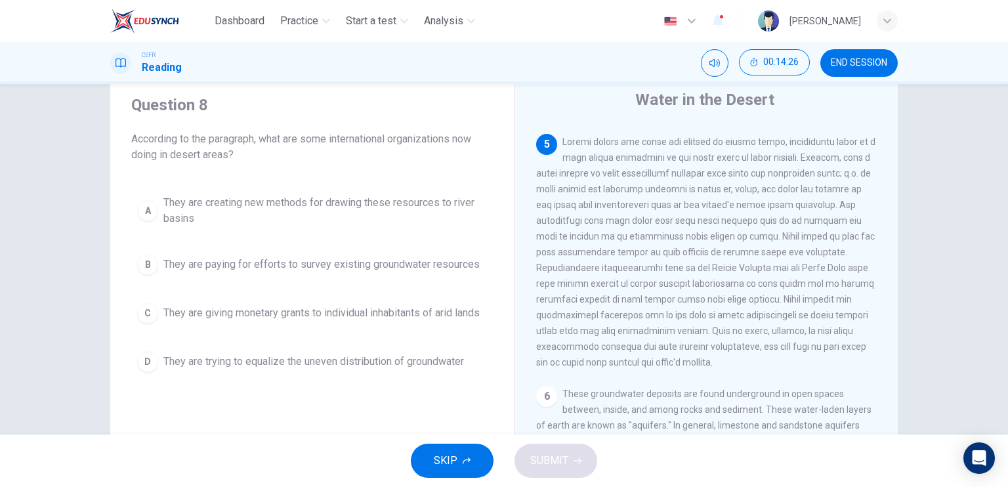
scroll to position [66, 0]
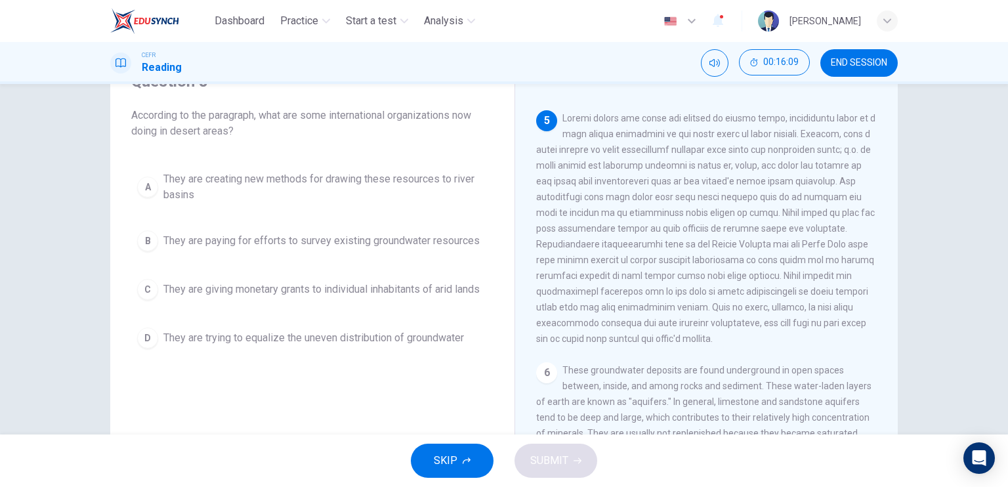
drag, startPoint x: 743, startPoint y: 281, endPoint x: 752, endPoint y: 304, distance: 24.5
click at [752, 304] on span at bounding box center [705, 228] width 339 height 231
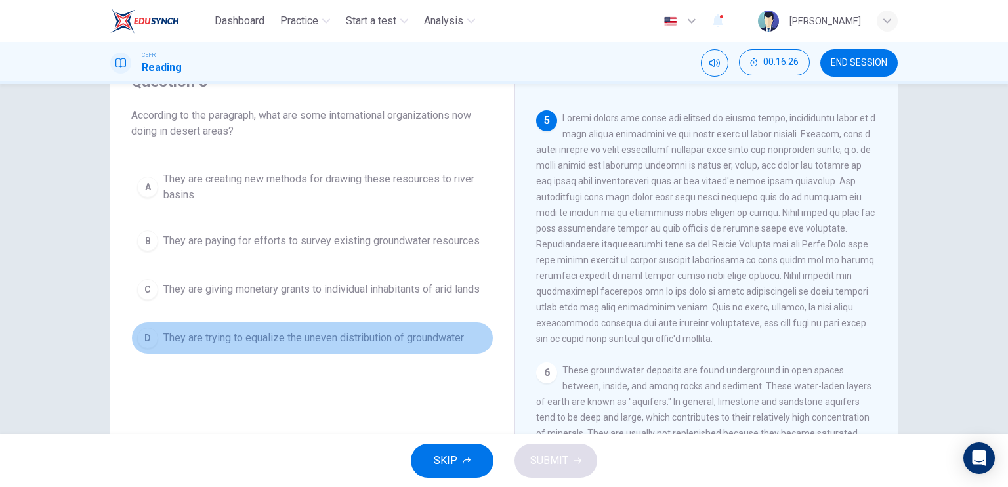
click at [349, 334] on span "They are trying to equalize the uneven distribution of groundwater" at bounding box center [313, 338] width 301 height 16
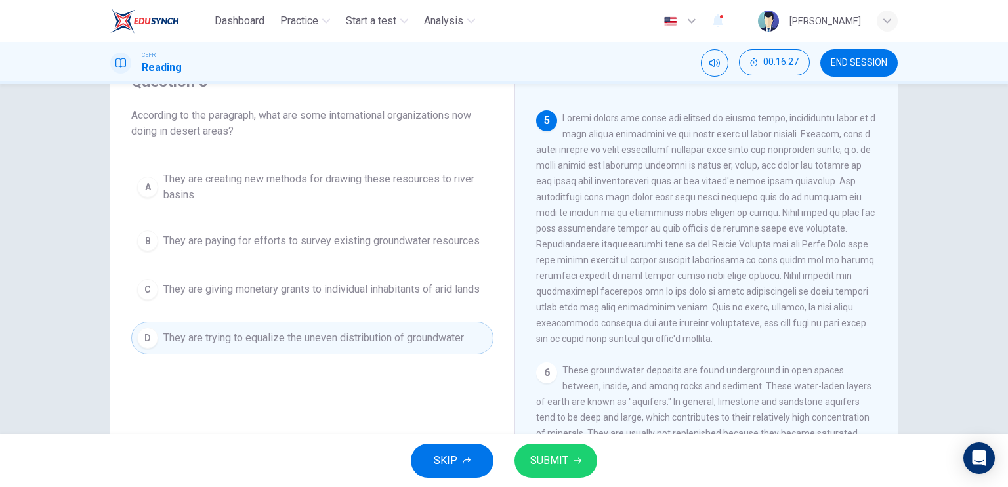
click at [549, 457] on span "SUBMIT" at bounding box center [549, 460] width 38 height 18
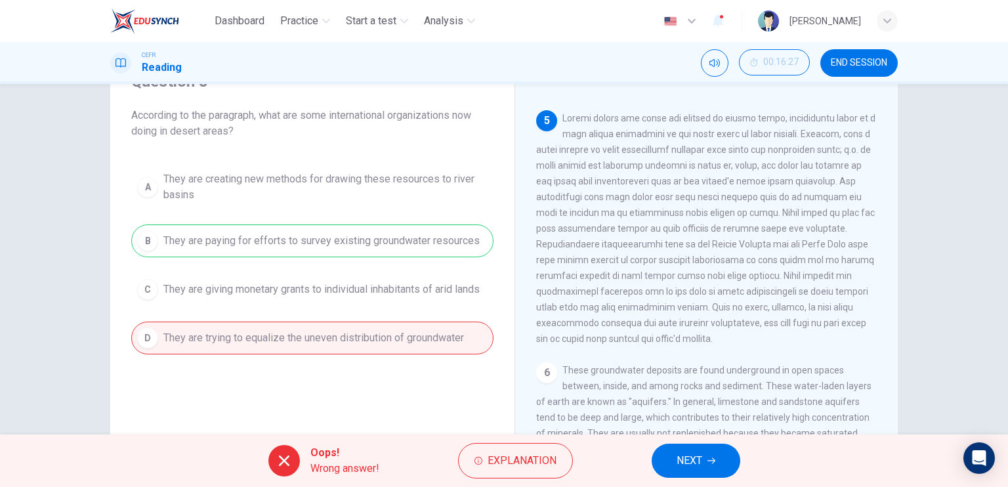
click at [322, 234] on div "A They are creating new methods for drawing these resources to river basins B T…" at bounding box center [312, 259] width 362 height 189
click at [490, 463] on span "Explanation" at bounding box center [522, 460] width 69 height 18
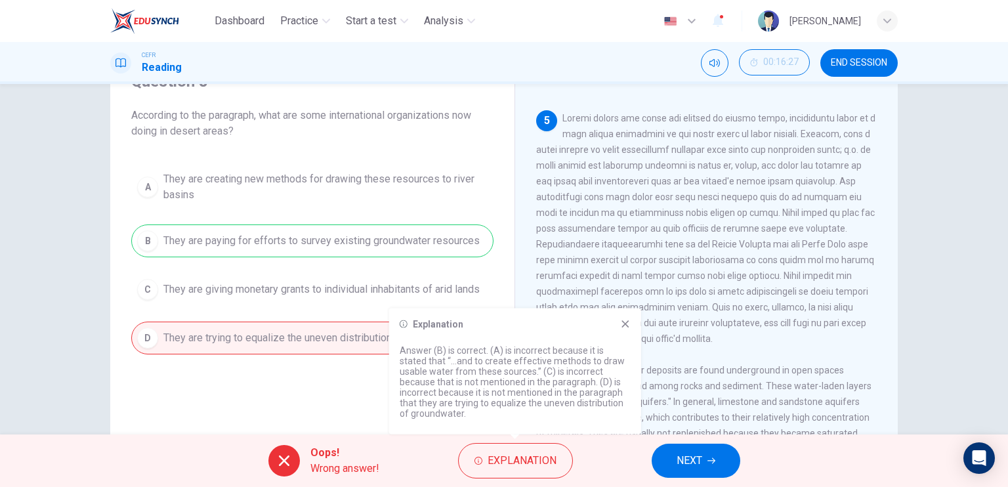
click at [678, 472] on button "NEXT" at bounding box center [696, 461] width 89 height 34
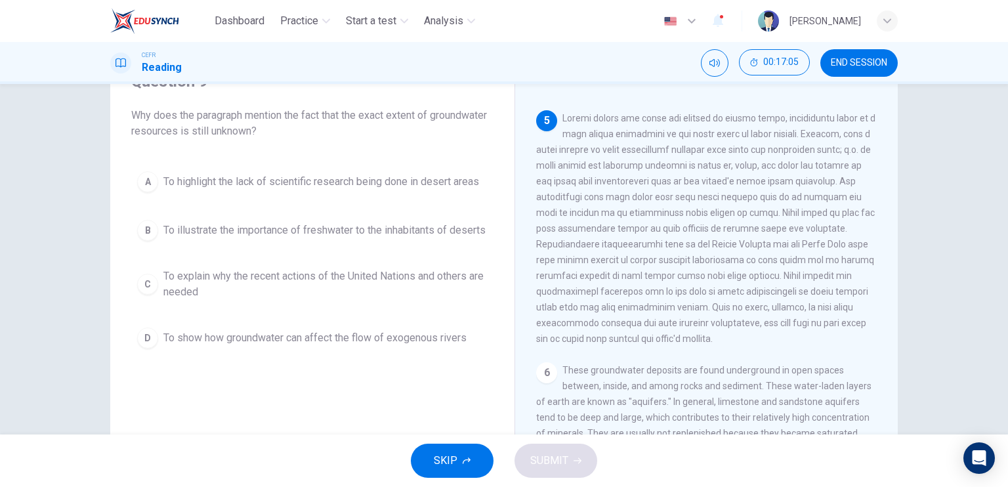
click at [397, 346] on span "To show how groundwater can affect the flow of exogenous rivers" at bounding box center [314, 338] width 303 height 16
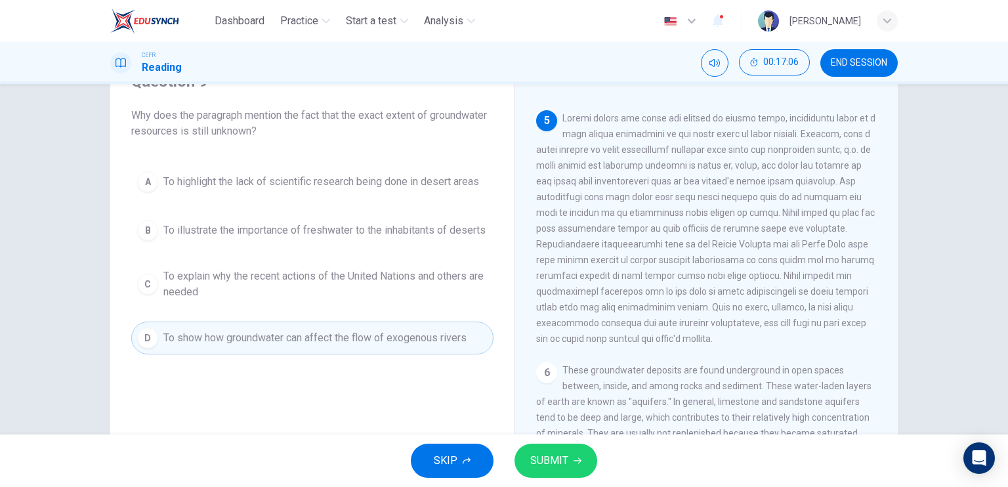
click at [570, 455] on button "SUBMIT" at bounding box center [555, 461] width 83 height 34
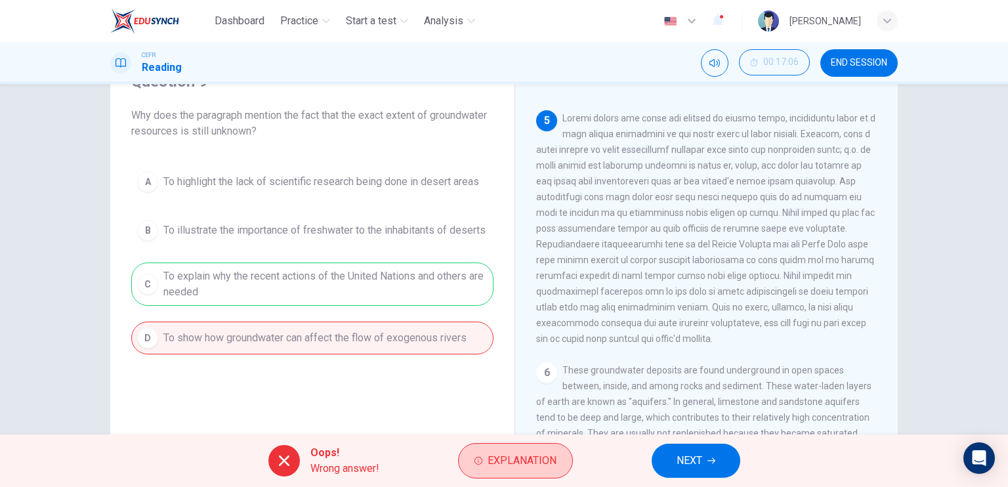
click at [507, 474] on button "Explanation" at bounding box center [515, 460] width 115 height 35
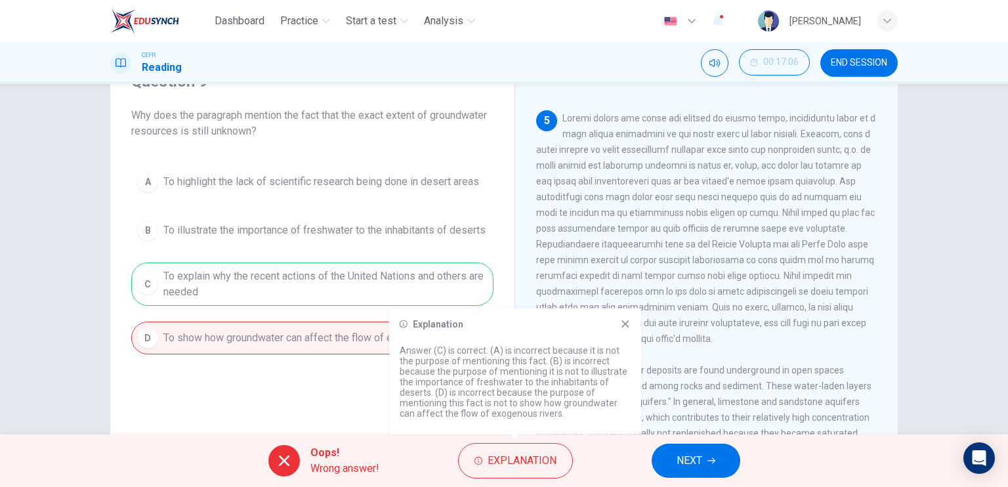
click at [729, 453] on button "NEXT" at bounding box center [696, 461] width 89 height 34
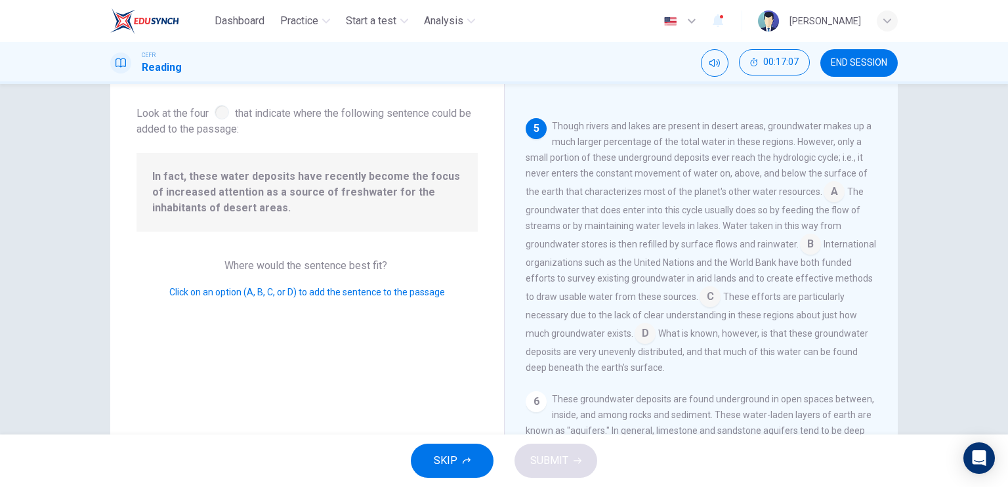
scroll to position [512, 0]
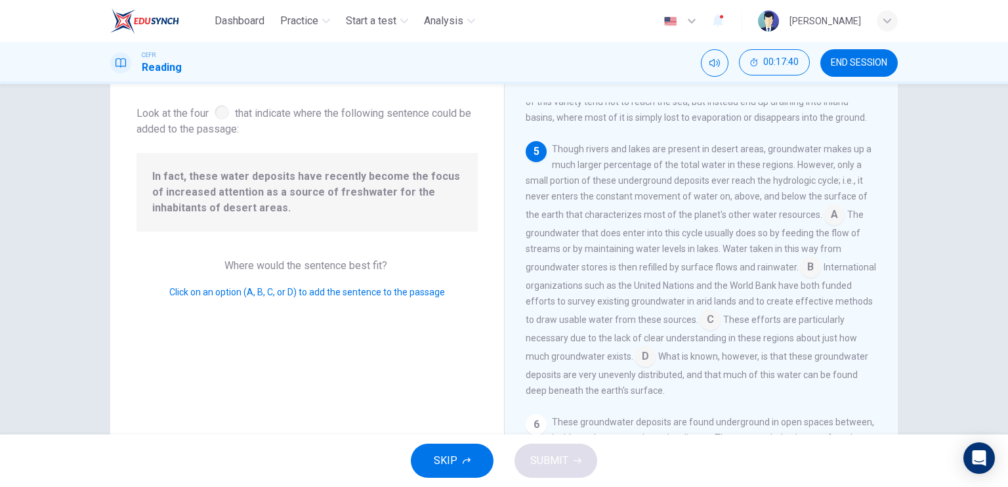
click at [824, 226] on input at bounding box center [834, 215] width 21 height 21
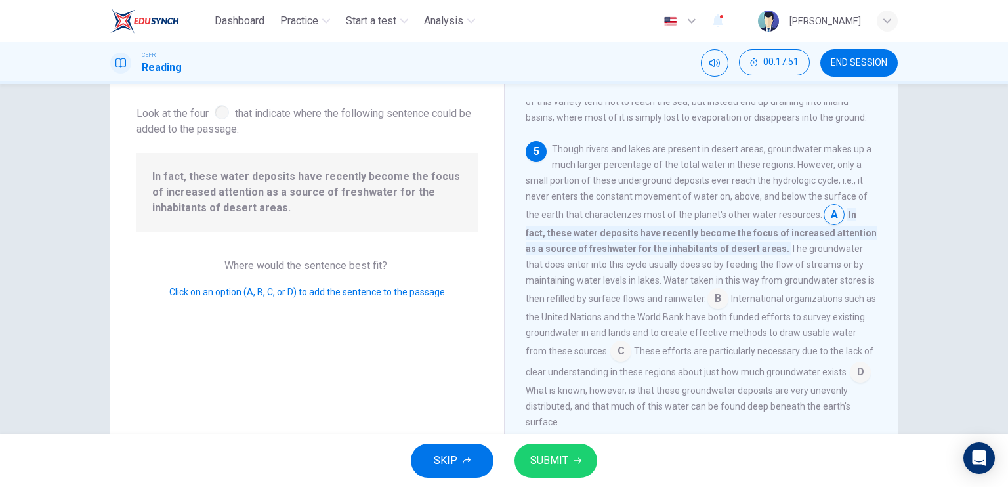
click at [564, 467] on span "SUBMIT" at bounding box center [549, 460] width 38 height 18
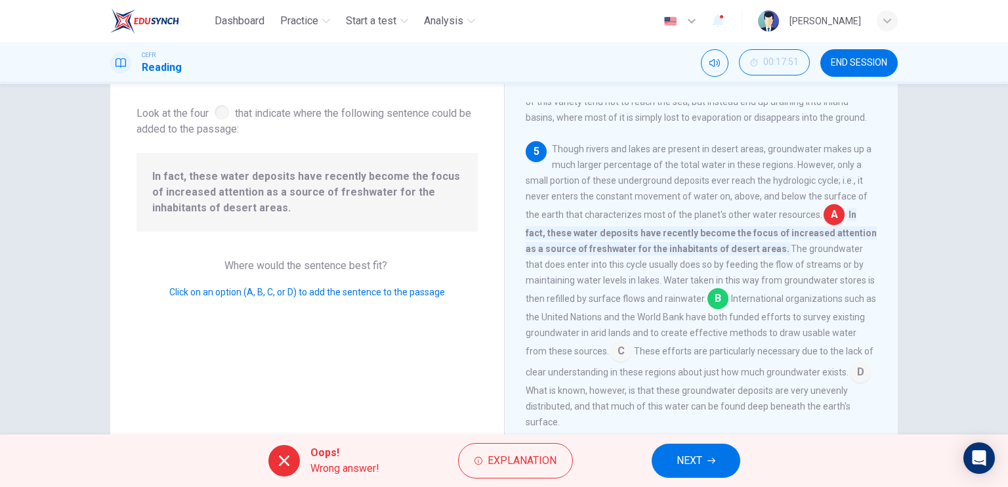
click at [712, 310] on input at bounding box center [717, 299] width 21 height 21
drag, startPoint x: 811, startPoint y: 293, endPoint x: 764, endPoint y: 308, distance: 49.6
click at [819, 293] on span "The groundwater that does enter into this cycle usually does so by feeding the …" at bounding box center [700, 273] width 349 height 60
click at [703, 454] on button "NEXT" at bounding box center [696, 461] width 89 height 34
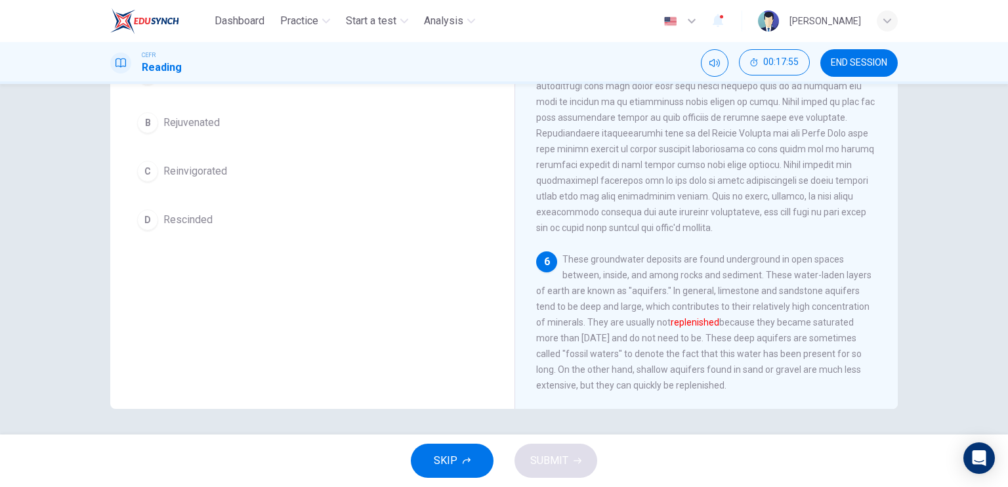
scroll to position [92, 0]
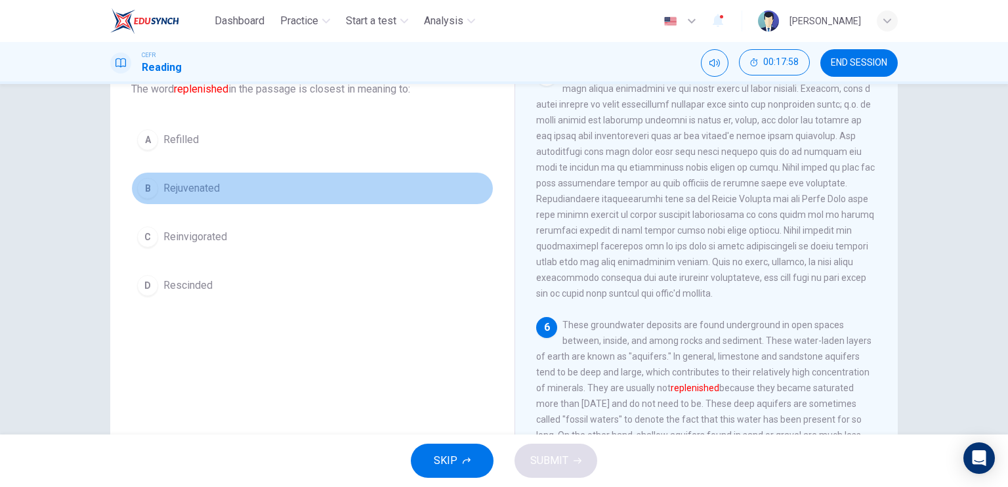
click at [219, 187] on button "B Rejuvenated" at bounding box center [312, 188] width 362 height 33
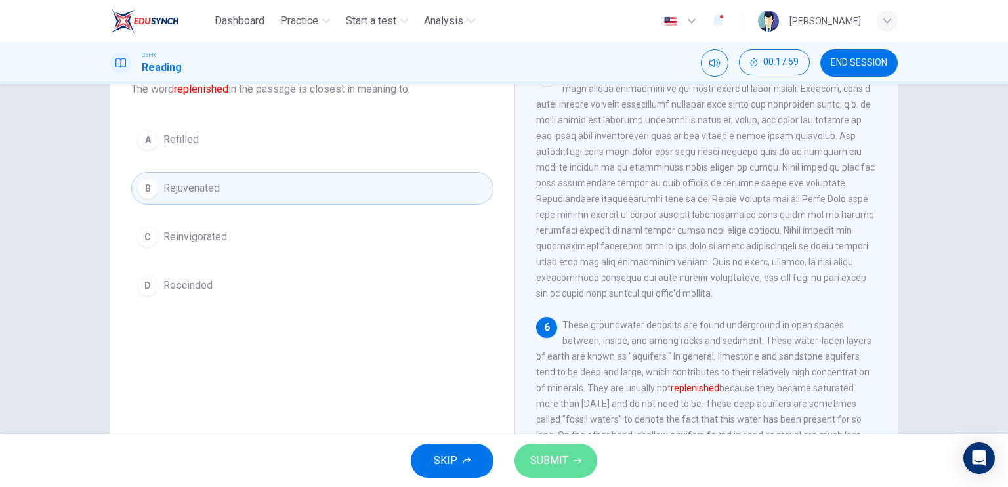
click at [559, 467] on span "SUBMIT" at bounding box center [549, 460] width 38 height 18
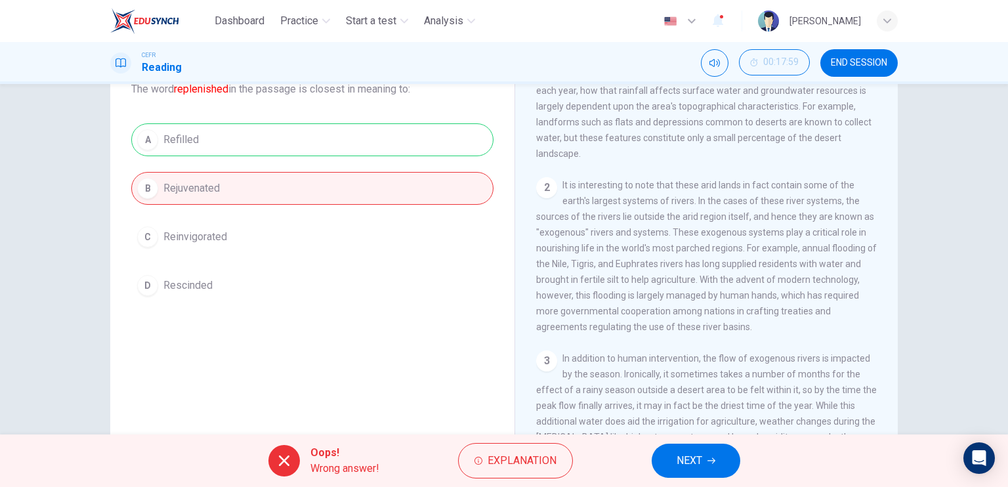
scroll to position [0, 0]
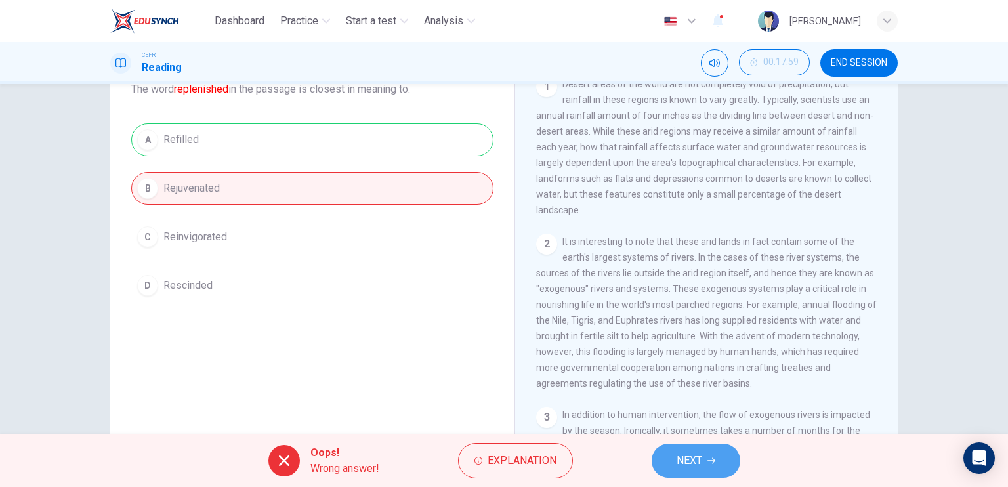
click at [714, 453] on button "NEXT" at bounding box center [696, 461] width 89 height 34
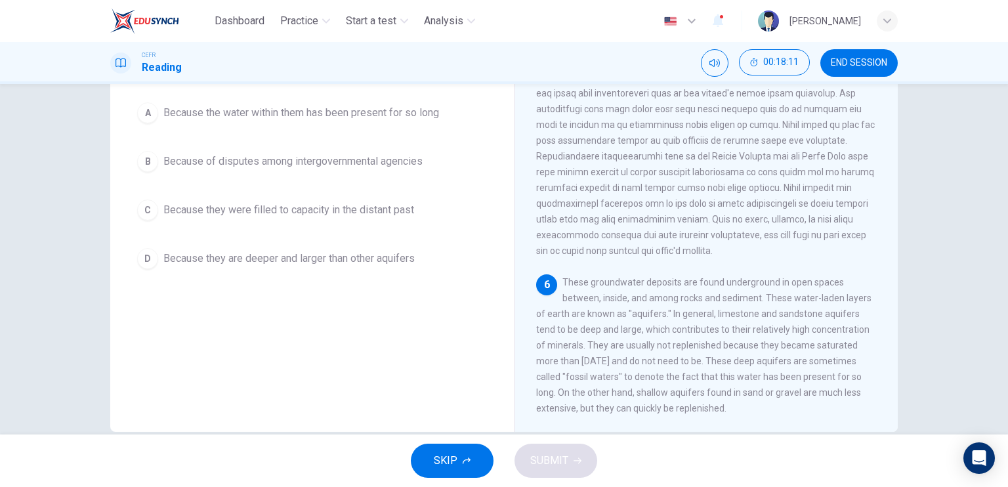
scroll to position [157, 0]
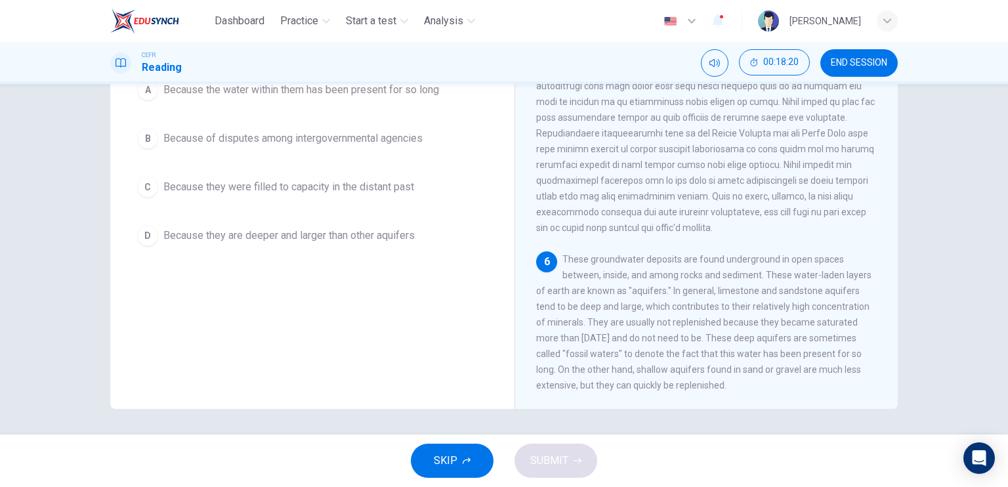
click at [339, 234] on span "Because they are deeper and larger than other aquifers" at bounding box center [288, 236] width 251 height 16
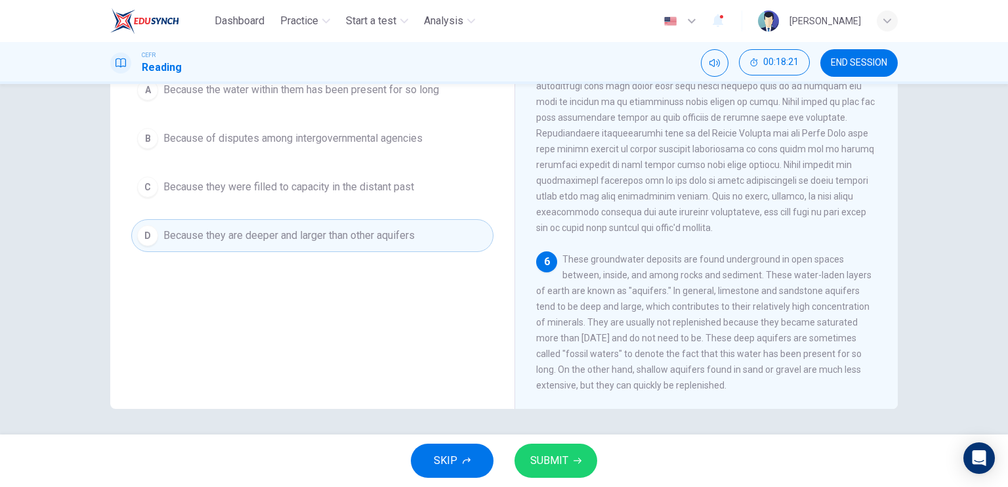
click at [551, 469] on span "SUBMIT" at bounding box center [549, 460] width 38 height 18
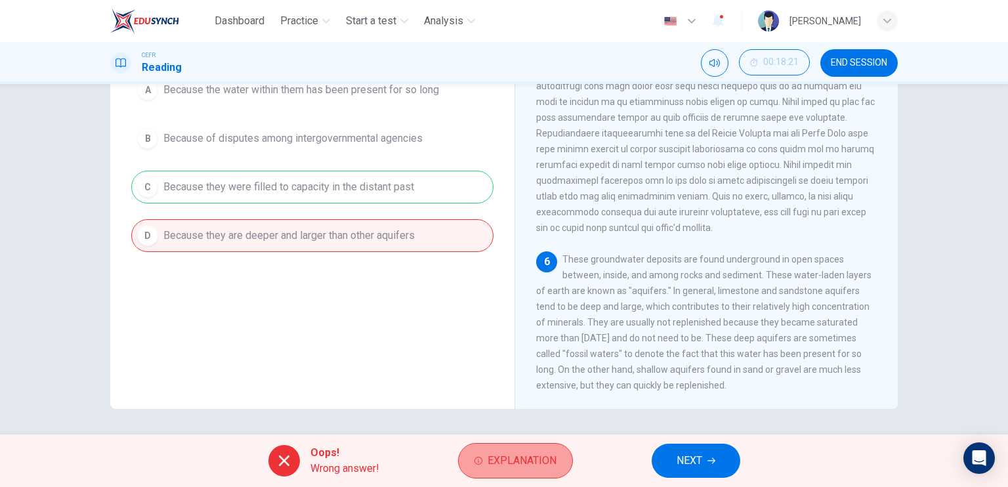
click at [516, 469] on span "Explanation" at bounding box center [522, 460] width 69 height 18
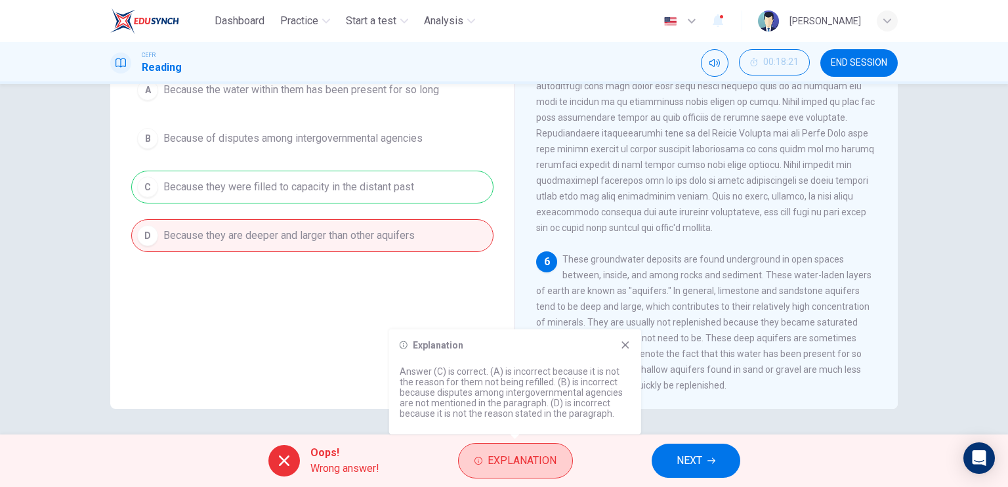
click at [518, 463] on span "Explanation" at bounding box center [522, 460] width 69 height 18
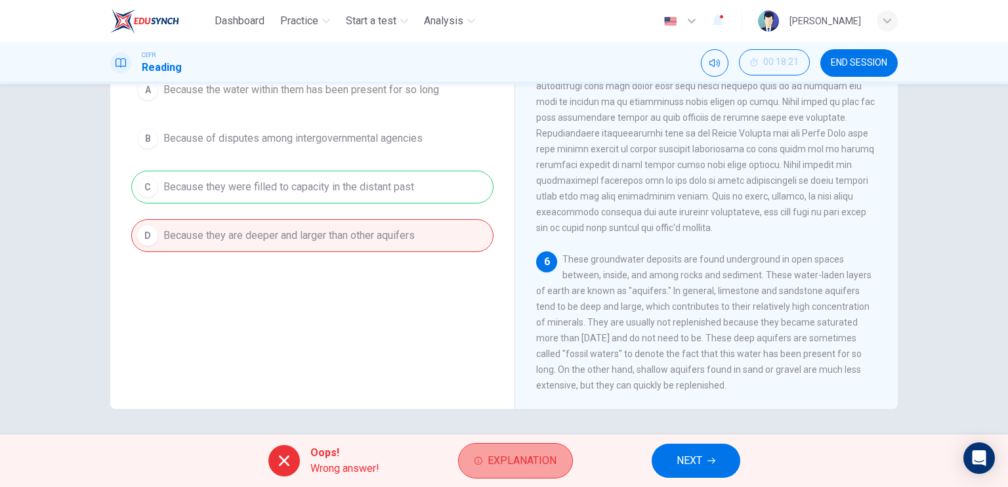
click at [518, 455] on span "Explanation" at bounding box center [522, 460] width 69 height 18
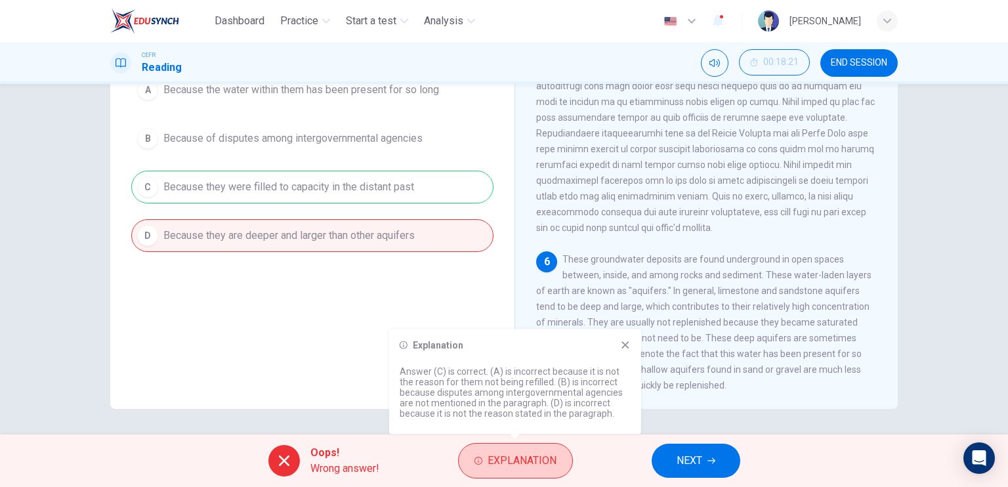
click at [532, 448] on button "Explanation" at bounding box center [515, 460] width 115 height 35
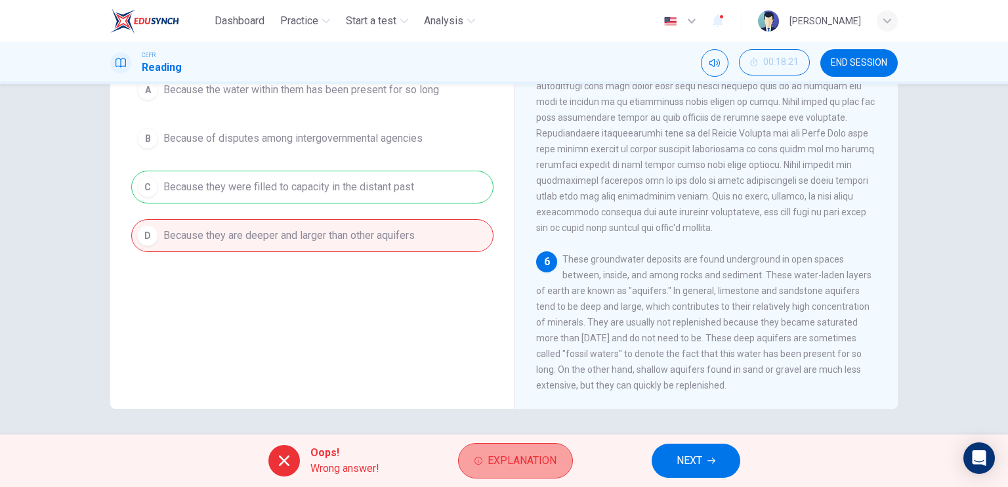
click at [530, 457] on span "Explanation" at bounding box center [522, 460] width 69 height 18
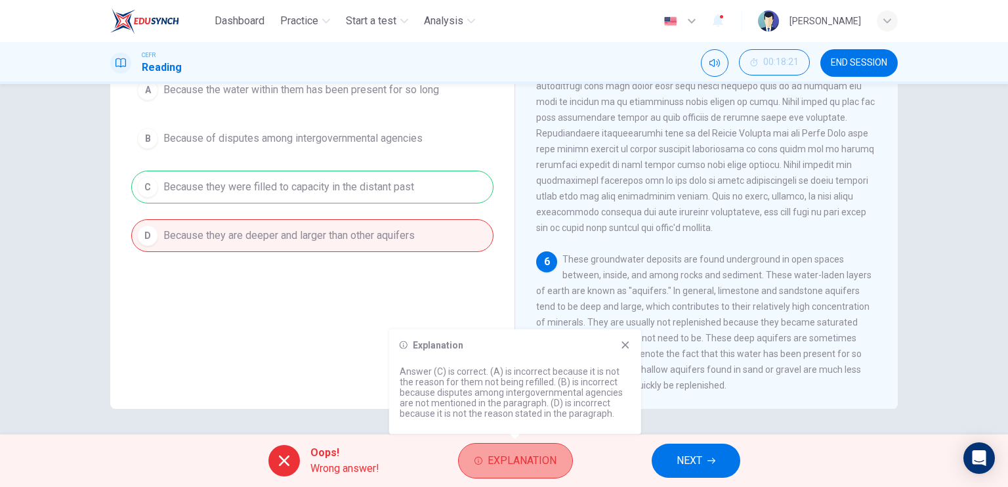
click at [491, 459] on span "Explanation" at bounding box center [522, 460] width 69 height 18
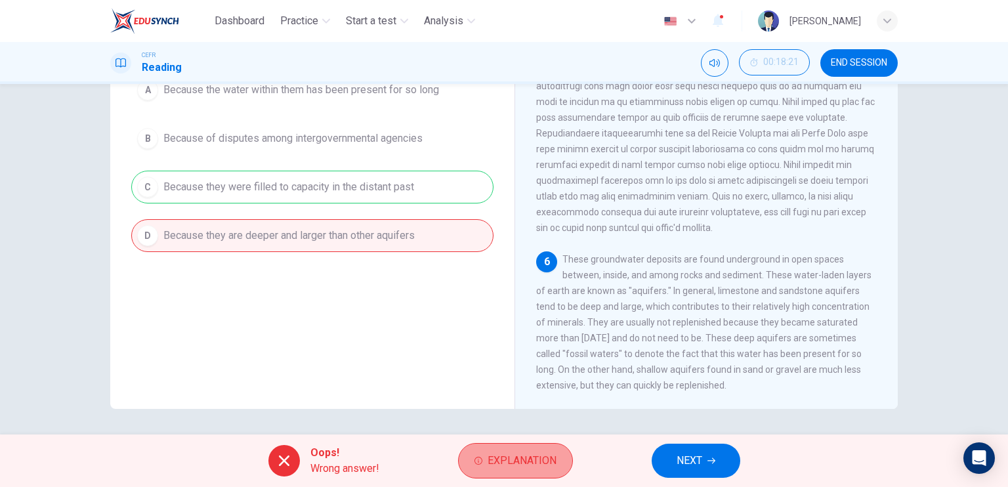
click at [491, 459] on span "Explanation" at bounding box center [522, 460] width 69 height 18
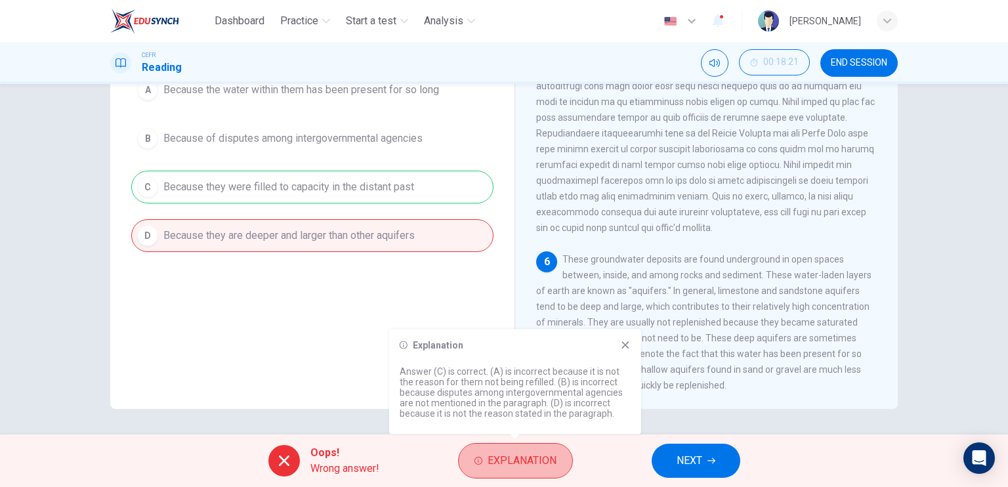
drag, startPoint x: 491, startPoint y: 459, endPoint x: 518, endPoint y: 430, distance: 39.5
click at [491, 459] on span "Explanation" at bounding box center [522, 460] width 69 height 18
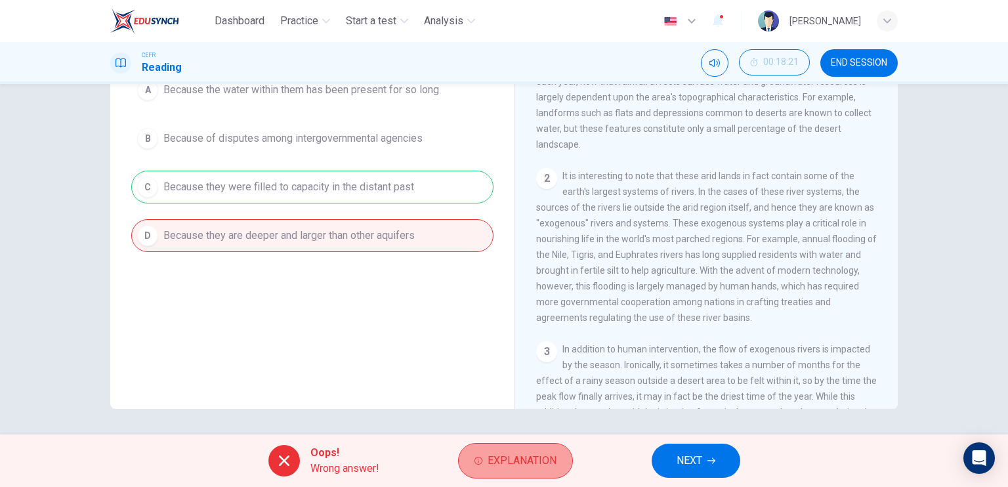
click at [521, 467] on span "Explanation" at bounding box center [522, 460] width 69 height 18
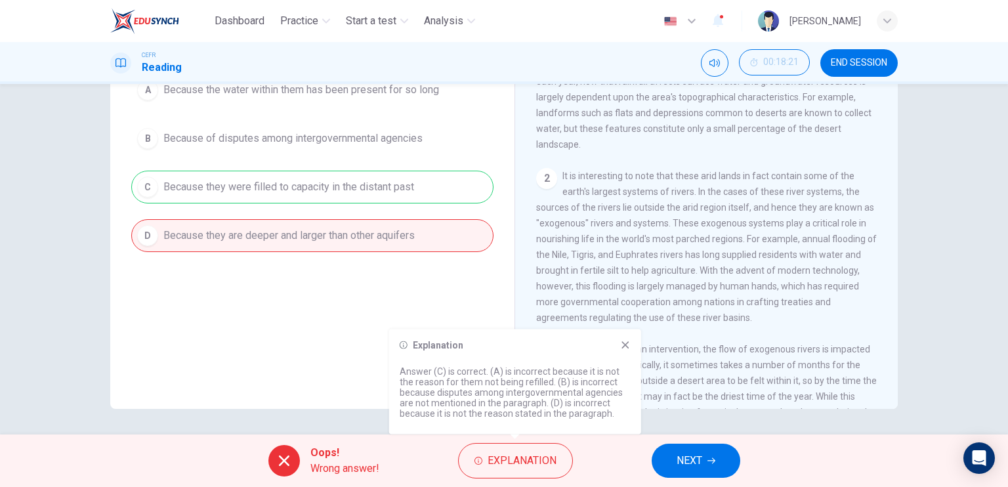
click at [627, 347] on icon at bounding box center [624, 344] width 7 height 7
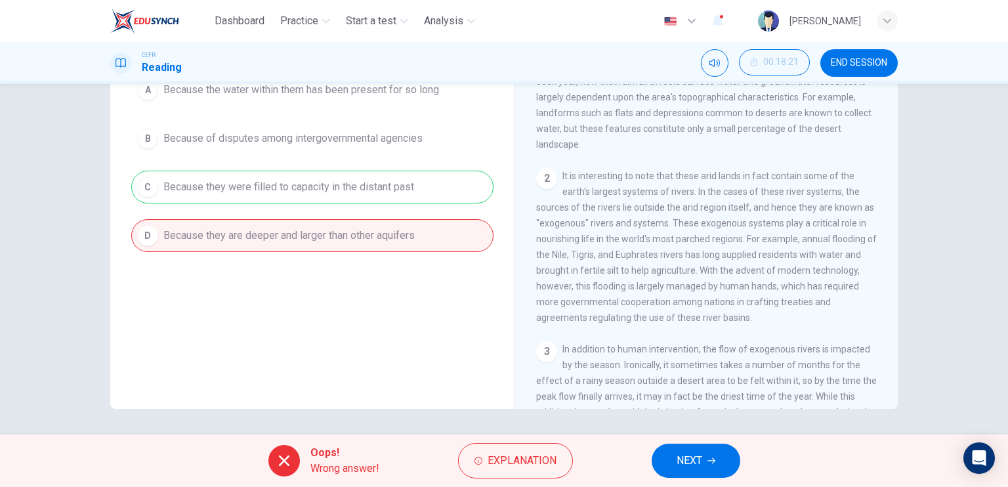
click at [695, 457] on span "NEXT" at bounding box center [690, 460] width 26 height 18
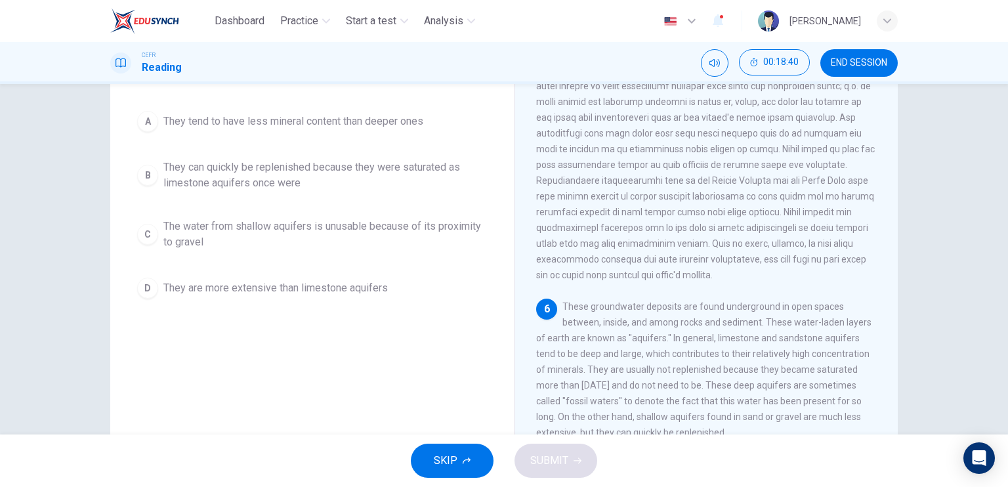
scroll to position [92, 0]
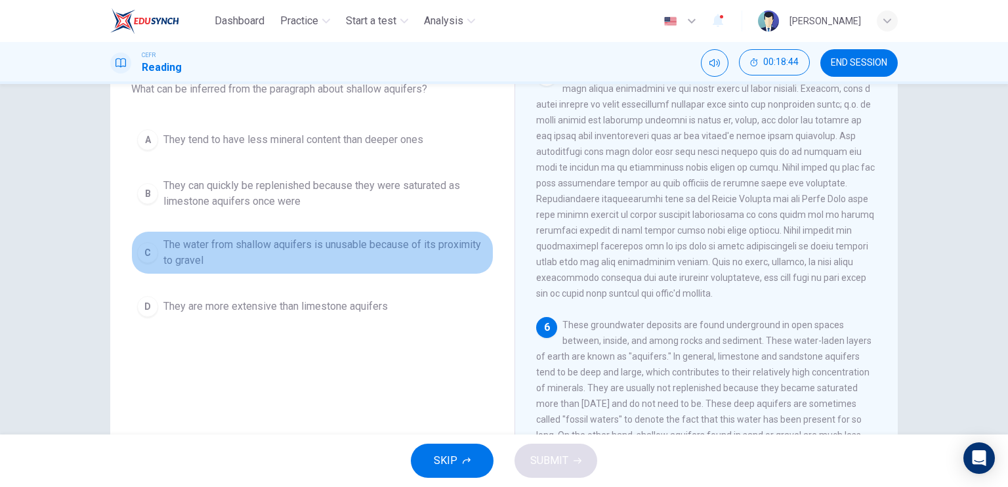
click at [402, 246] on span "The water from shallow aquifers is unusable because of its proximity to gravel" at bounding box center [325, 252] width 324 height 31
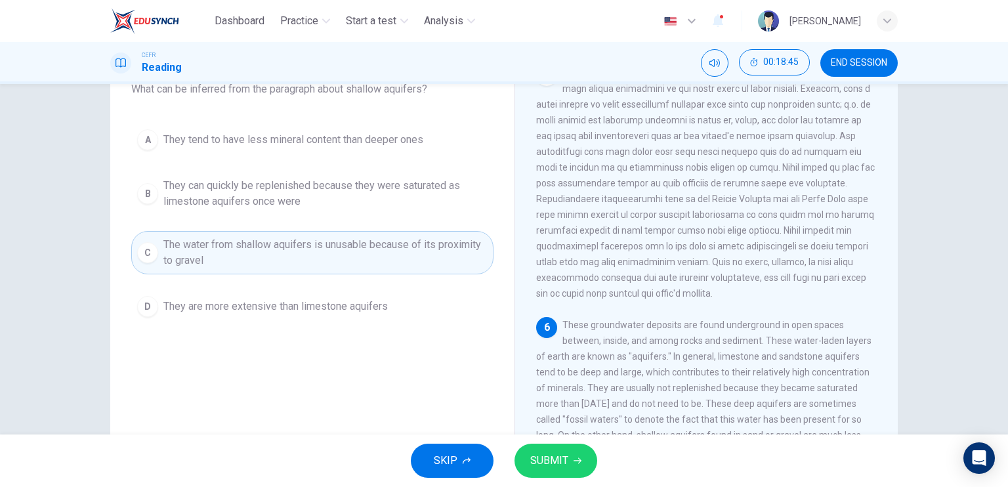
click at [549, 464] on span "SUBMIT" at bounding box center [549, 460] width 38 height 18
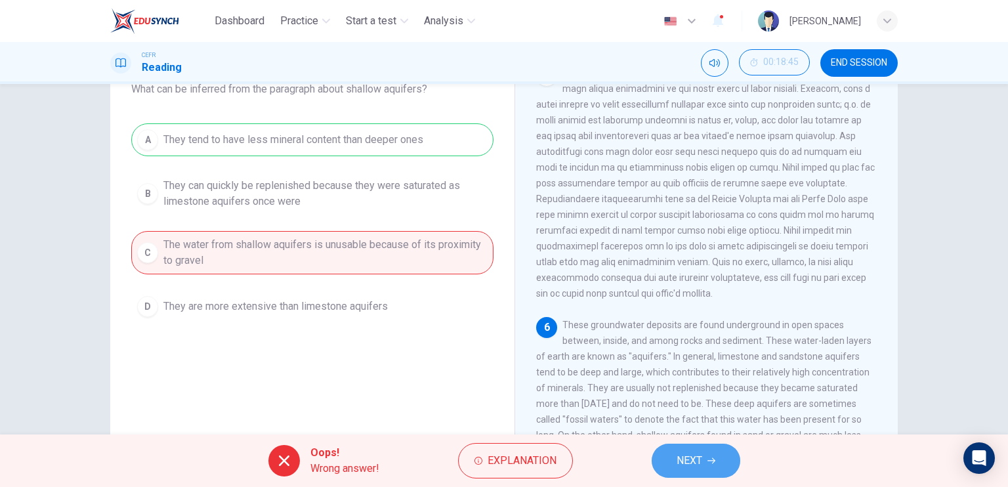
click at [726, 451] on button "NEXT" at bounding box center [696, 461] width 89 height 34
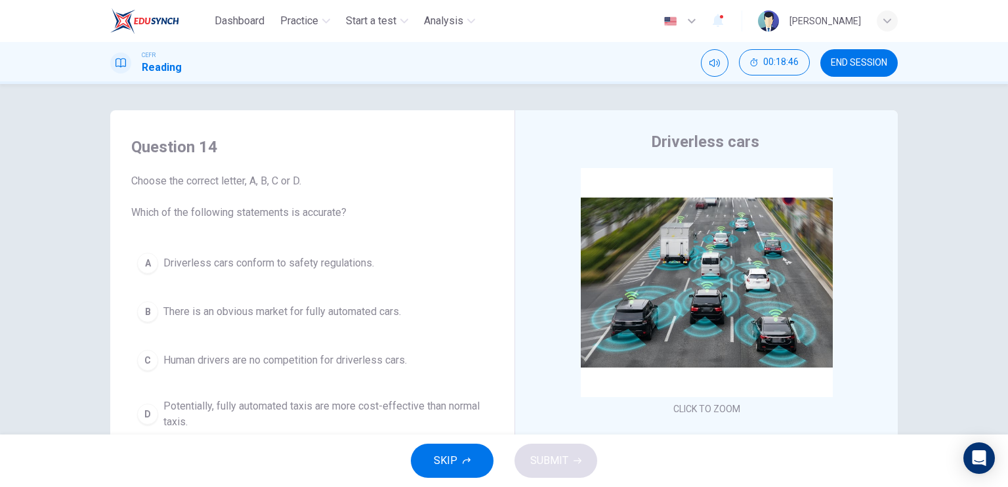
click at [861, 68] on button "END SESSION" at bounding box center [858, 63] width 77 height 28
